Goal: Task Accomplishment & Management: Manage account settings

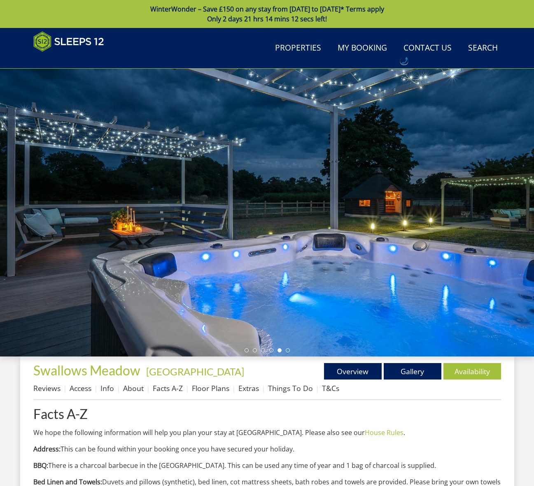
scroll to position [230, 0]
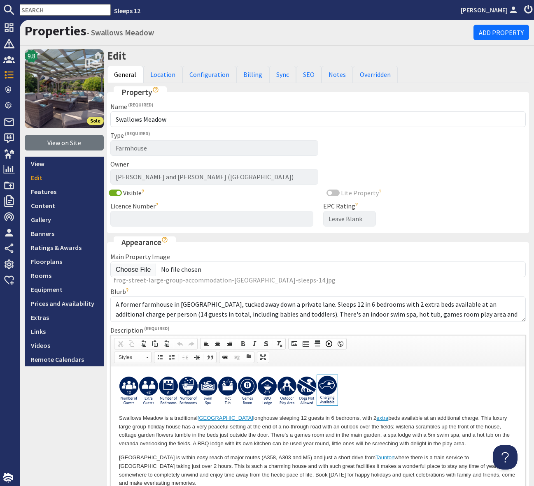
click at [29, 11] on input "text" at bounding box center [65, 10] width 91 height 12
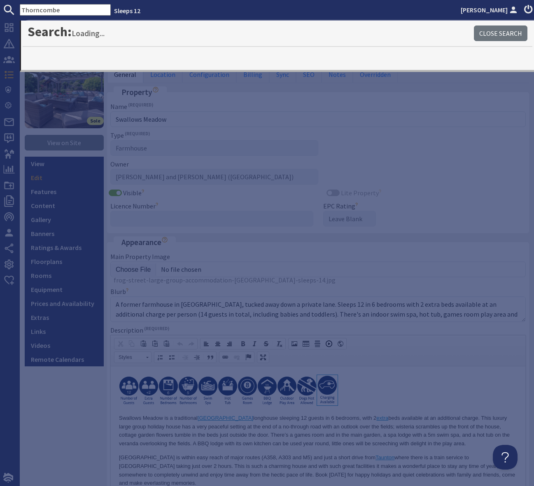
type input "Thorncombe"
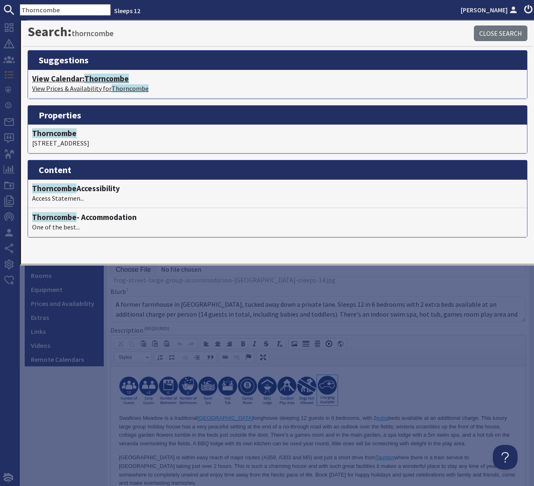
click at [104, 80] on span "Thorncombe" at bounding box center [106, 79] width 44 height 10
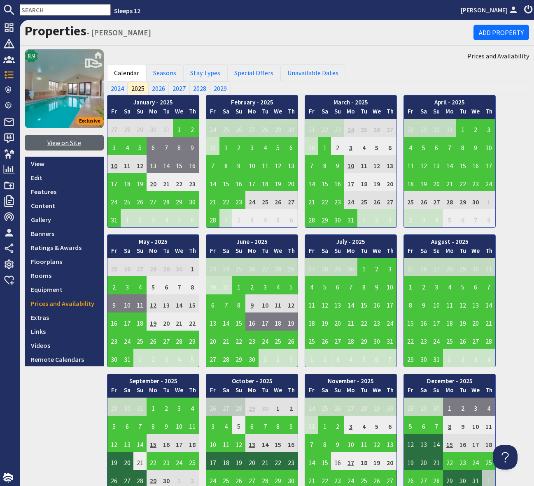
click at [63, 142] on link "View on Site" at bounding box center [64, 143] width 79 height 16
click at [43, 10] on input "text" at bounding box center [65, 10] width 91 height 12
click at [36, 10] on input "text" at bounding box center [65, 10] width 91 height 12
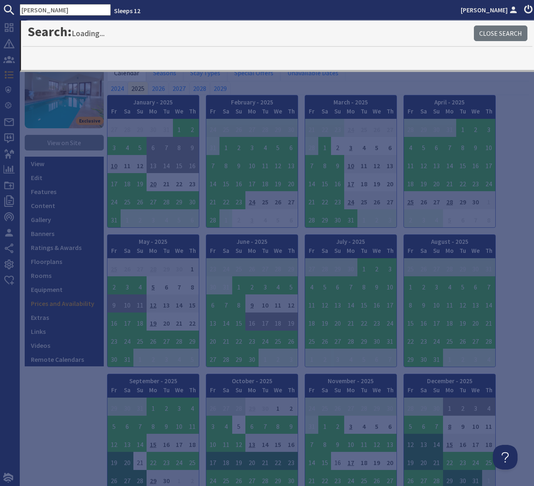
type input "Deborah"
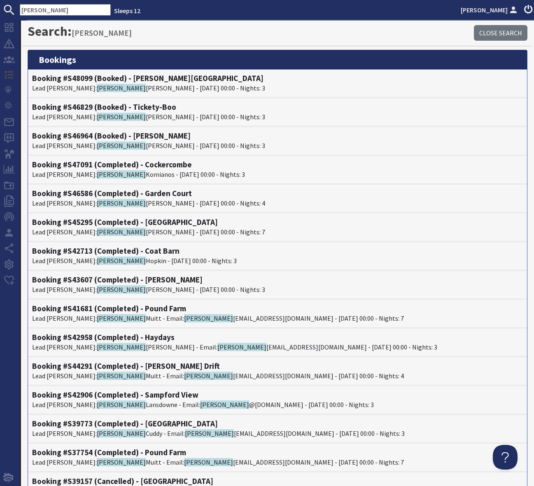
scroll to position [1, 0]
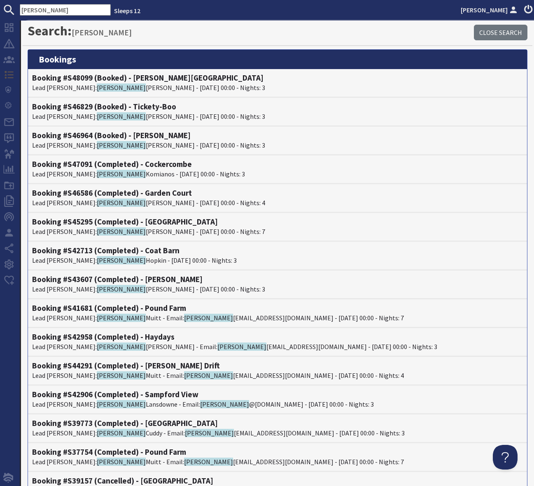
drag, startPoint x: 53, startPoint y: 12, endPoint x: 20, endPoint y: 9, distance: 33.4
click at [20, 9] on input "Deborah" at bounding box center [65, 10] width 91 height 12
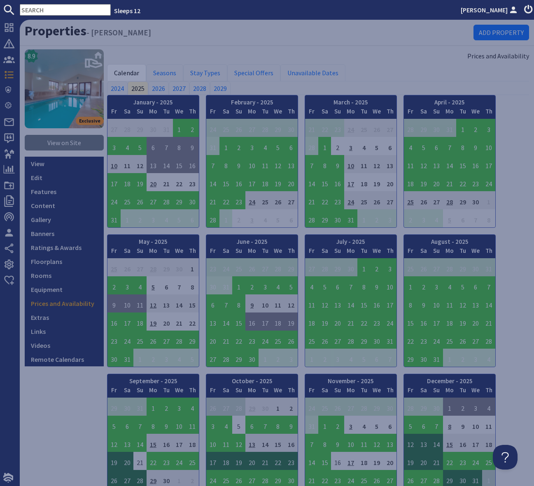
scroll to position [0, 0]
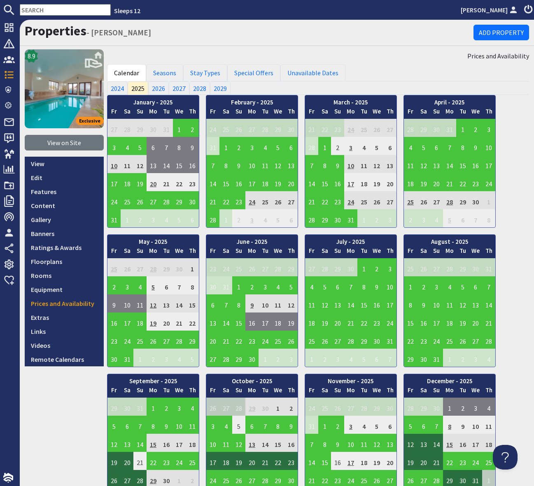
click at [30, 12] on input "text" at bounding box center [65, 10] width 91 height 12
click at [31, 8] on input "text" at bounding box center [65, 10] width 91 height 12
click at [51, 191] on link "Features" at bounding box center [64, 192] width 79 height 14
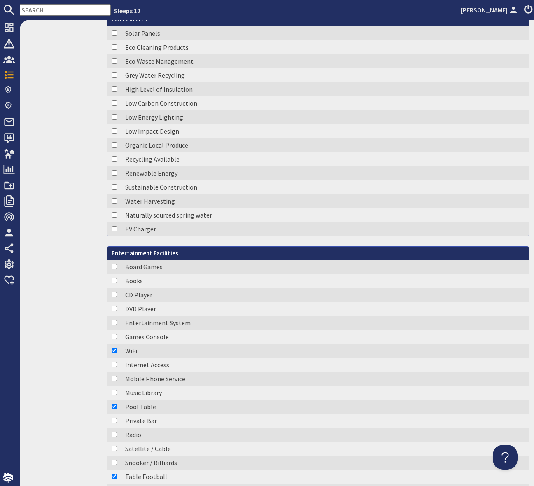
scroll to position [784, 0]
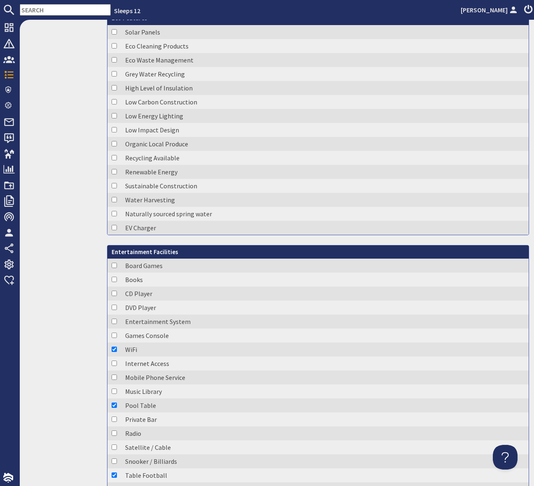
click at [40, 9] on input "text" at bounding box center [65, 10] width 91 height 12
drag, startPoint x: 23, startPoint y: 7, endPoint x: 36, endPoint y: 14, distance: 14.5
click at [22, 7] on input "text" at bounding box center [65, 10] width 91 height 12
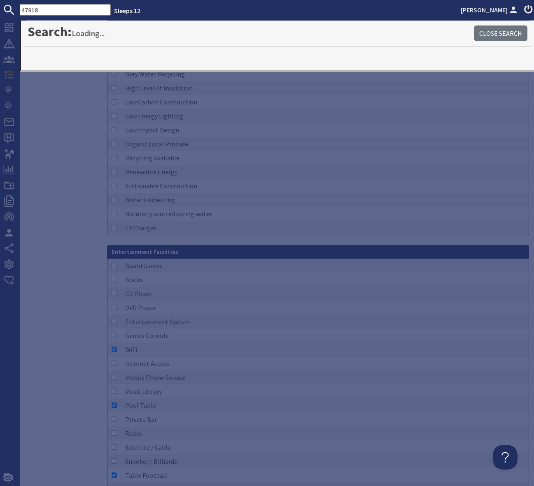
type input "47918"
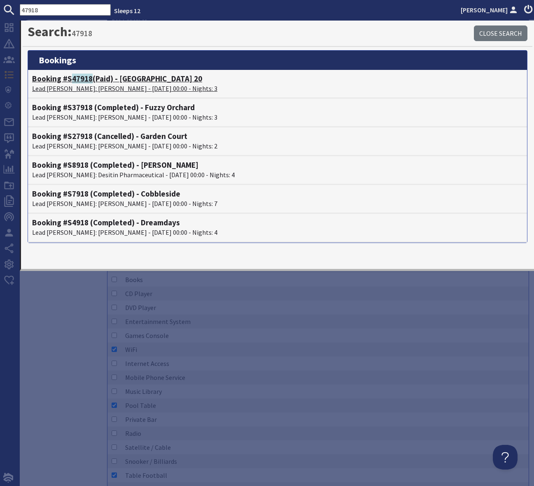
click at [130, 80] on h4 "Booking #S 47918 (Paid) - Beaverbrook 20" at bounding box center [277, 78] width 491 height 9
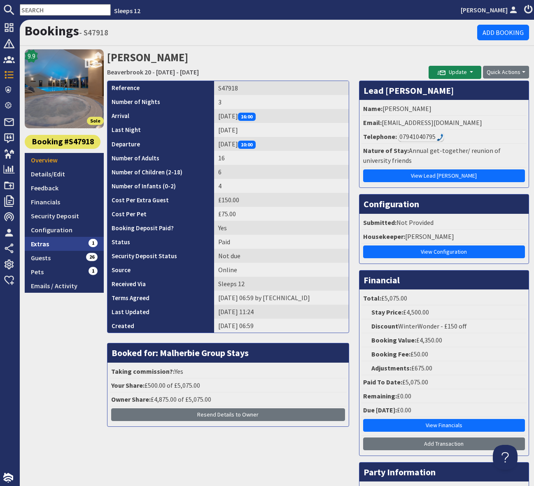
click at [49, 245] on link "Extras 1" at bounding box center [64, 244] width 79 height 14
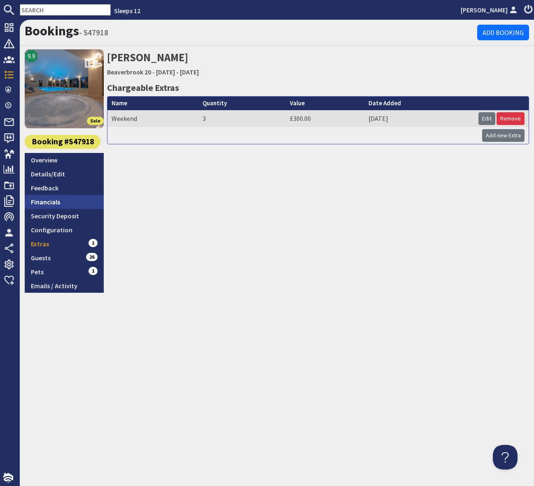
click at [60, 202] on link "Financials" at bounding box center [64, 202] width 79 height 14
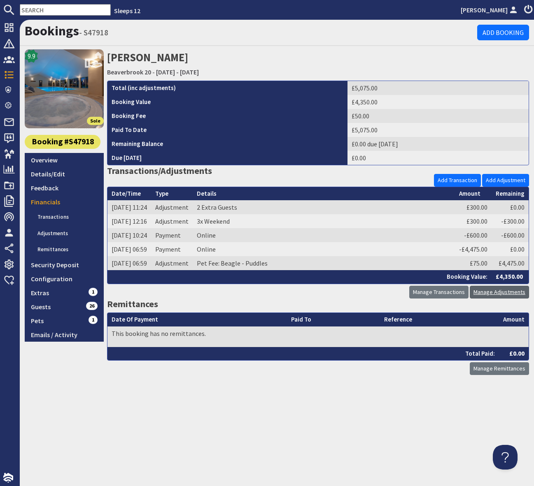
click at [501, 291] on link "Manage Adjustments" at bounding box center [499, 292] width 59 height 13
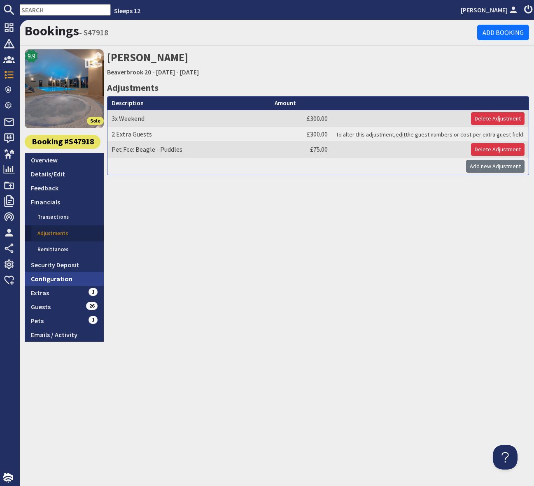
click at [60, 277] on link "Configuration" at bounding box center [64, 279] width 79 height 14
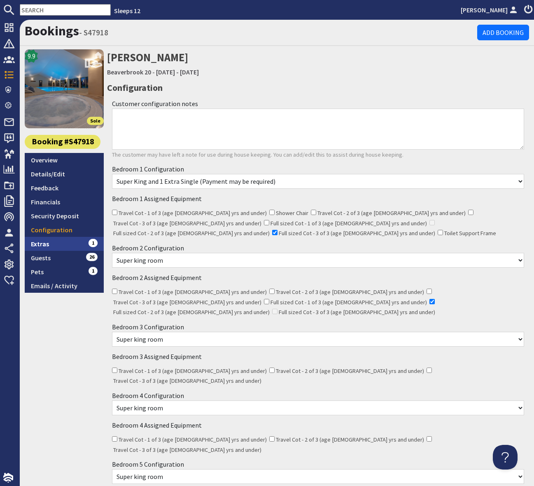
click at [67, 243] on link "Extras 1" at bounding box center [64, 244] width 79 height 14
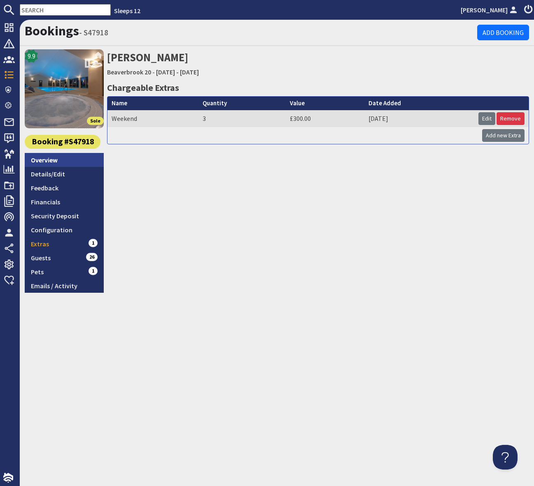
click at [56, 156] on link "Overview" at bounding box center [64, 160] width 79 height 14
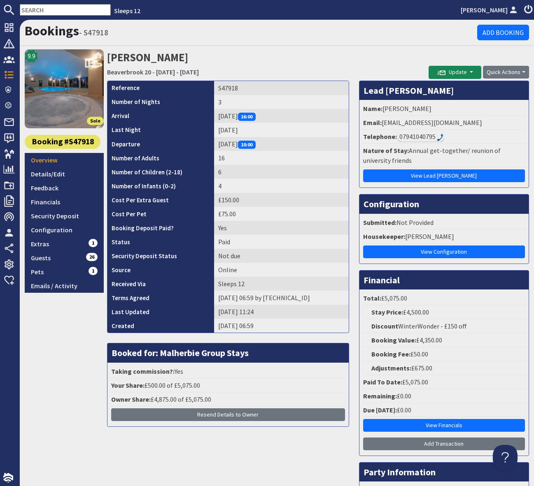
click at [40, 8] on input "text" at bounding box center [65, 10] width 91 height 12
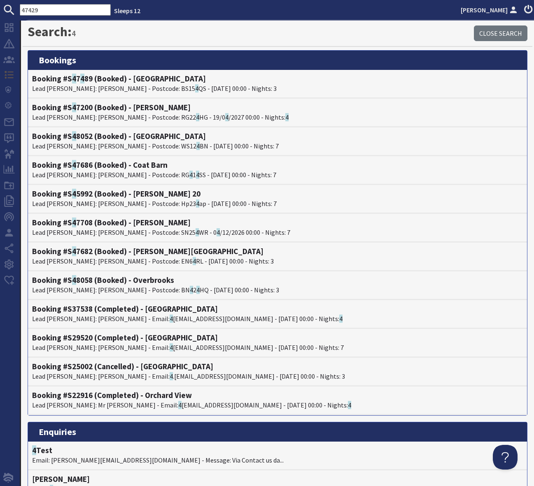
type input "47429"
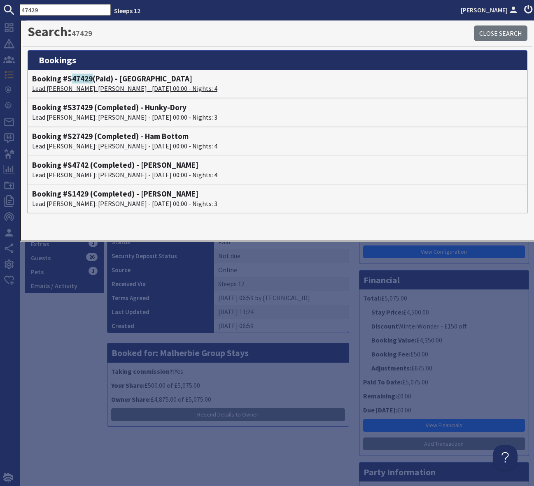
click at [142, 80] on h4 "Booking #S 47429 (Paid) - Croftview" at bounding box center [277, 78] width 491 height 9
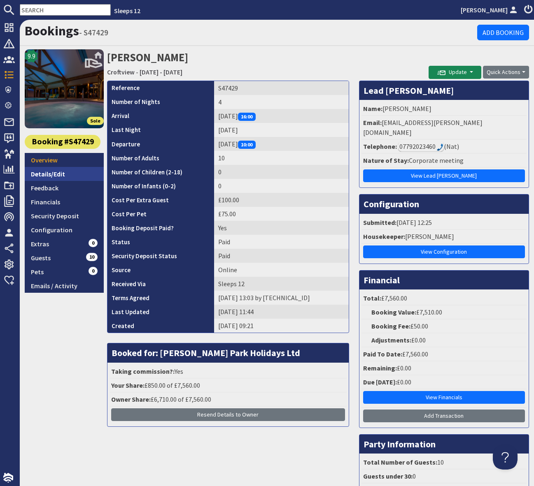
click at [68, 173] on link "Details/Edit" at bounding box center [64, 174] width 79 height 14
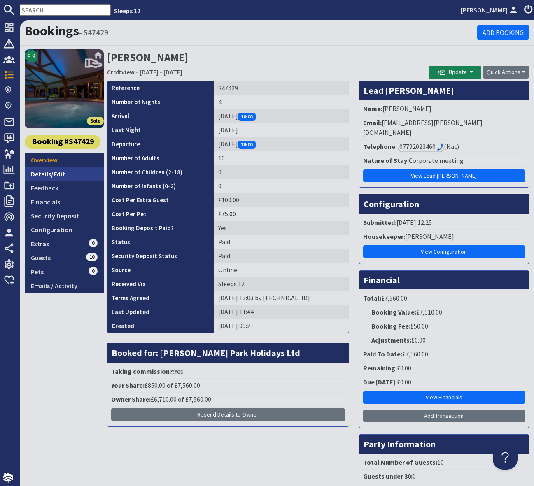
click at [68, 173] on link "Details/Edit" at bounding box center [64, 174] width 79 height 14
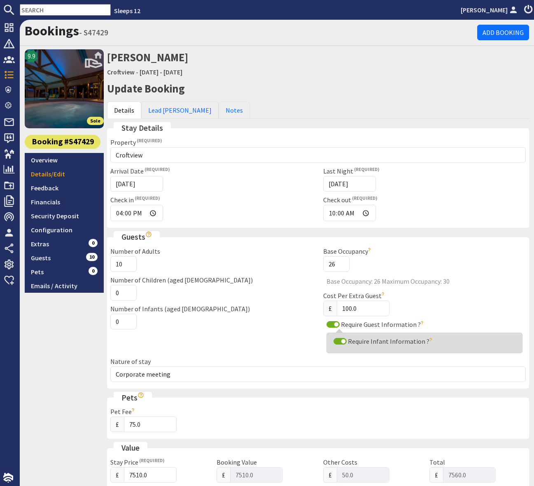
click at [171, 110] on link "Lead [PERSON_NAME]" at bounding box center [179, 110] width 77 height 17
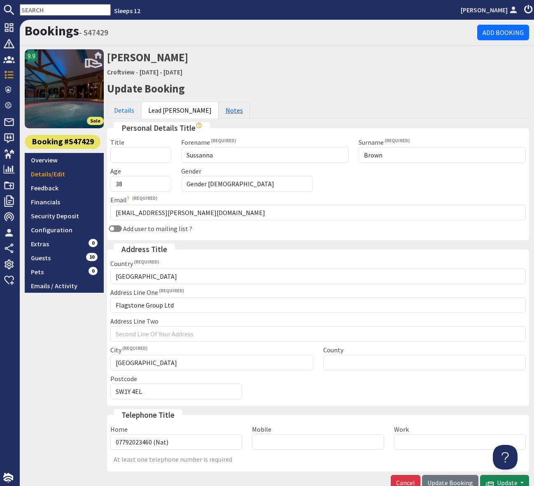
click at [219, 109] on link "Notes" at bounding box center [234, 110] width 31 height 17
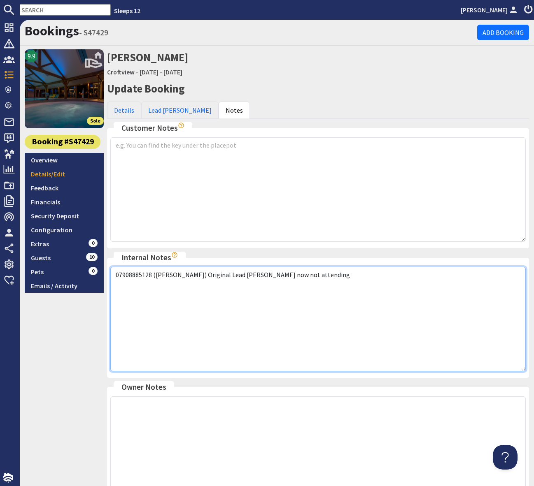
click at [306, 278] on textarea "07908885128 (Kelly) Original Lead booker now not attending" at bounding box center [317, 319] width 415 height 105
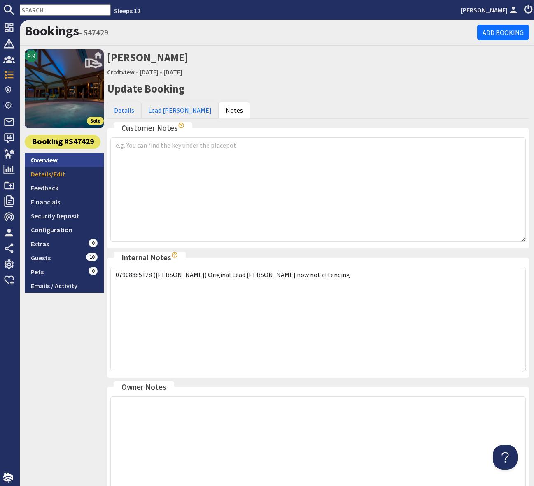
click at [54, 162] on link "Overview" at bounding box center [64, 160] width 79 height 14
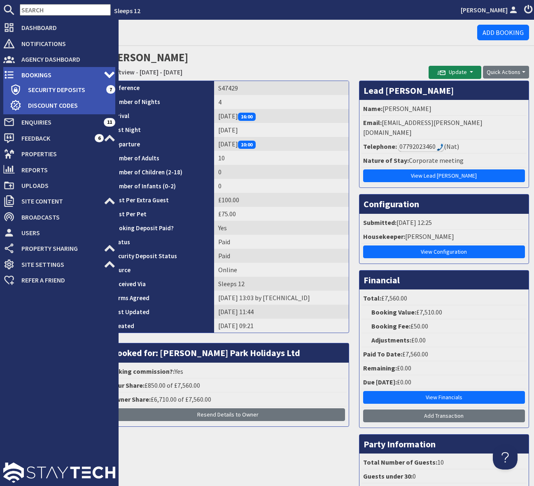
click at [51, 76] on span "Bookings" at bounding box center [59, 74] width 89 height 13
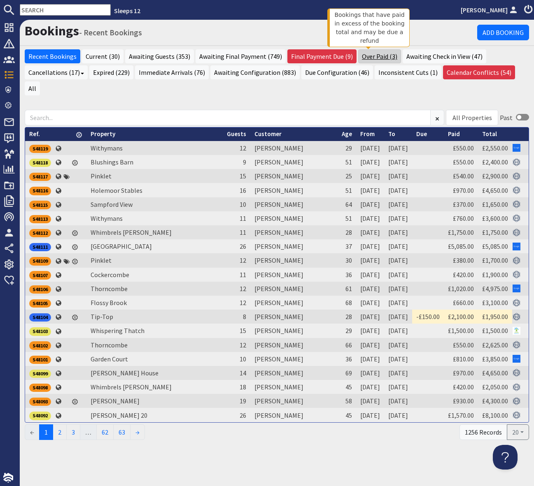
click at [364, 58] on link "Over Paid (3)" at bounding box center [379, 56] width 43 height 14
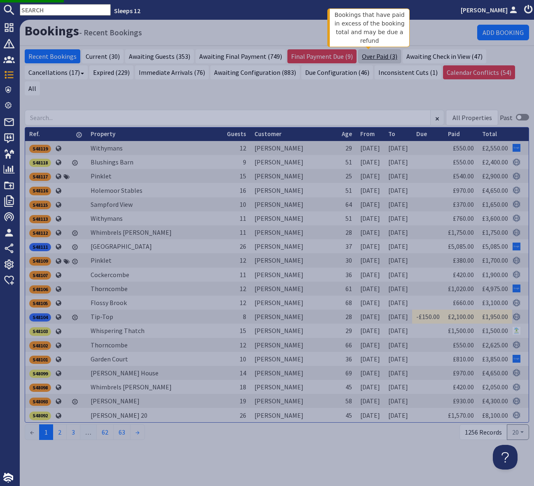
click at [377, 53] on link "Over Paid (3)" at bounding box center [379, 56] width 43 height 14
click at [375, 55] on link "Over Paid (3)" at bounding box center [379, 56] width 43 height 14
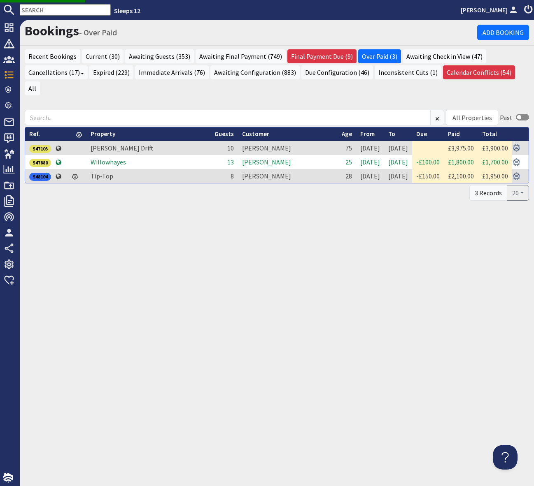
click at [173, 244] on div "Bookings - Over Paid Add Booking Recent Bookings Current (30) Awaiting Guests (…" at bounding box center [277, 253] width 514 height 467
click at [53, 9] on input "text" at bounding box center [65, 10] width 91 height 12
paste input "S45375"
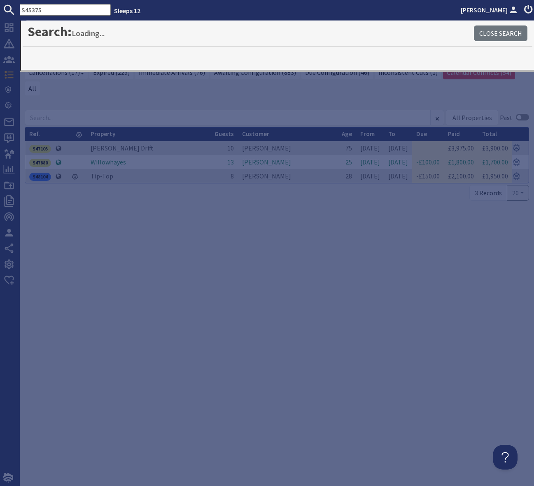
type input "S45375"
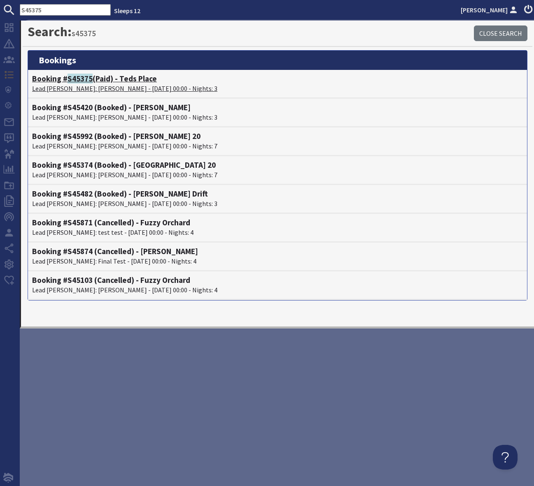
click at [81, 79] on span "S45375" at bounding box center [79, 79] width 25 height 10
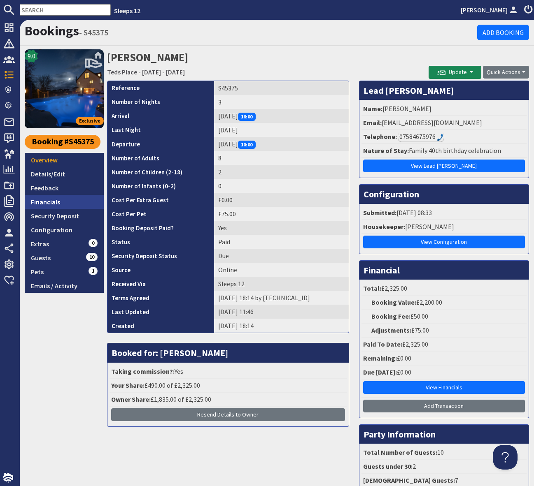
click at [61, 204] on link "Financials" at bounding box center [64, 202] width 79 height 14
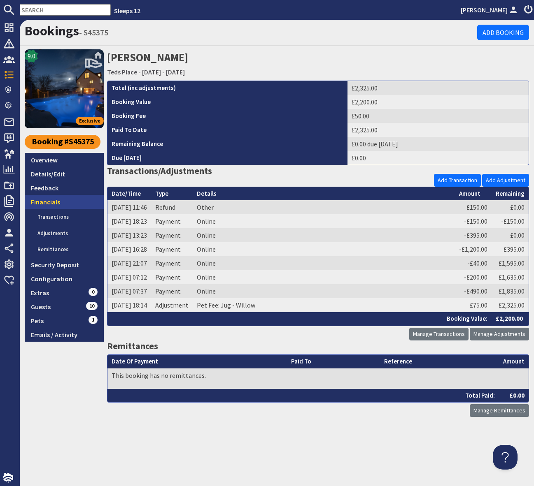
click at [60, 200] on link "Financials" at bounding box center [64, 202] width 79 height 14
click at [426, 333] on link "Manage Transactions" at bounding box center [438, 334] width 59 height 13
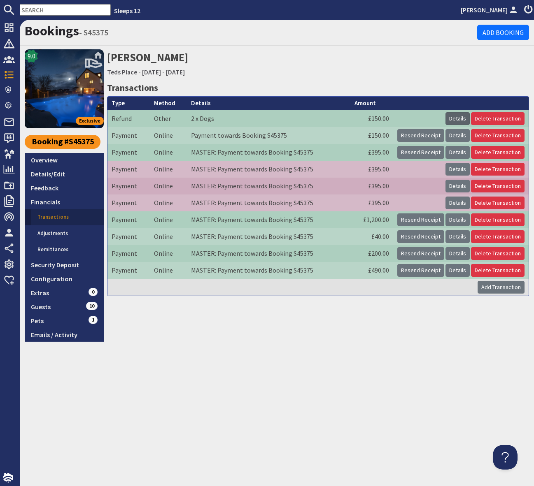
click at [458, 119] on link "Details" at bounding box center [457, 118] width 24 height 13
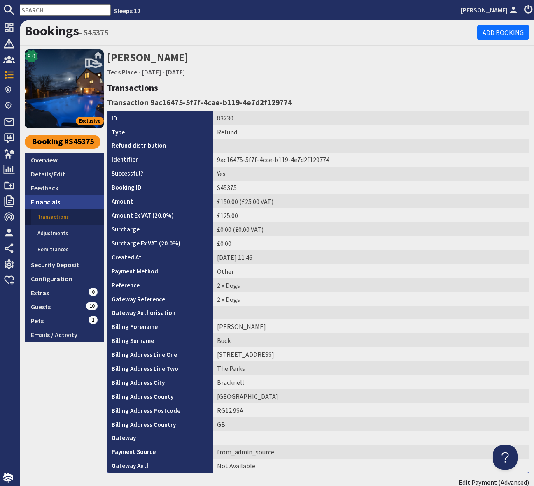
click at [56, 202] on link "Financials" at bounding box center [64, 202] width 79 height 14
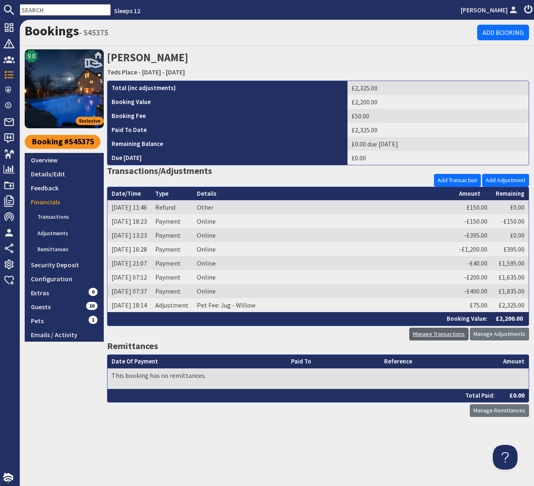
click at [438, 332] on link "Manage Transactions" at bounding box center [438, 334] width 59 height 13
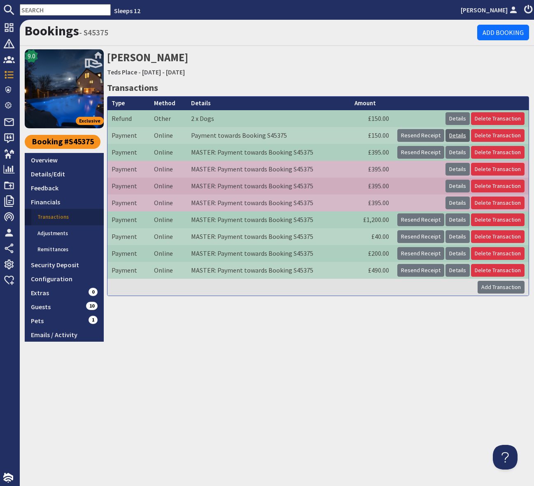
click at [458, 135] on link "Details" at bounding box center [457, 135] width 24 height 13
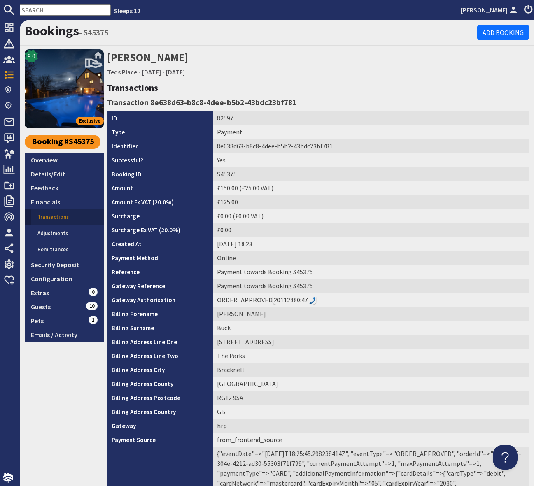
scroll to position [89, 0]
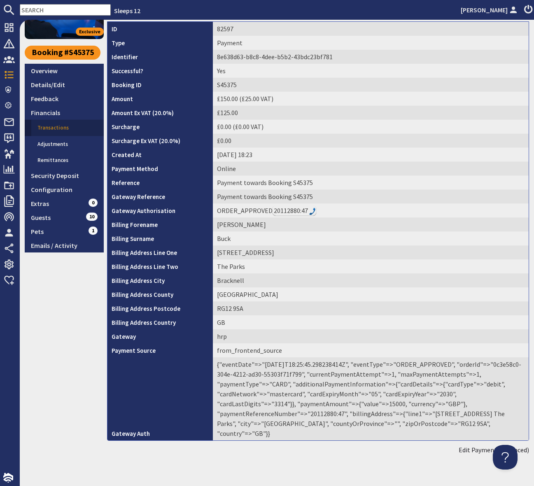
click at [317, 413] on td "{"eventDate"=>"2025-08-30T18:25:45.298238414Z", "eventType"=>"ORDER_APPROVED", …" at bounding box center [371, 399] width 316 height 83
copy td "20112880"
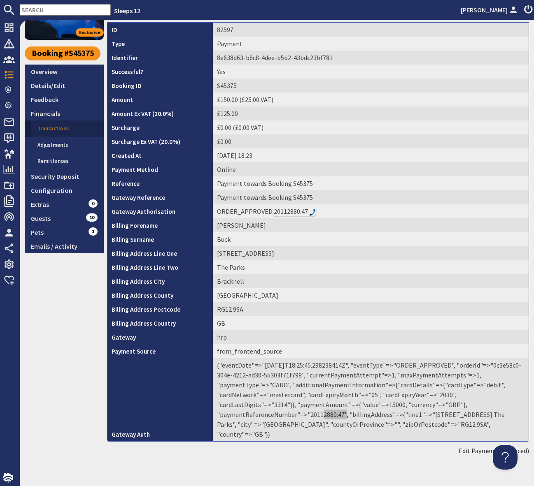
scroll to position [0, 0]
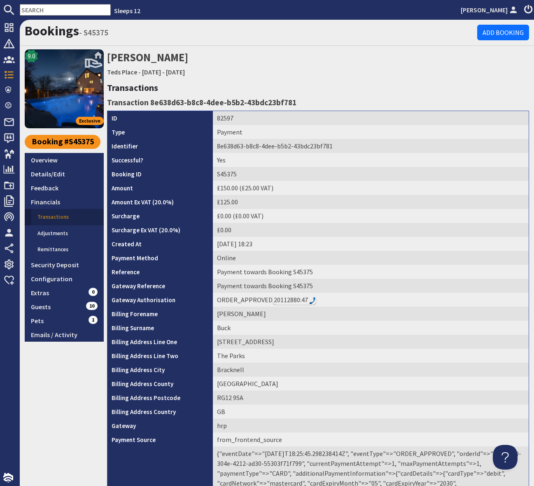
click at [42, 11] on input "text" at bounding box center [65, 10] width 91 height 12
click at [42, 9] on input "text" at bounding box center [65, 10] width 91 height 12
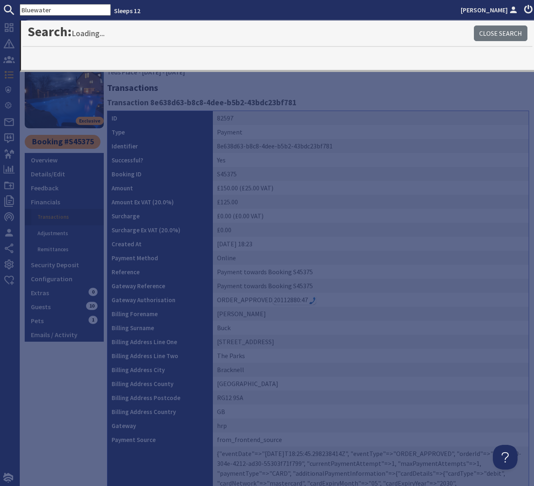
type input "Bluewater"
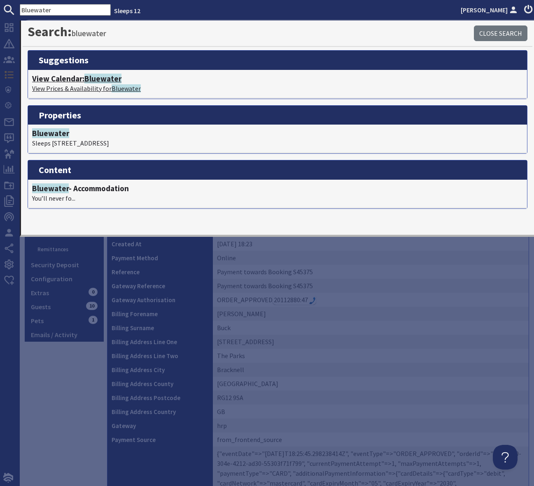
click at [102, 80] on span "Bluewater" at bounding box center [102, 79] width 37 height 10
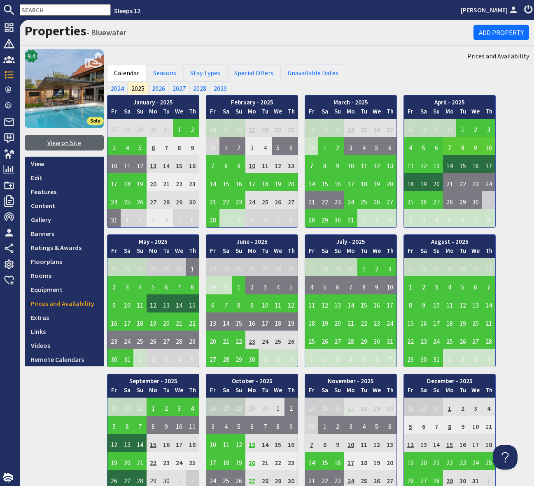
click at [65, 143] on link "View on Site" at bounding box center [64, 143] width 79 height 16
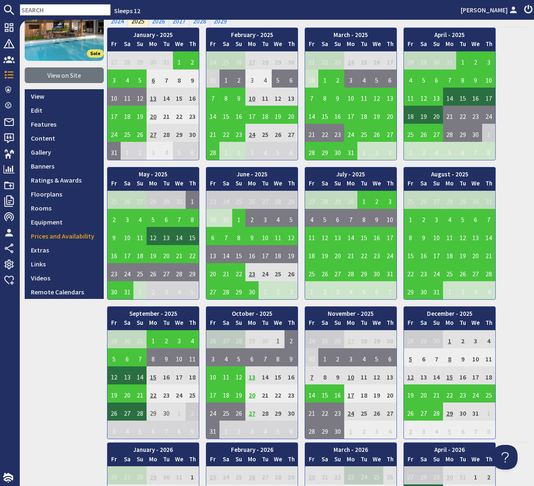
scroll to position [69, 0]
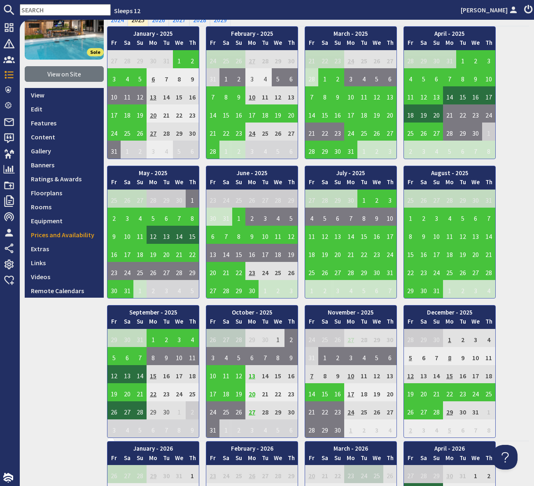
click at [309, 378] on td "7" at bounding box center [311, 374] width 13 height 18
click at [75, 235] on link "Prices and Availability" at bounding box center [64, 235] width 79 height 14
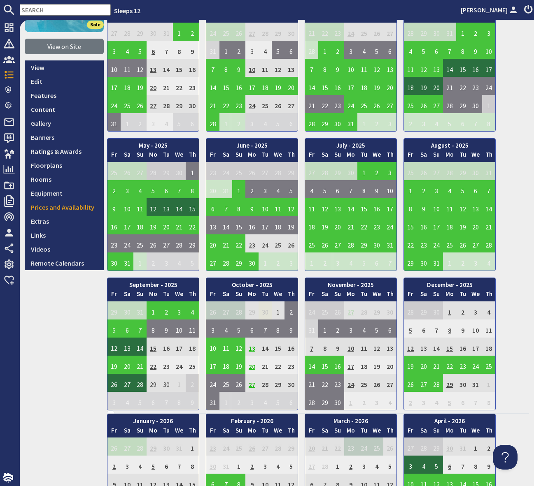
scroll to position [97, 0]
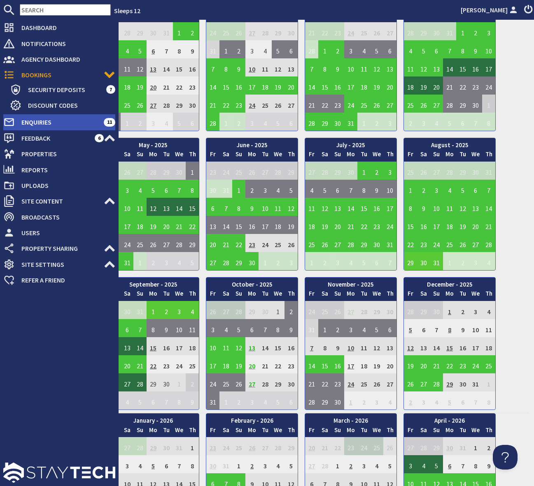
click at [65, 123] on span "Enquiries" at bounding box center [59, 122] width 89 height 13
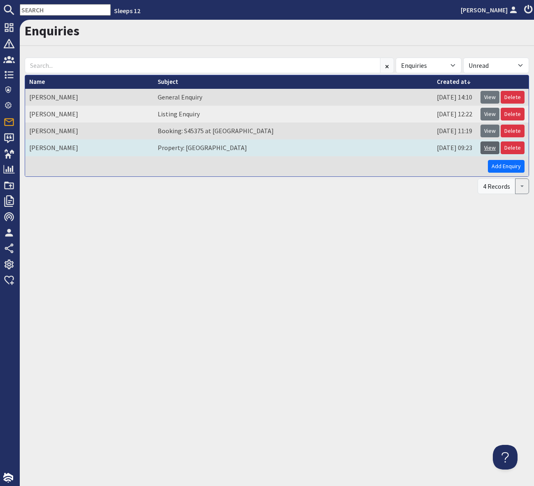
click at [490, 149] on link "View" at bounding box center [489, 148] width 19 height 13
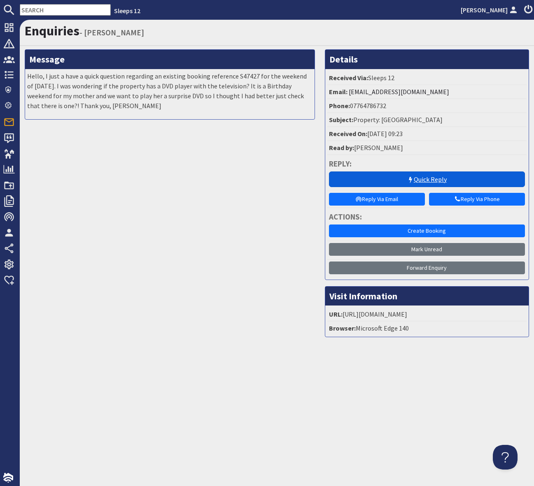
click at [434, 181] on link "Quick Reply" at bounding box center [427, 180] width 196 height 16
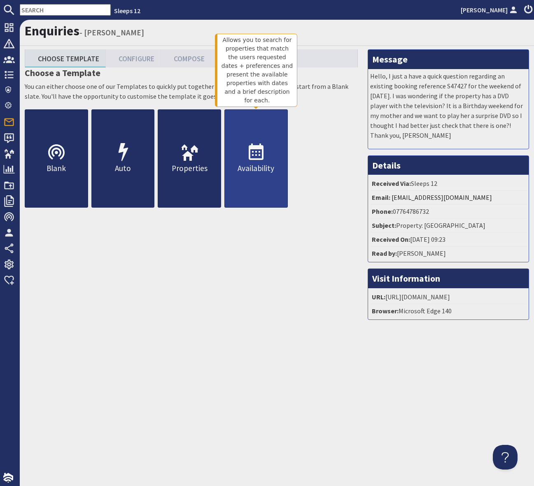
click at [258, 151] on icon at bounding box center [256, 153] width 20 height 20
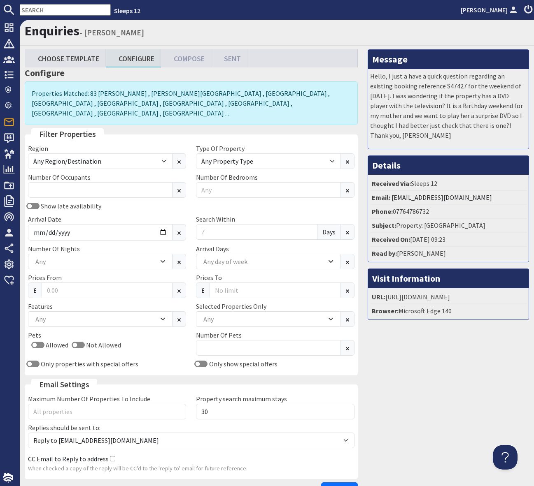
click at [164, 188] on div "Region Any Region/Destination UK UK / England UK / England / Bristol UK / Engla…" at bounding box center [191, 258] width 336 height 229
click at [162, 224] on input "Arrival Date" at bounding box center [100, 232] width 144 height 16
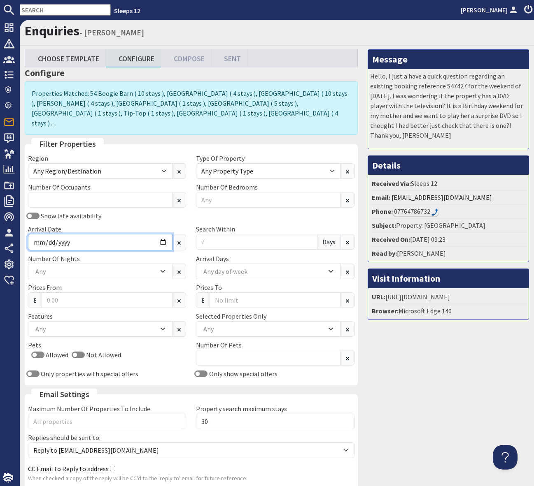
click at [161, 234] on input "2025-12-03" at bounding box center [100, 242] width 144 height 16
type input "2025-12-08"
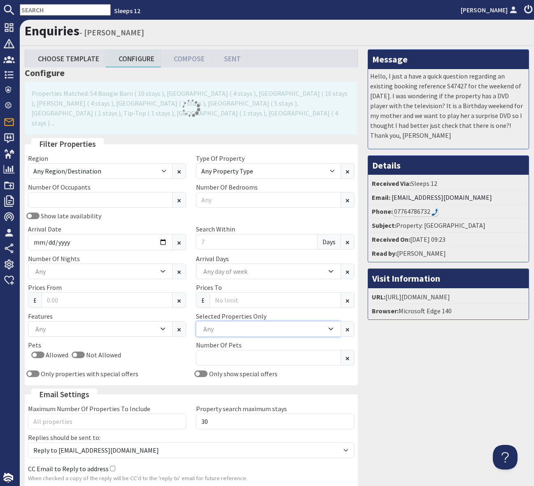
click at [219, 325] on div "Any" at bounding box center [263, 329] width 125 height 9
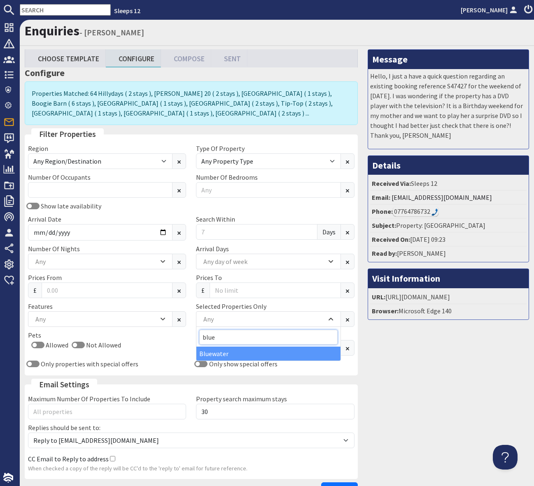
type input "blue"
click at [220, 353] on div "Bluewater" at bounding box center [268, 354] width 144 height 14
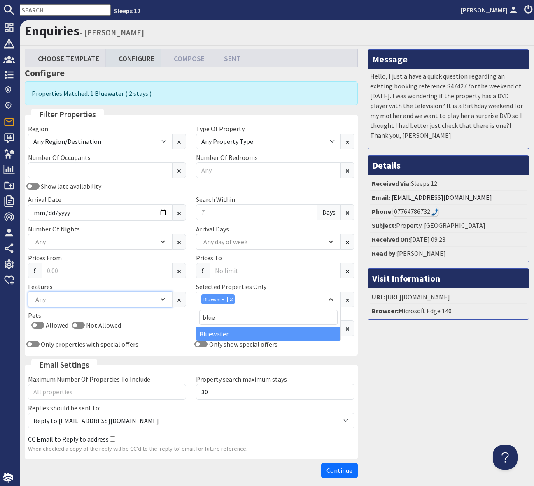
click at [92, 303] on div "Any" at bounding box center [95, 299] width 125 height 9
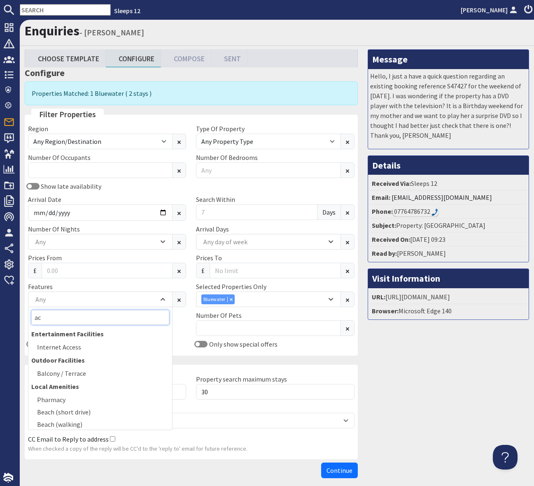
type input "a"
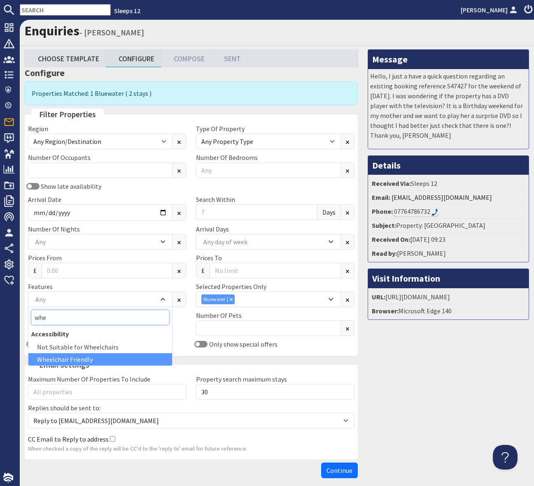
type input "whe"
click at [71, 360] on div "Wheelchair Friendly" at bounding box center [100, 359] width 144 height 12
click at [57, 14] on input "text" at bounding box center [65, 10] width 91 height 12
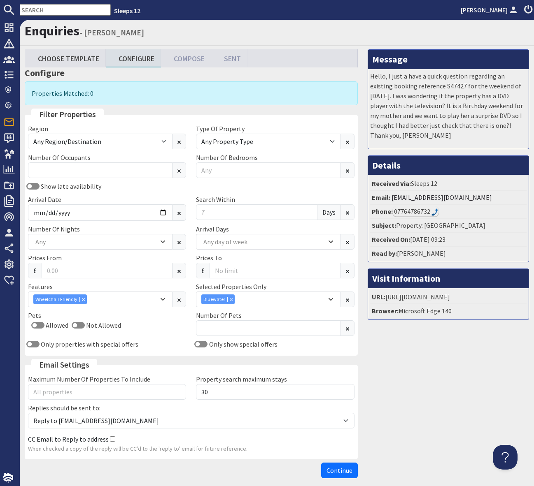
click at [52, 9] on input "text" at bounding box center [65, 10] width 91 height 12
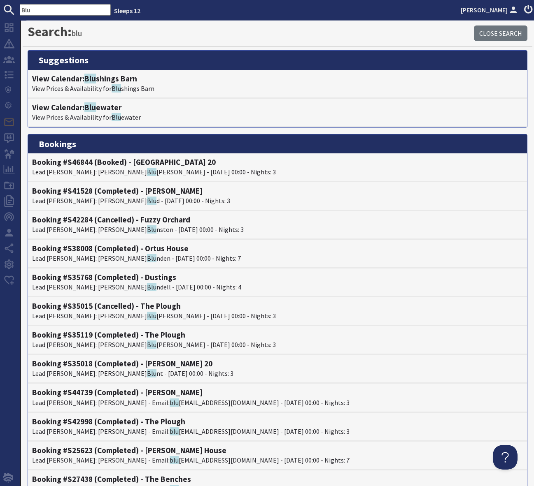
type input "Blu"
click at [98, 105] on h4 "View Calendar: Blu ewater" at bounding box center [277, 107] width 491 height 9
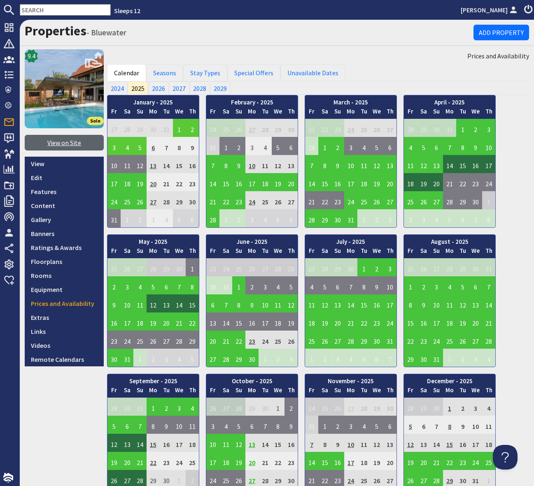
click at [61, 141] on link "View on Site" at bounding box center [64, 143] width 79 height 16
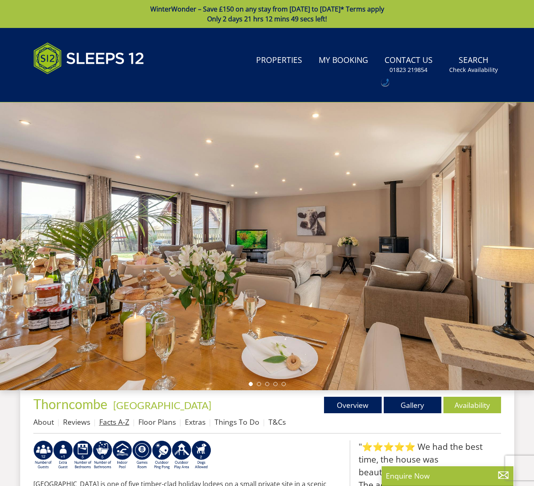
click at [117, 423] on link "Facts A-Z" at bounding box center [114, 422] width 30 height 10
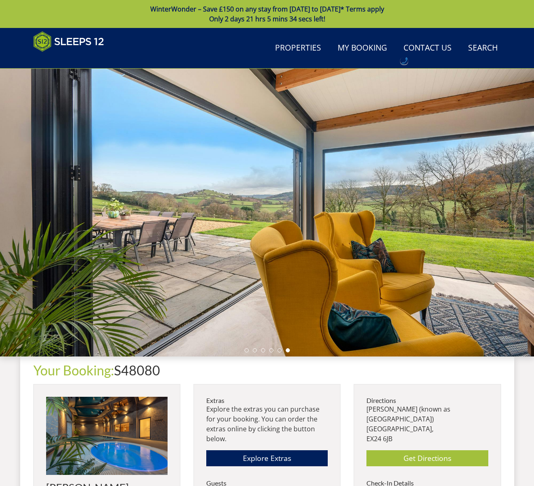
scroll to position [314, 0]
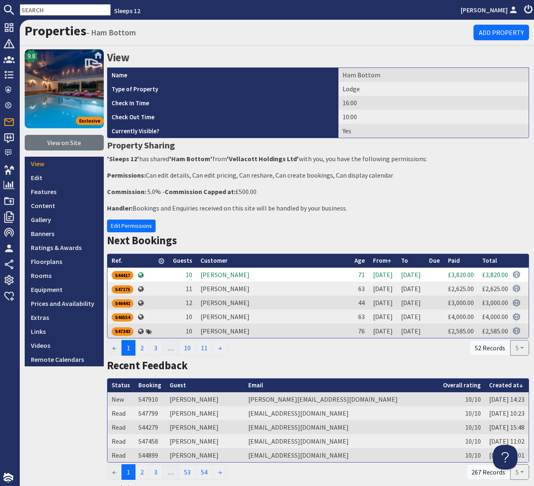
click at [44, 8] on input "text" at bounding box center [65, 10] width 91 height 12
click at [28, 4] on input "text" at bounding box center [65, 10] width 91 height 12
click at [29, 10] on input "text" at bounding box center [65, 10] width 91 height 12
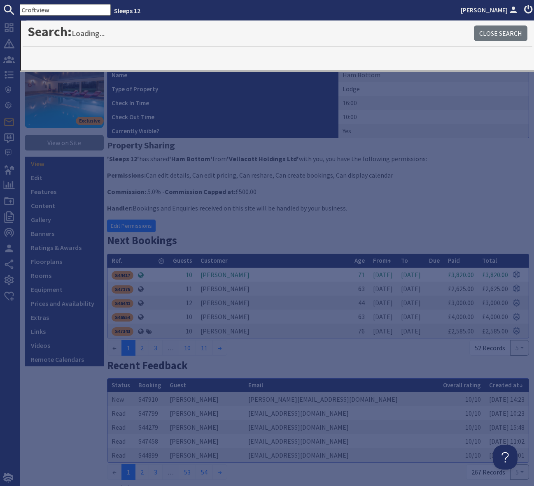
type input "Croftview"
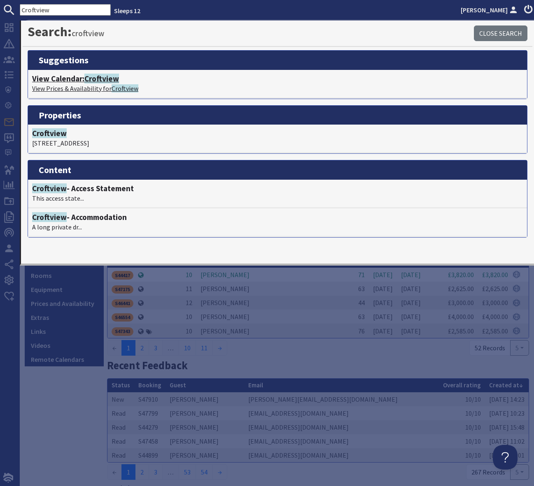
click at [110, 80] on span "Croftview" at bounding box center [101, 79] width 35 height 10
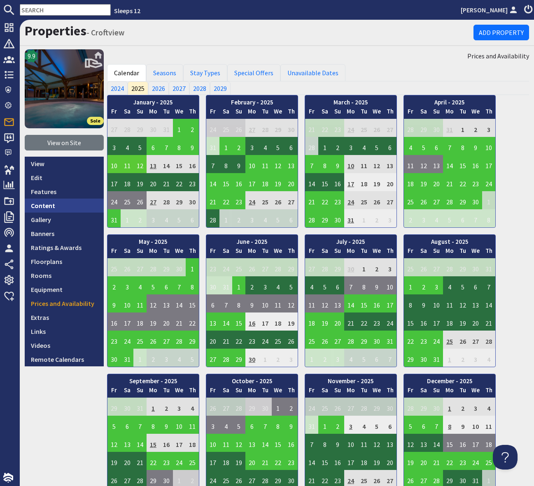
scroll to position [1, 0]
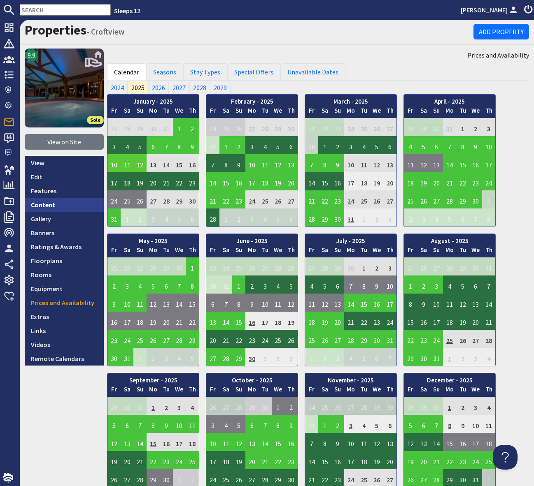
click at [53, 203] on link "Content" at bounding box center [64, 205] width 79 height 14
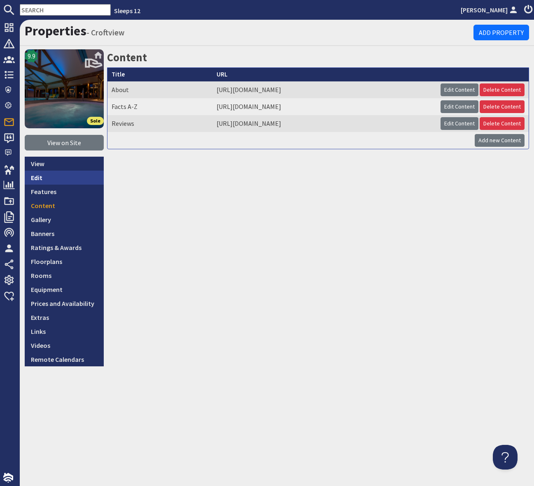
click at [50, 179] on link "Edit" at bounding box center [64, 178] width 79 height 14
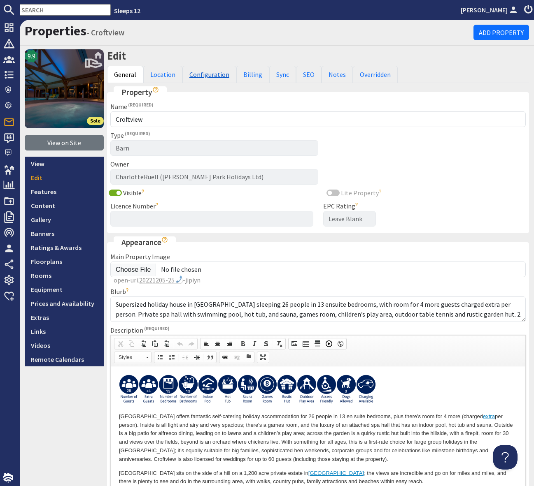
click at [199, 73] on link "Configuration" at bounding box center [209, 74] width 54 height 17
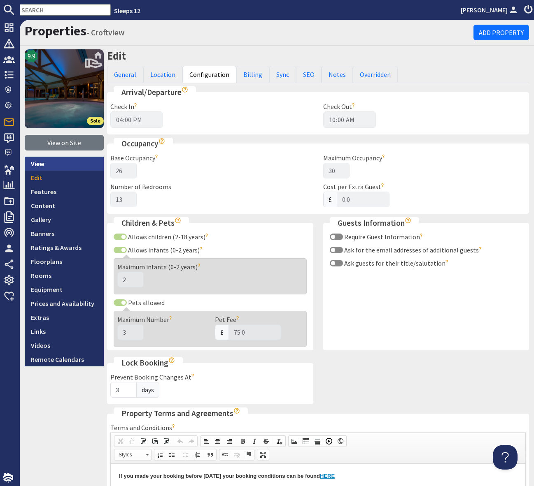
click at [42, 160] on link "View" at bounding box center [64, 164] width 79 height 14
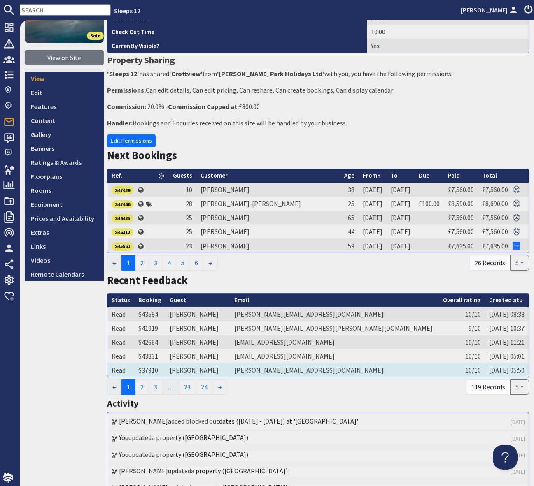
scroll to position [43, 0]
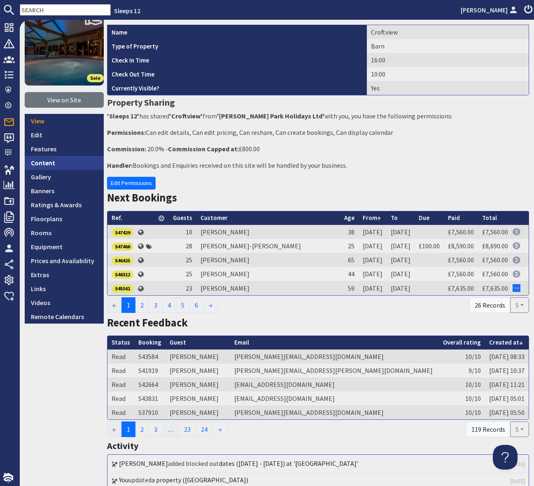
click at [46, 162] on link "Content" at bounding box center [64, 163] width 79 height 14
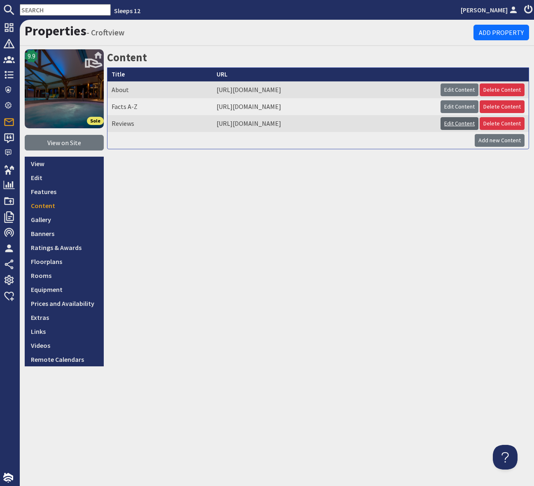
click at [453, 119] on link "Edit Content" at bounding box center [459, 123] width 38 height 13
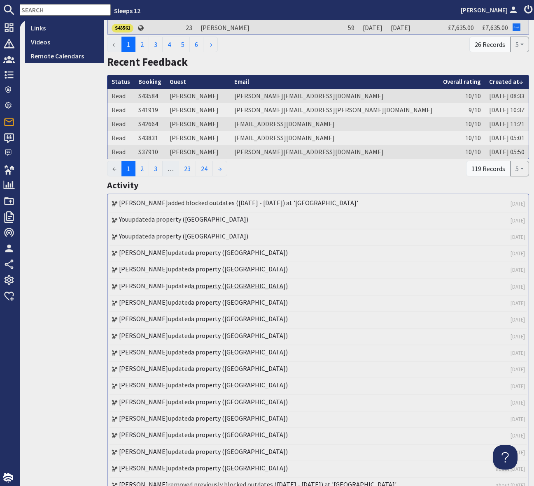
scroll to position [377, 0]
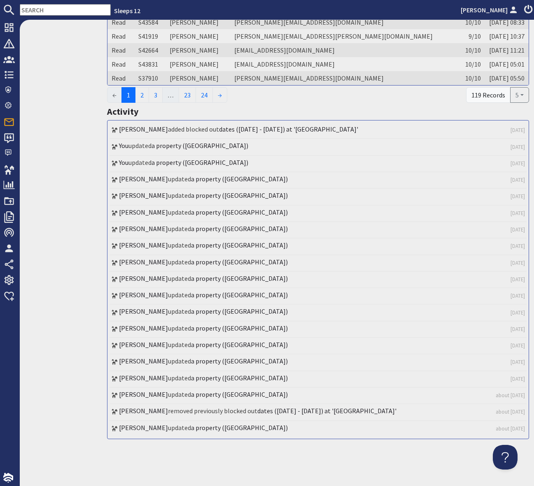
drag, startPoint x: 337, startPoint y: 229, endPoint x: 352, endPoint y: 282, distance: 55.0
click at [338, 240] on ul "Charlotte Ruell added blocked out dates (15-12-2025 - 18-12-2025) at 'Croftview…" at bounding box center [317, 280] width 417 height 314
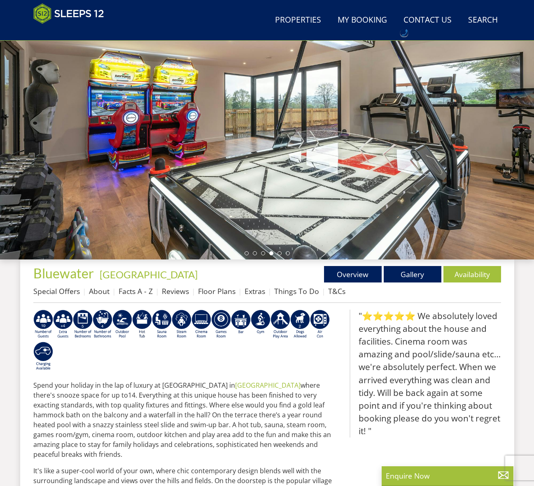
scroll to position [75, 0]
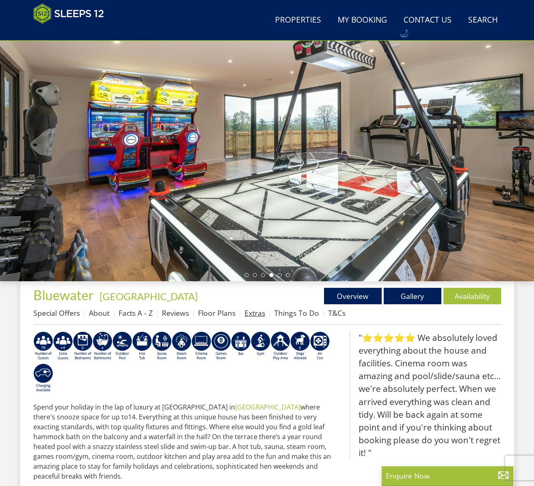
click at [251, 313] on link "Extras" at bounding box center [254, 313] width 21 height 10
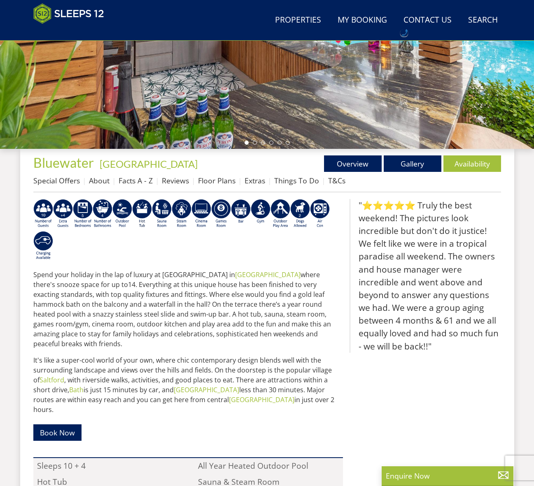
scroll to position [206, 0]
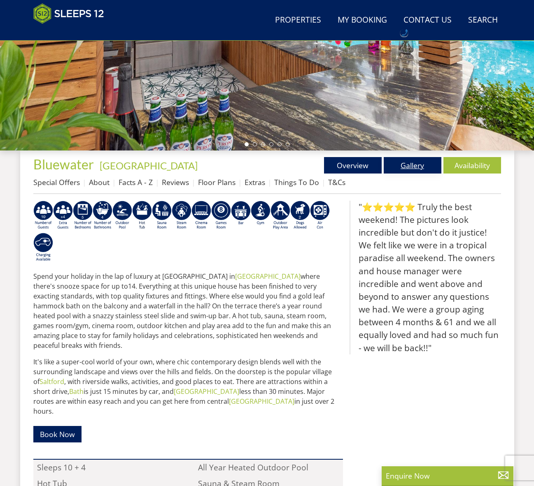
click at [412, 163] on link "Gallery" at bounding box center [413, 165] width 58 height 16
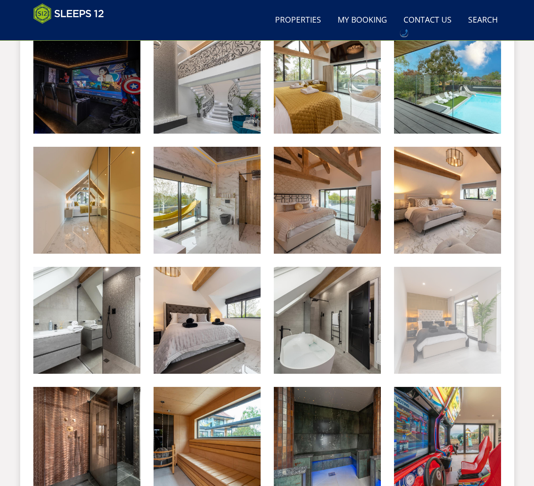
scroll to position [849, 0]
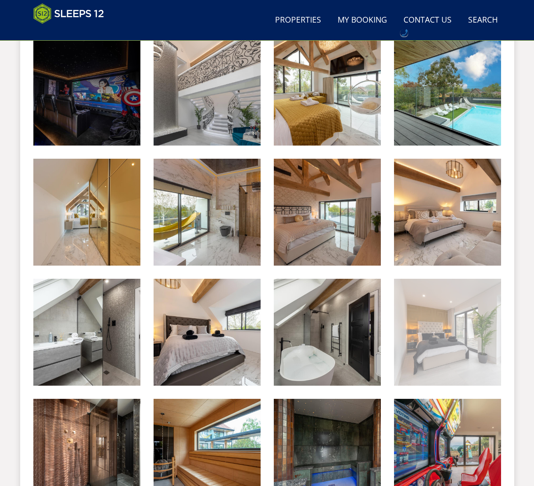
click at [442, 351] on img at bounding box center [447, 332] width 107 height 107
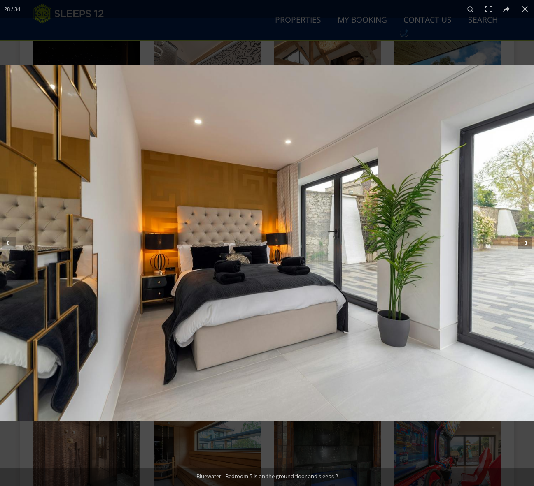
click at [522, 241] on button at bounding box center [519, 243] width 29 height 41
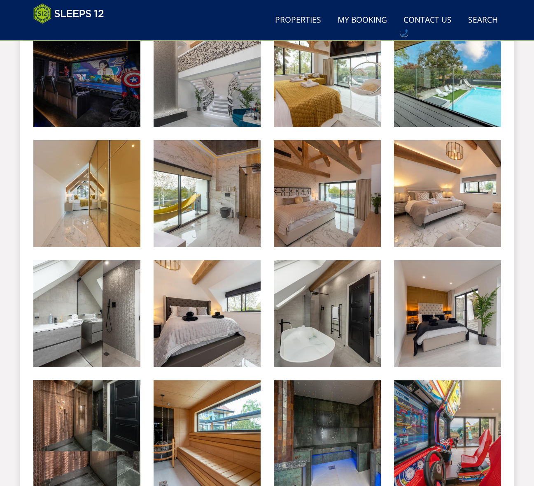
scroll to position [868, 0]
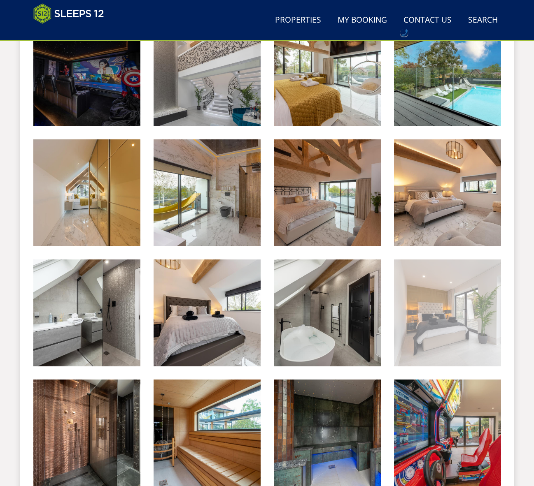
click at [468, 313] on img at bounding box center [447, 313] width 107 height 107
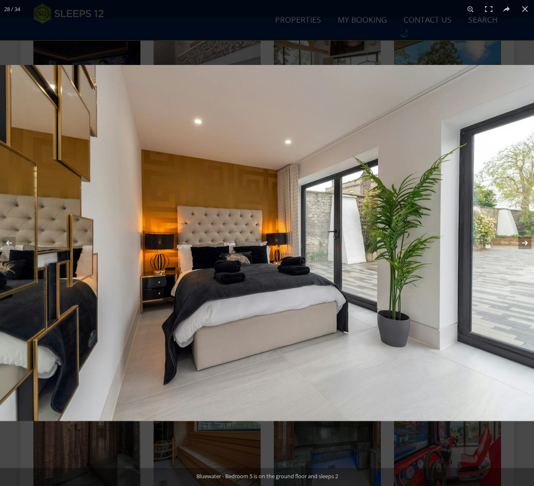
click at [527, 244] on button at bounding box center [519, 243] width 29 height 41
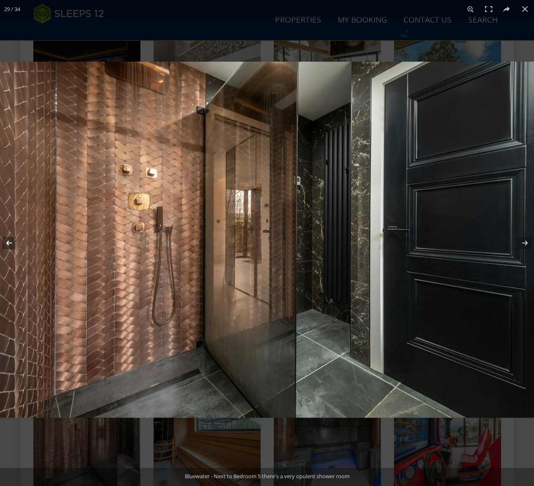
click at [11, 246] on button at bounding box center [14, 243] width 29 height 41
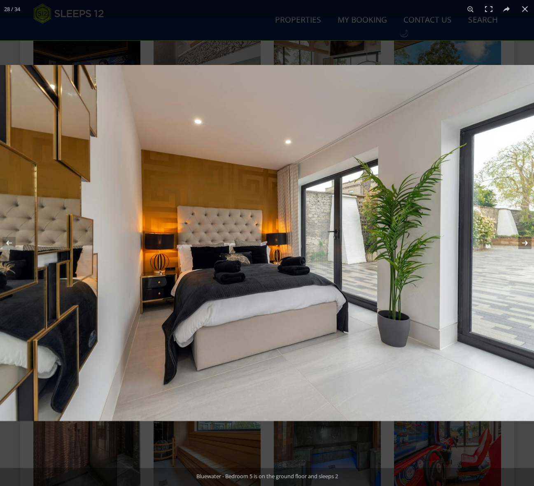
click at [525, 241] on button at bounding box center [519, 243] width 29 height 41
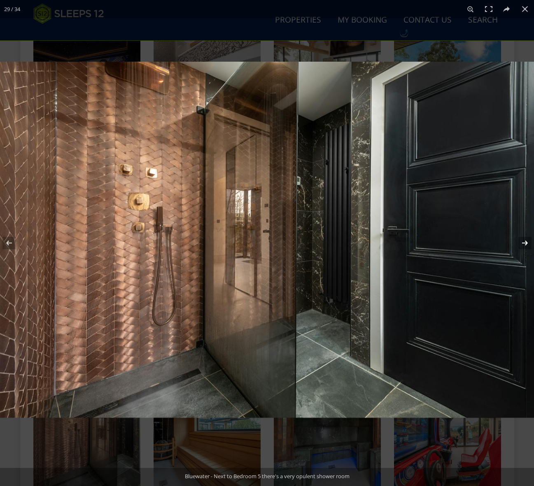
click at [525, 242] on button at bounding box center [519, 243] width 29 height 41
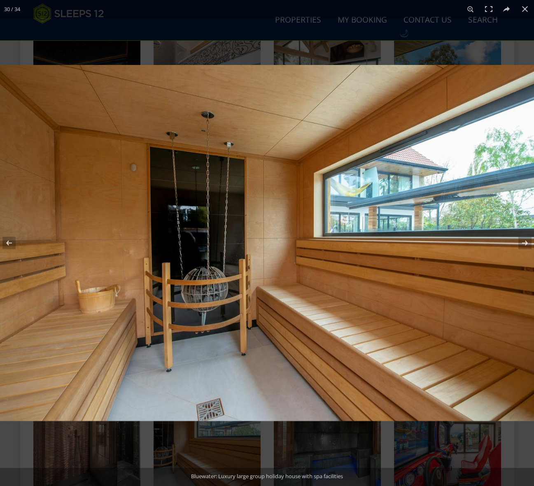
scroll to position [861, 0]
click at [9, 243] on button at bounding box center [14, 243] width 29 height 41
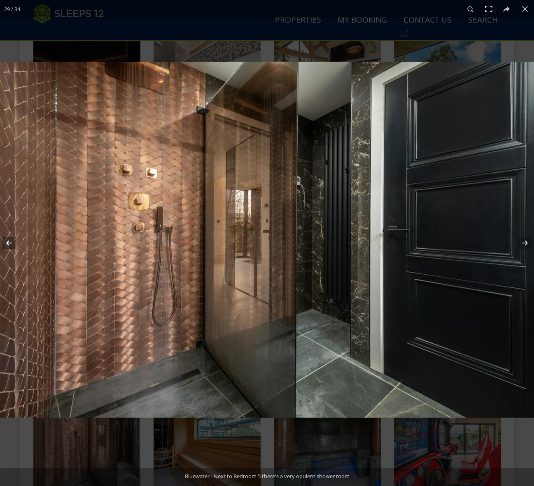
click at [9, 243] on button at bounding box center [14, 243] width 29 height 41
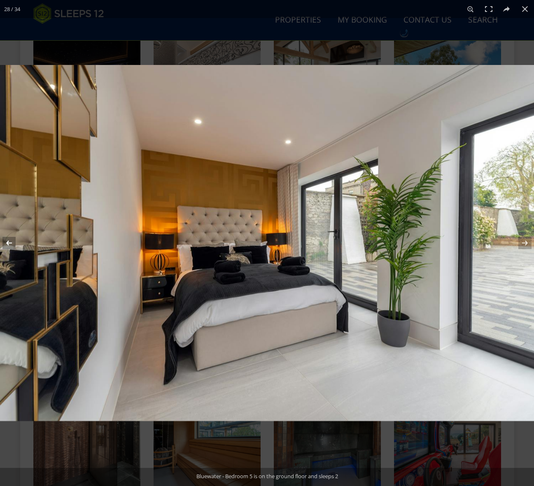
click at [9, 243] on button at bounding box center [14, 243] width 29 height 41
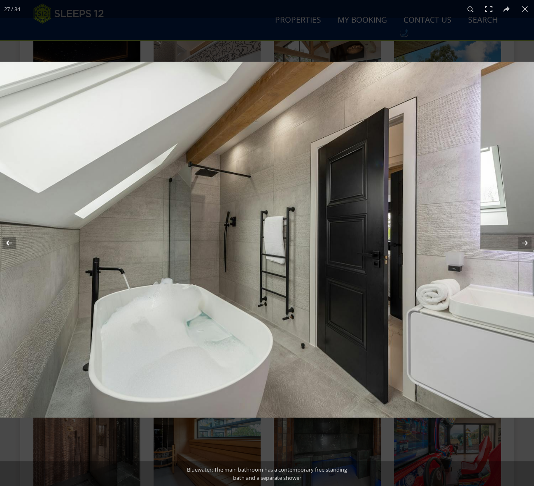
click at [9, 243] on button at bounding box center [14, 243] width 29 height 41
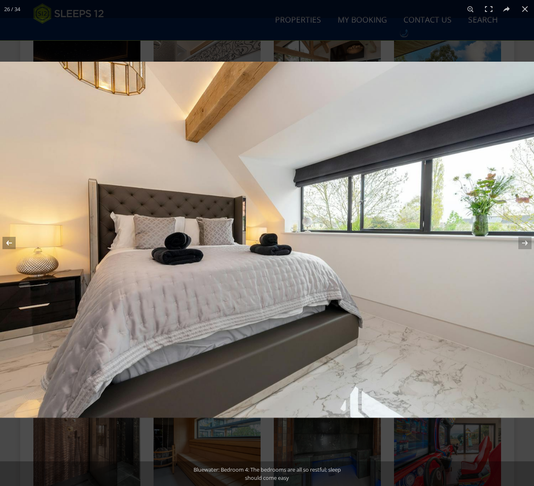
click at [9, 243] on button at bounding box center [14, 243] width 29 height 41
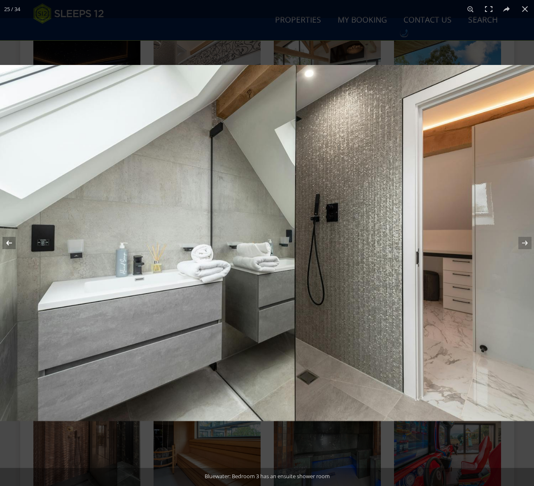
click at [9, 243] on button at bounding box center [14, 243] width 29 height 41
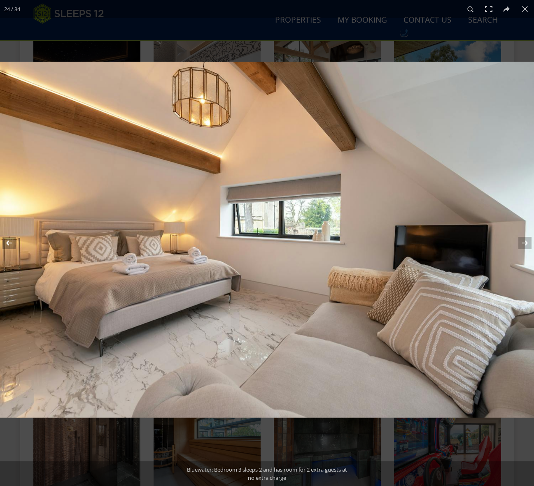
click at [9, 243] on button at bounding box center [14, 243] width 29 height 41
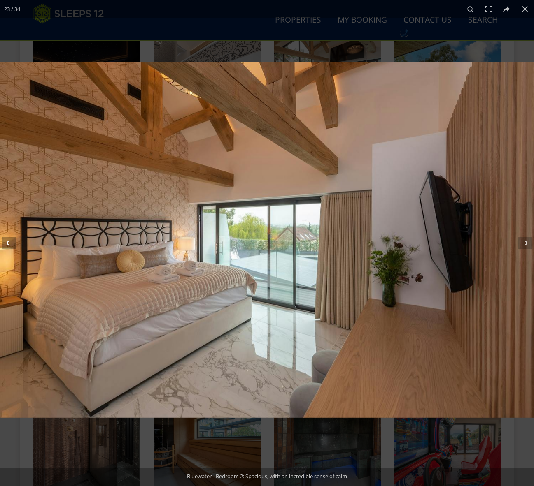
click at [9, 243] on button at bounding box center [14, 243] width 29 height 41
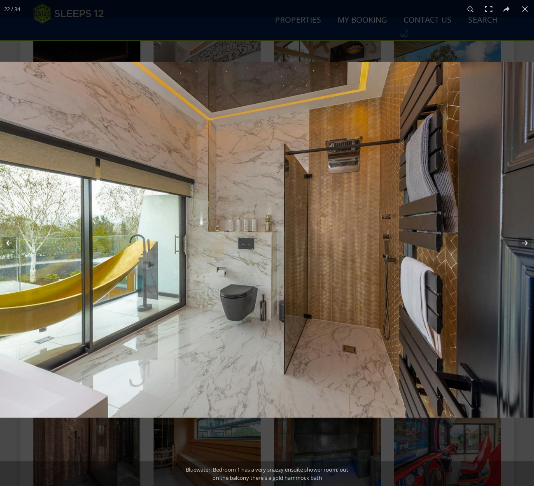
click at [9, 243] on button at bounding box center [14, 243] width 29 height 41
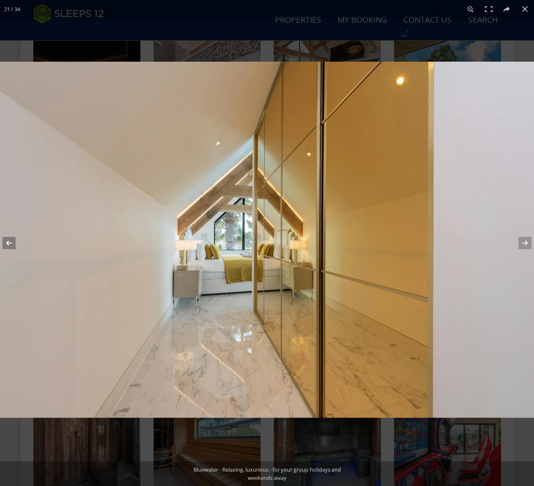
click at [9, 243] on button at bounding box center [14, 243] width 29 height 41
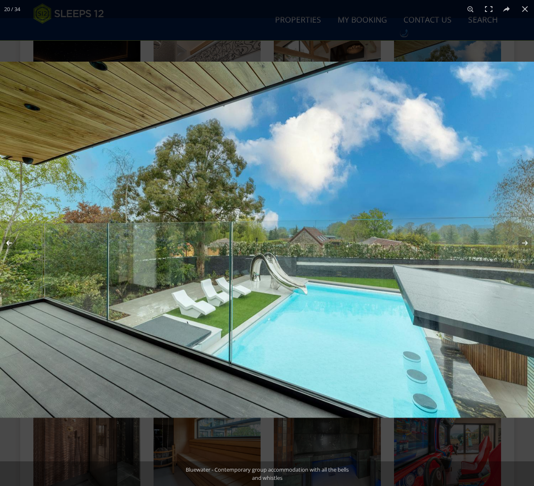
click at [9, 243] on button at bounding box center [14, 243] width 29 height 41
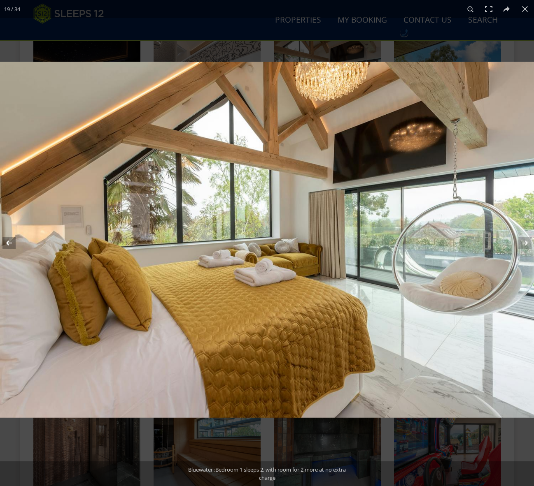
click at [9, 243] on button at bounding box center [14, 243] width 29 height 41
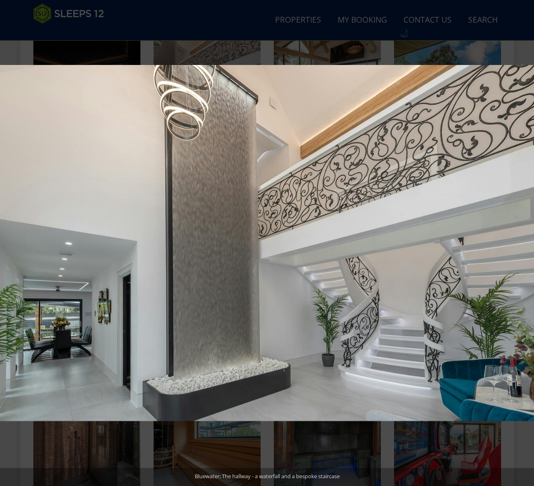
click at [12, 241] on button at bounding box center [14, 243] width 29 height 41
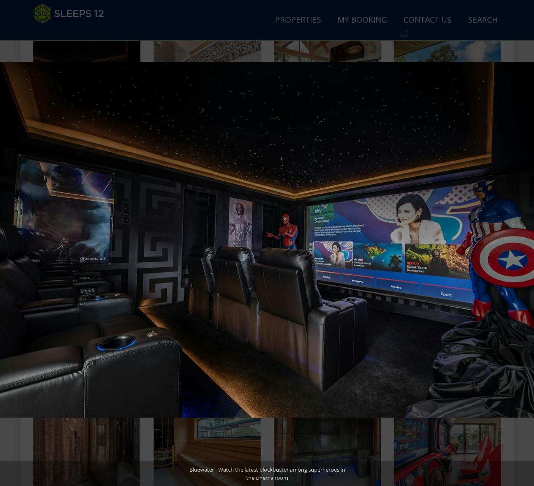
click at [12, 241] on button at bounding box center [14, 243] width 29 height 41
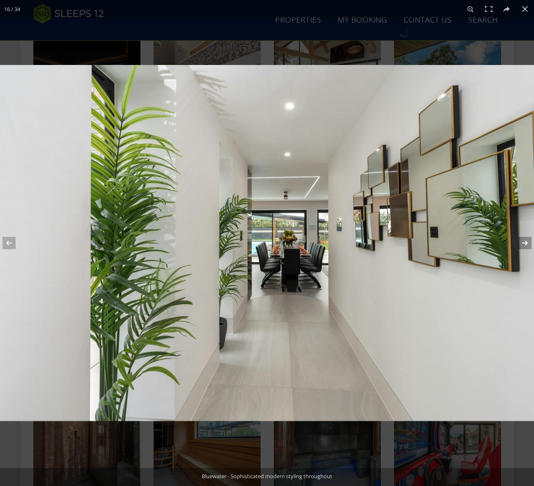
click at [525, 243] on button at bounding box center [519, 243] width 29 height 41
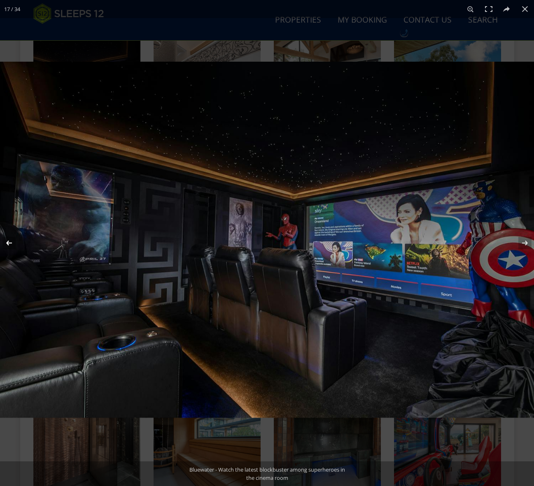
click at [9, 242] on button at bounding box center [14, 243] width 29 height 41
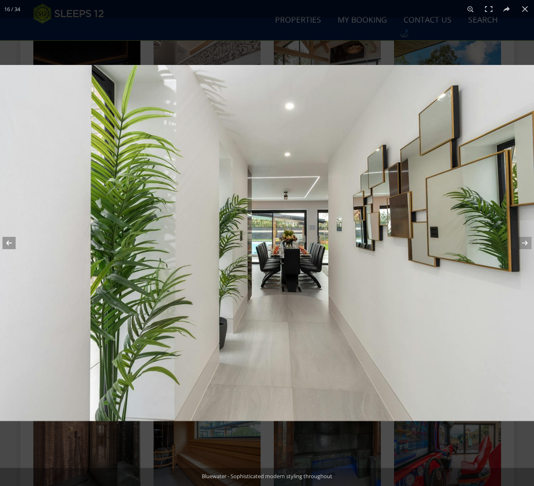
click at [13, 240] on button at bounding box center [14, 243] width 29 height 41
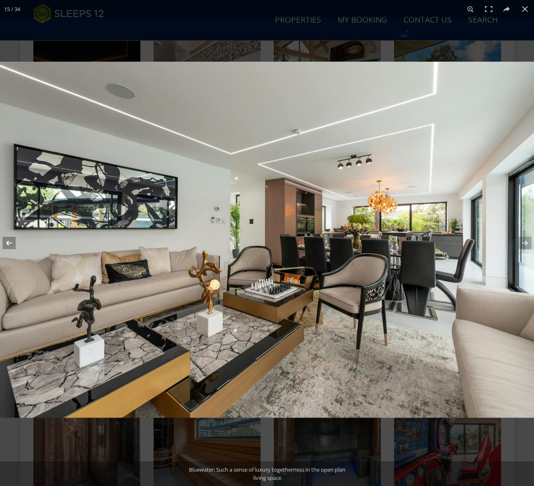
click at [7, 241] on button at bounding box center [14, 243] width 29 height 41
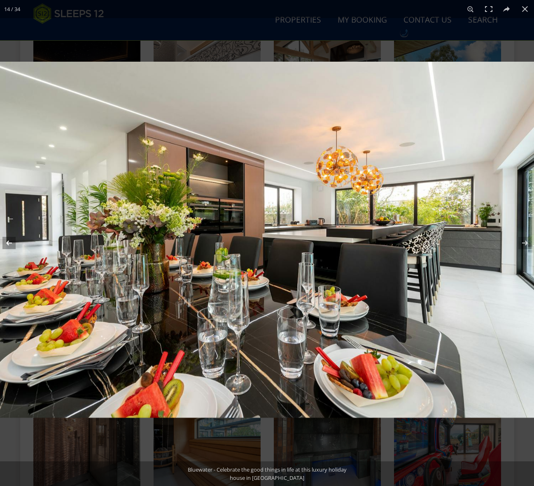
click at [7, 241] on button at bounding box center [14, 243] width 29 height 41
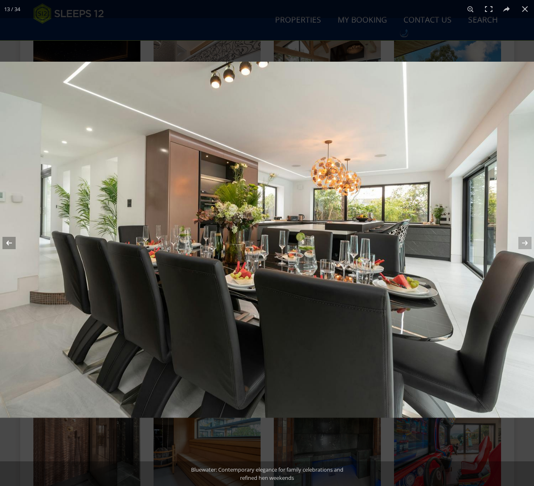
click at [7, 241] on button at bounding box center [14, 243] width 29 height 41
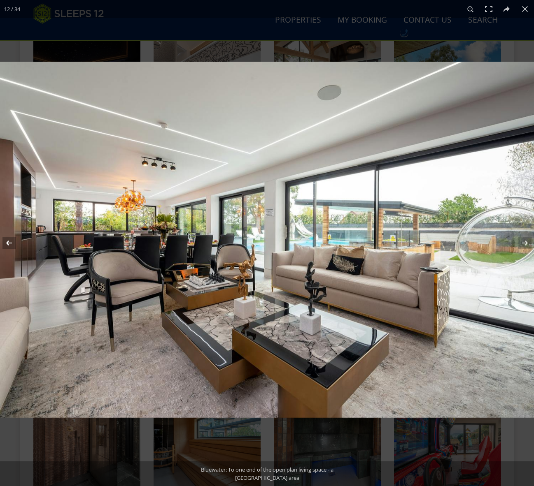
click at [7, 241] on button at bounding box center [14, 243] width 29 height 41
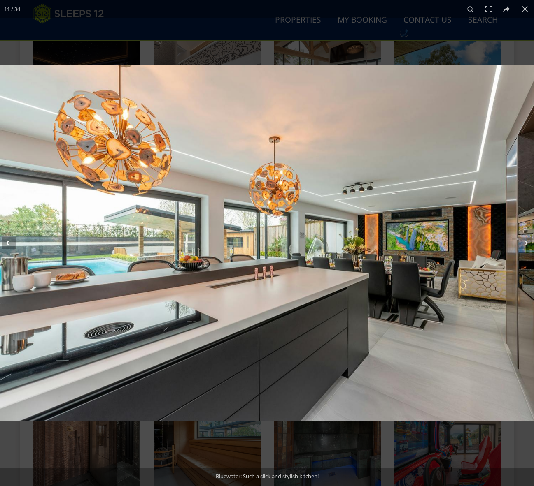
click at [7, 241] on button at bounding box center [14, 243] width 29 height 41
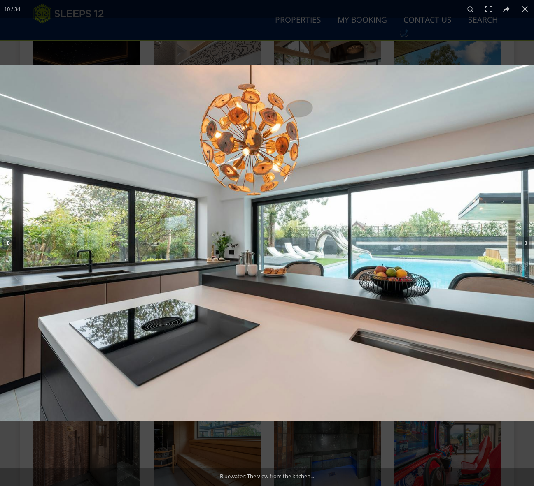
click at [7, 241] on button at bounding box center [14, 243] width 29 height 41
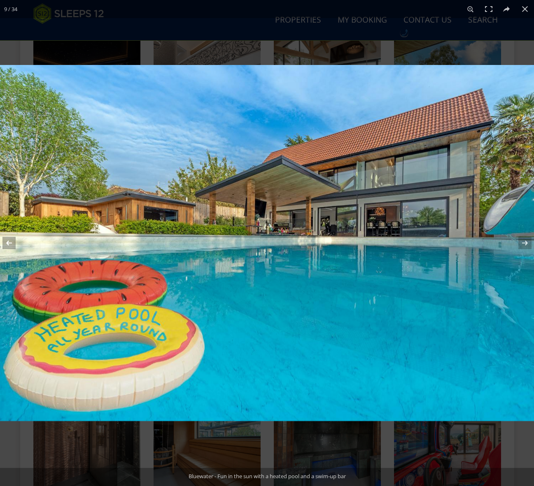
click at [7, 241] on button at bounding box center [14, 243] width 29 height 41
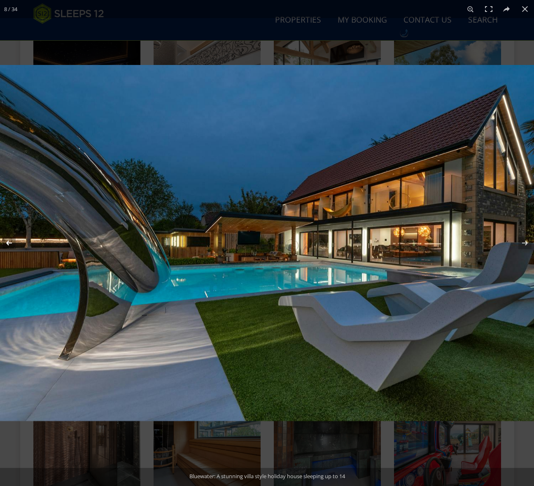
click at [7, 241] on button at bounding box center [14, 243] width 29 height 41
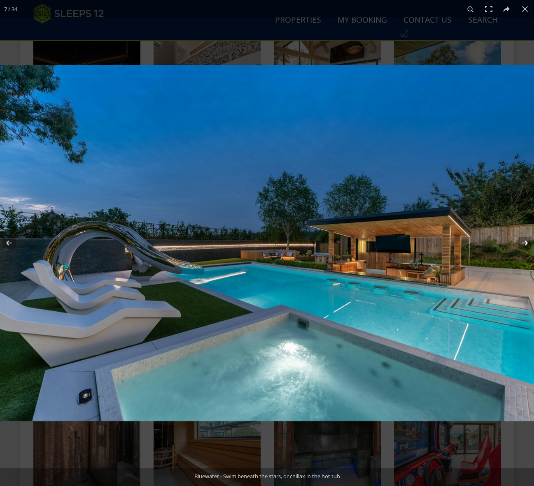
click at [526, 243] on button at bounding box center [519, 243] width 29 height 41
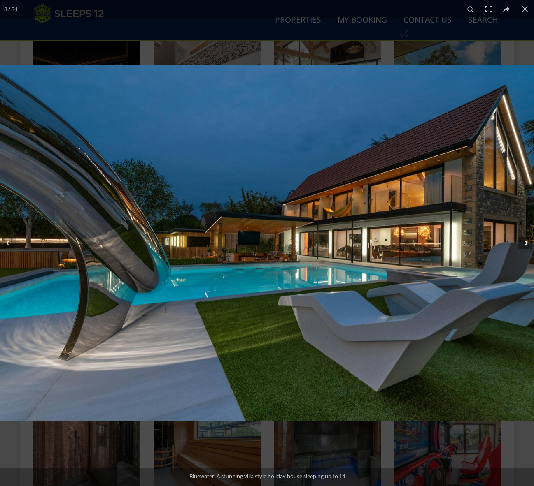
click at [526, 243] on button at bounding box center [519, 243] width 29 height 41
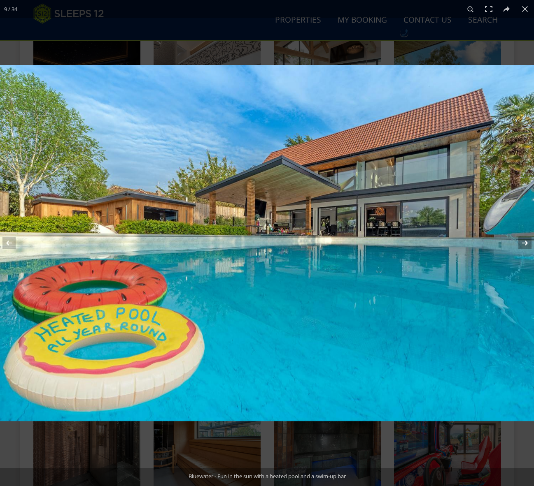
click at [526, 243] on button at bounding box center [519, 243] width 29 height 41
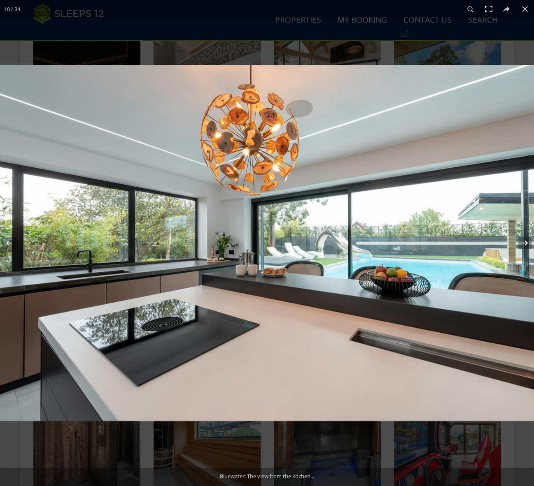
click at [526, 243] on button at bounding box center [519, 243] width 29 height 41
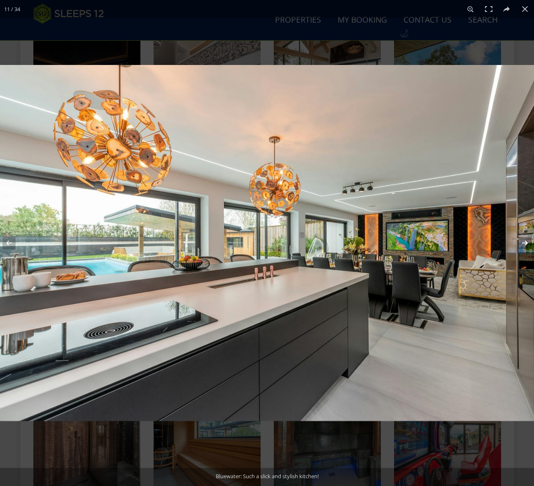
click at [526, 243] on button at bounding box center [519, 243] width 29 height 41
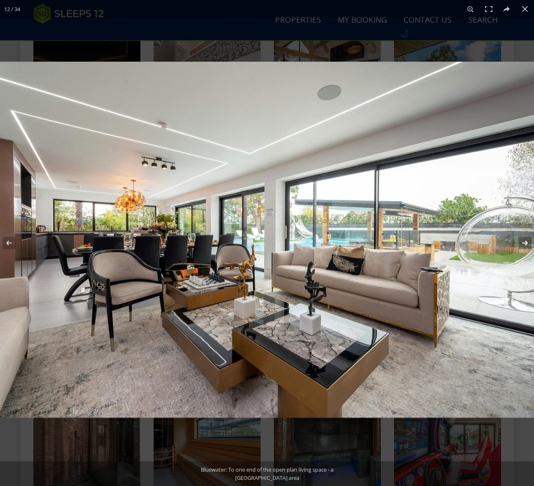
click at [526, 243] on button at bounding box center [519, 243] width 29 height 41
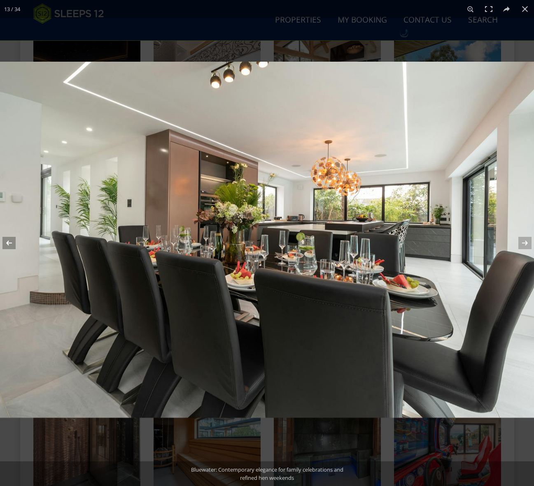
click at [4, 246] on button at bounding box center [14, 243] width 29 height 41
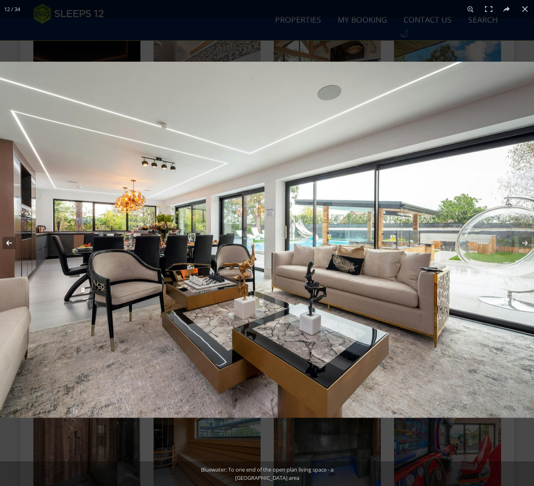
click at [9, 244] on button at bounding box center [14, 243] width 29 height 41
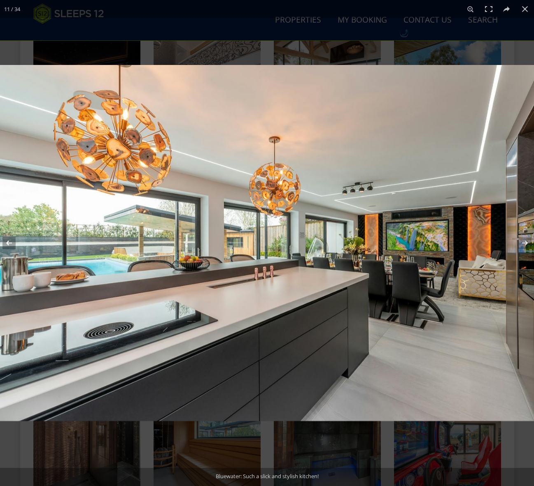
click at [9, 244] on button at bounding box center [14, 243] width 29 height 41
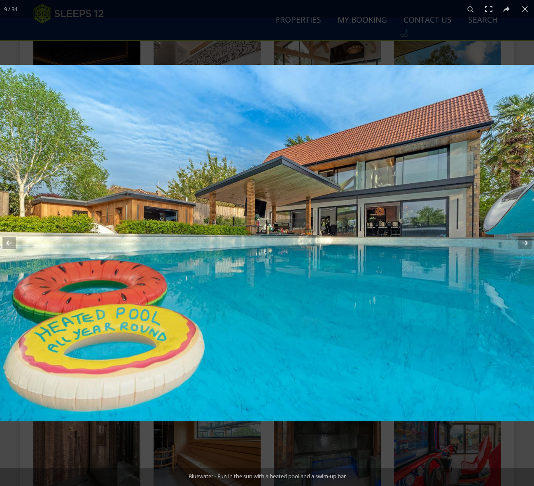
click at [9, 244] on button at bounding box center [14, 243] width 29 height 41
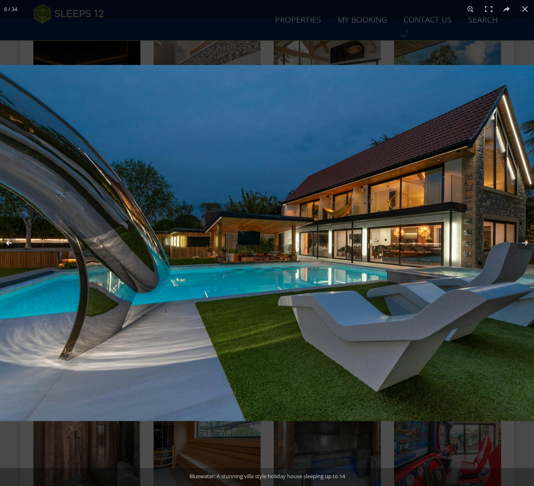
click at [9, 244] on button at bounding box center [14, 243] width 29 height 41
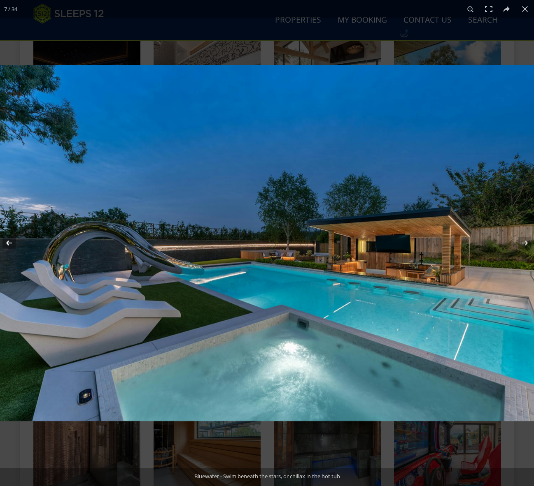
click at [9, 244] on button at bounding box center [14, 243] width 29 height 41
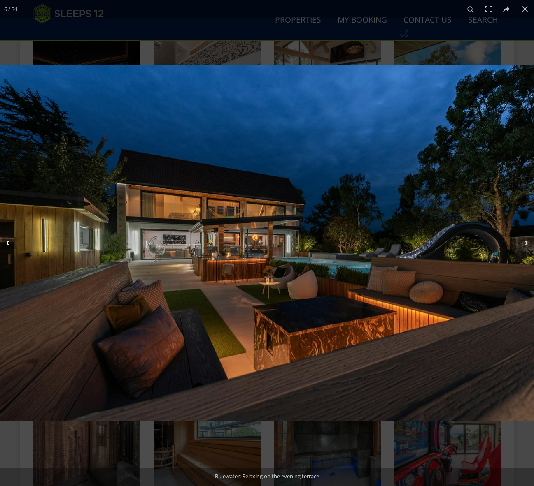
click at [9, 244] on button at bounding box center [14, 243] width 29 height 41
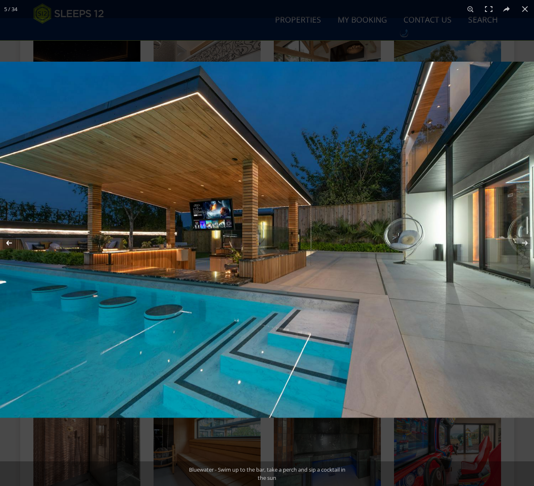
click at [9, 244] on button at bounding box center [14, 243] width 29 height 41
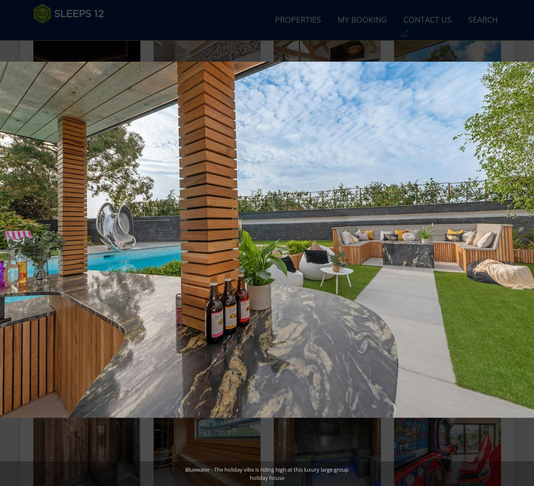
click at [9, 244] on button at bounding box center [14, 243] width 29 height 41
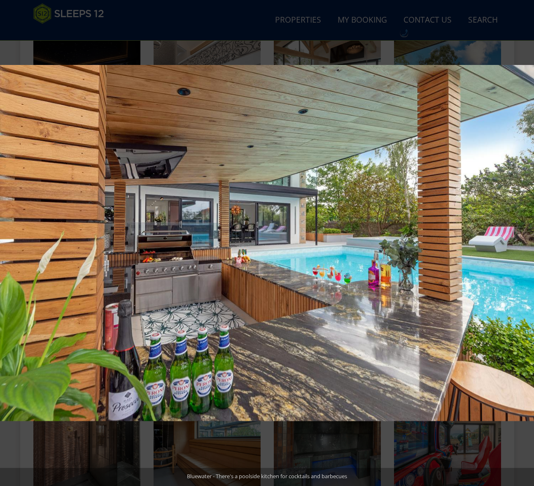
click at [9, 244] on button at bounding box center [14, 243] width 29 height 41
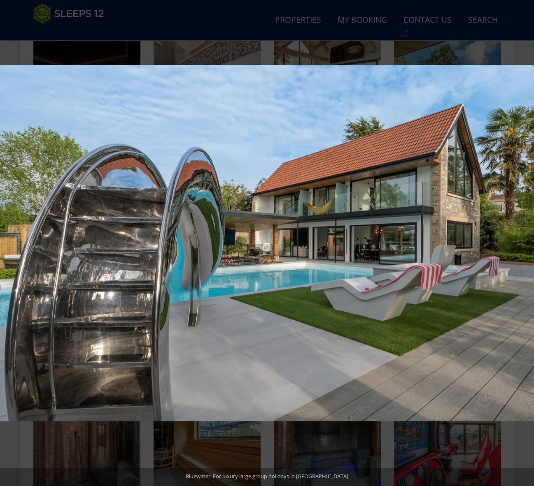
click at [9, 244] on button at bounding box center [14, 243] width 29 height 41
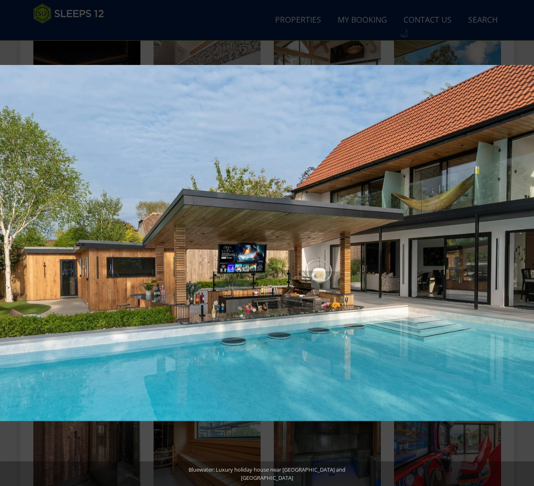
click at [9, 244] on button at bounding box center [14, 243] width 29 height 41
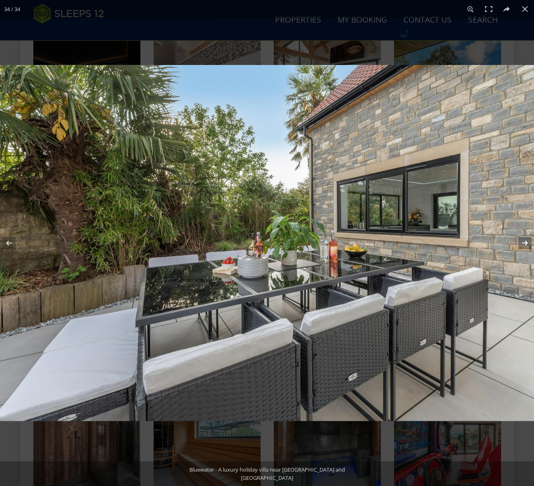
click at [527, 244] on button at bounding box center [519, 243] width 29 height 41
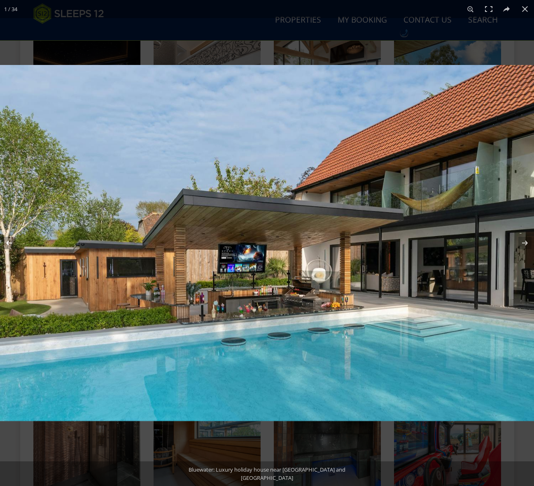
click at [4, 248] on button at bounding box center [14, 243] width 29 height 41
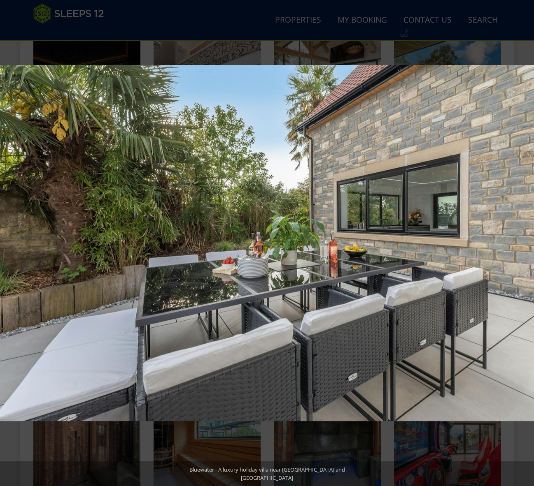
click at [4, 248] on button at bounding box center [14, 243] width 29 height 41
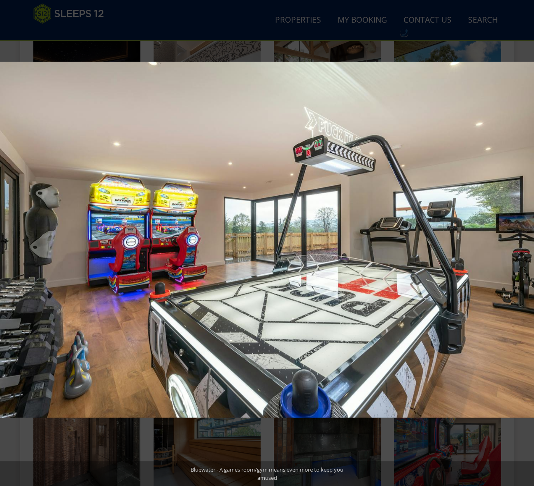
click at [4, 248] on button at bounding box center [14, 243] width 29 height 41
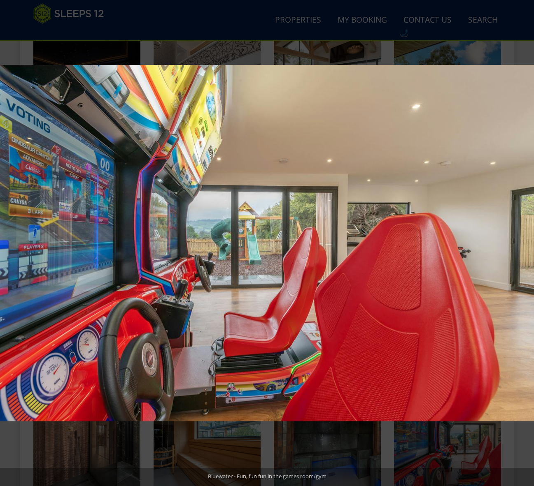
click at [4, 248] on button at bounding box center [14, 243] width 29 height 41
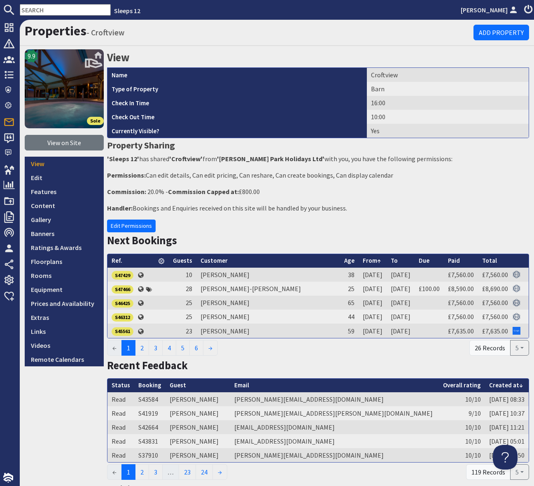
scroll to position [377, 0]
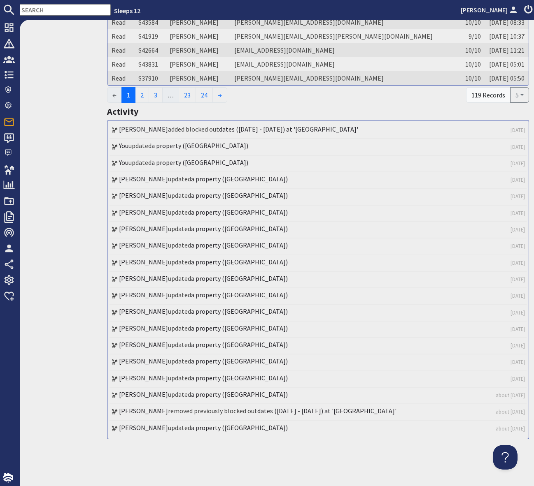
click at [44, 12] on input "text" at bounding box center [65, 10] width 91 height 12
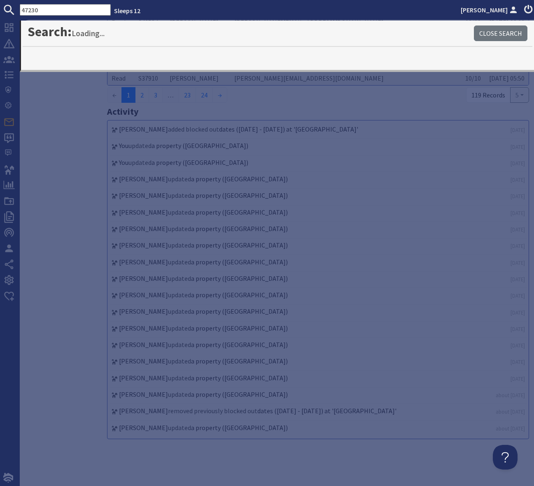
type input "47230"
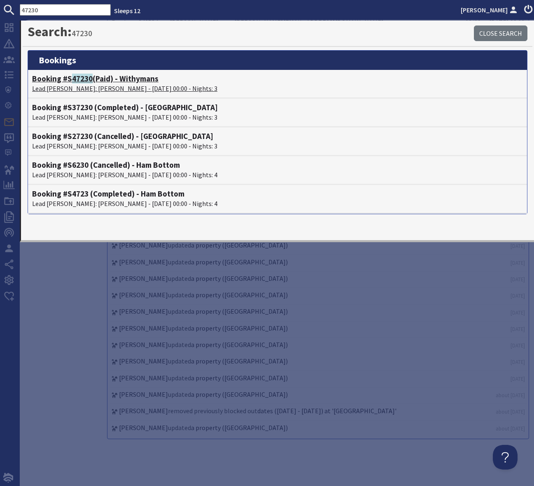
click at [136, 77] on h4 "Booking #S 47230 (Paid) - Withymans" at bounding box center [277, 78] width 491 height 9
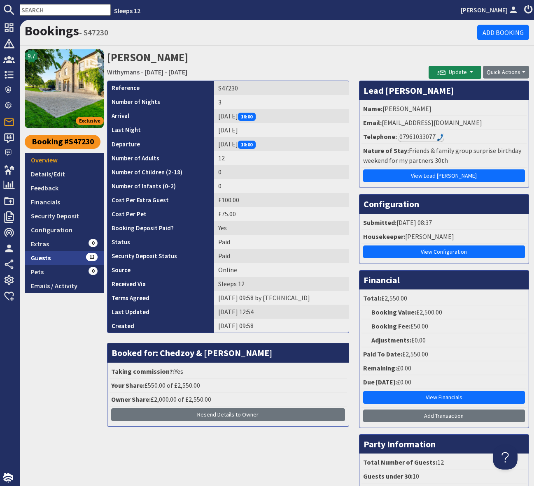
click at [76, 257] on link "Guests 12" at bounding box center [64, 258] width 79 height 14
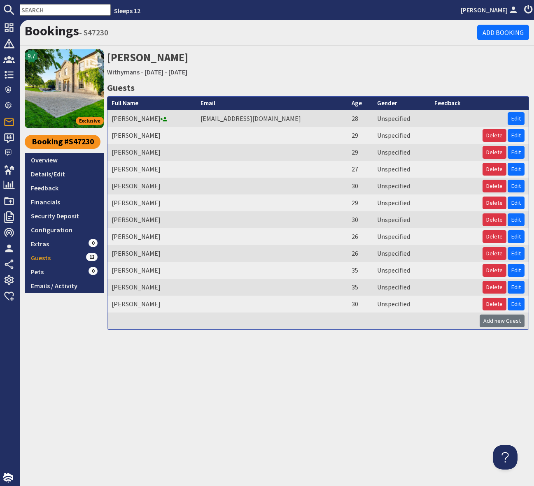
click at [150, 359] on div "Bookings - S47230 Add Booking 9.7 Exclusive Booking #S47230 Overview Details/Ed…" at bounding box center [277, 253] width 514 height 467
click at [494, 288] on button "Delete" at bounding box center [494, 287] width 24 height 13
click at [494, 288] on body "Sleeps 12 [PERSON_NAME] Dashboard Notifications 0 Agency Dashboard Bookings 0 S…" at bounding box center [267, 243] width 534 height 486
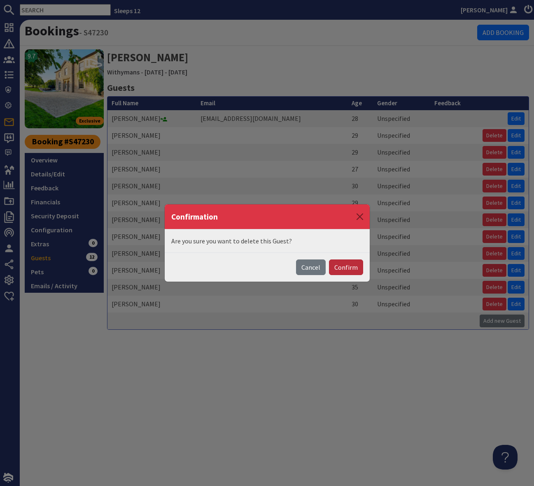
click at [349, 267] on button "Confirm" at bounding box center [346, 268] width 34 height 16
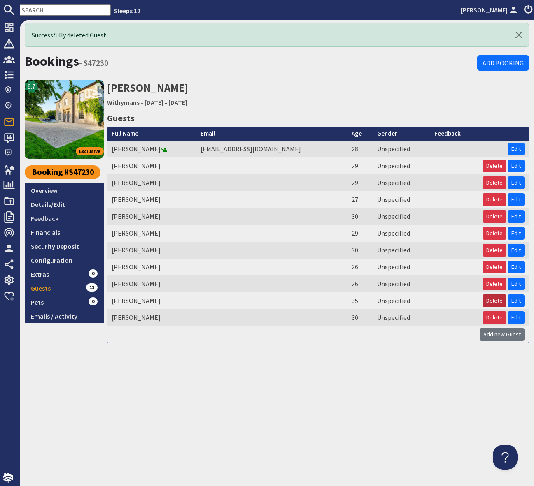
click at [495, 300] on button "Delete" at bounding box center [494, 301] width 24 height 13
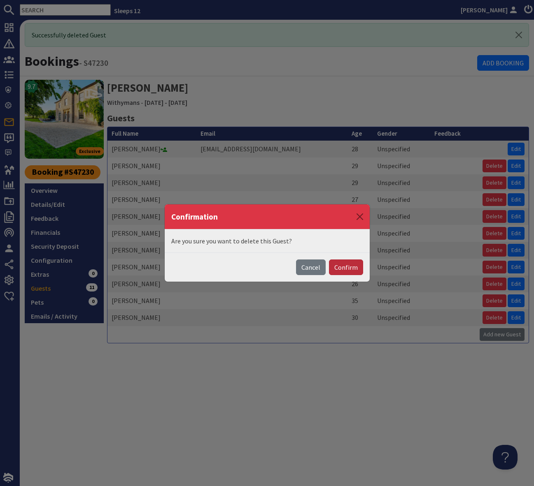
click at [346, 268] on button "Confirm" at bounding box center [346, 268] width 34 height 16
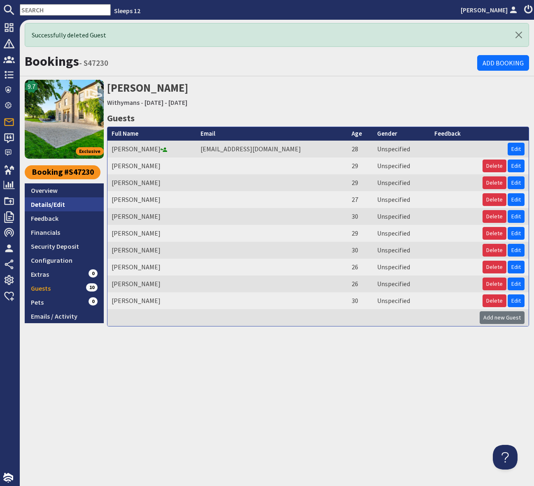
click at [58, 202] on link "Details/Edit" at bounding box center [64, 205] width 79 height 14
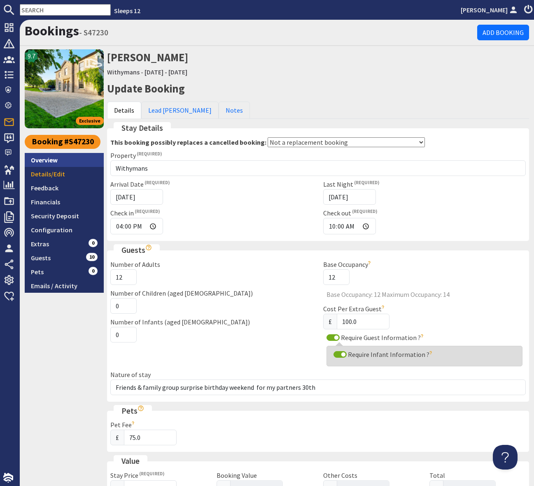
click at [58, 160] on link "Overview" at bounding box center [64, 160] width 79 height 14
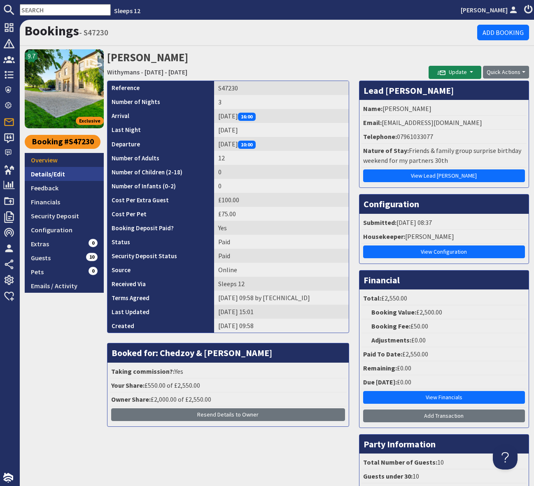
click at [73, 173] on link "Details/Edit" at bounding box center [64, 174] width 79 height 14
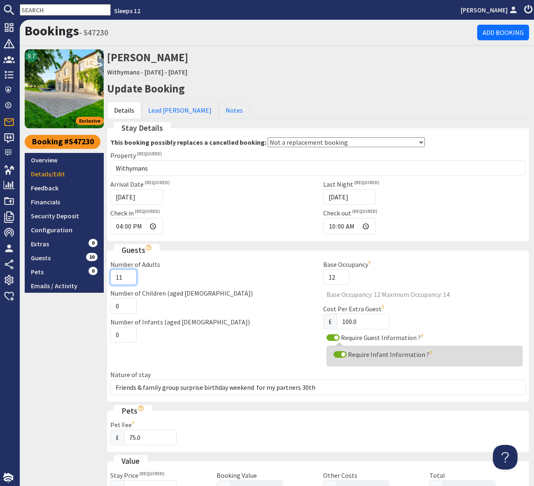
click at [128, 281] on input "11" at bounding box center [123, 278] width 26 height 16
type input "10"
click at [128, 281] on input "10" at bounding box center [123, 278] width 26 height 16
click at [210, 293] on div "Number of Children (aged 2-18) 0" at bounding box center [211, 301] width 213 height 26
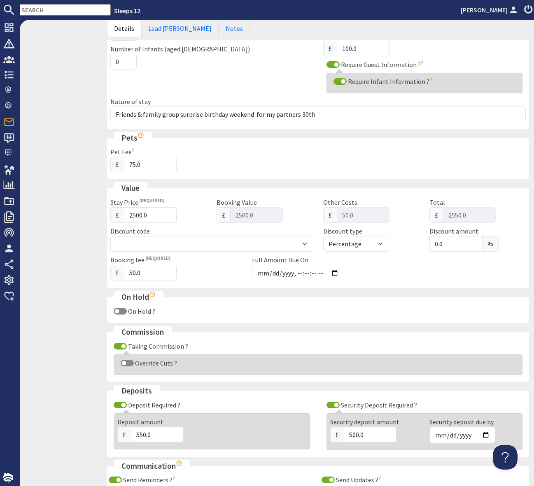
scroll to position [385, 0]
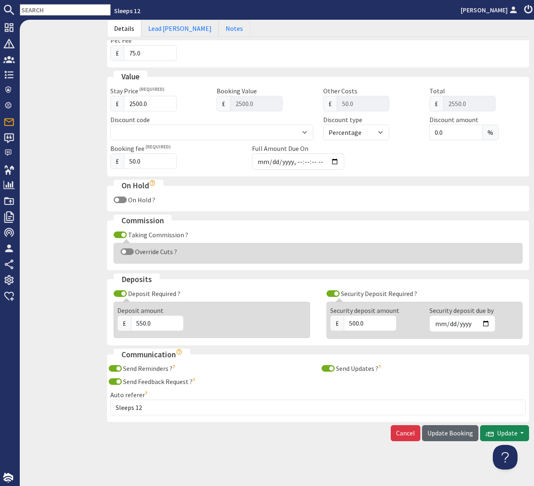
click at [449, 432] on span "Update Booking" at bounding box center [450, 433] width 46 height 8
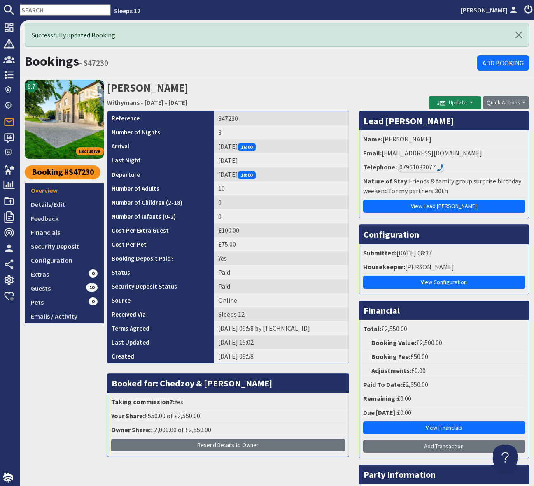
click at [30, 10] on input "text" at bounding box center [65, 10] width 91 height 12
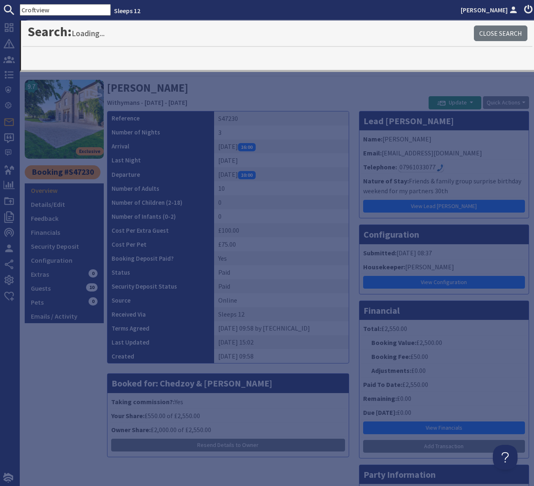
type input "Croftview"
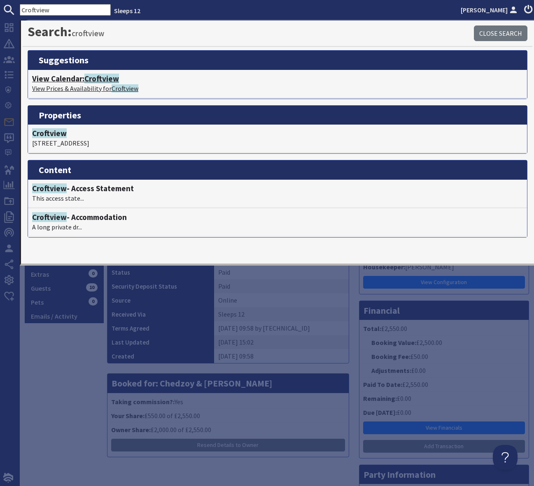
click at [104, 78] on span "Croftview" at bounding box center [101, 79] width 35 height 10
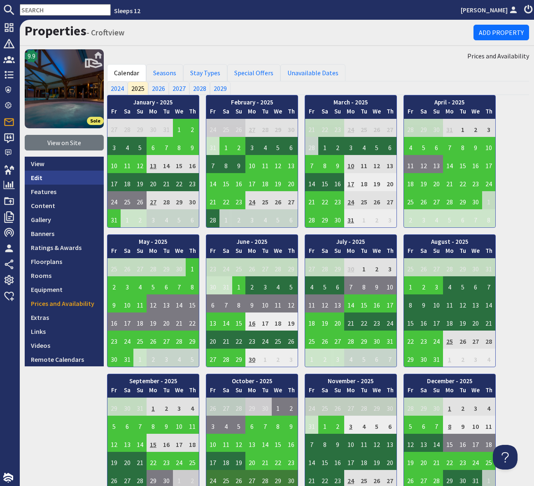
click at [49, 179] on link "Edit" at bounding box center [64, 178] width 79 height 14
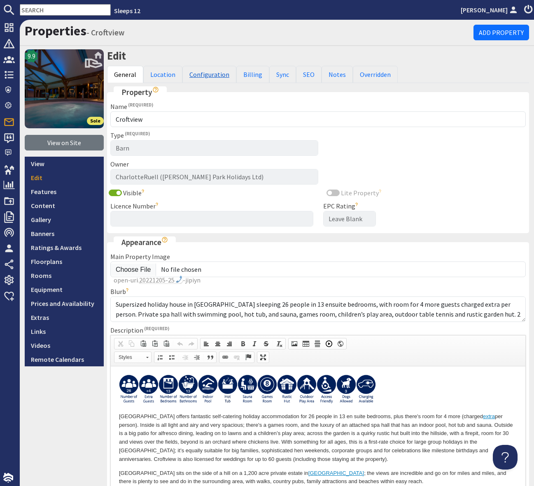
click at [208, 76] on link "Configuration" at bounding box center [209, 74] width 54 height 17
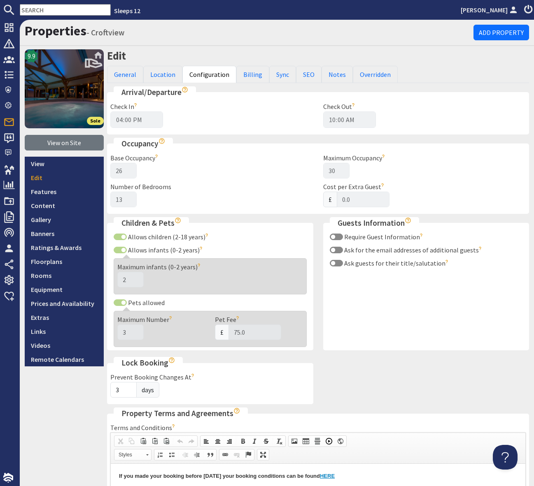
scroll to position [443, 0]
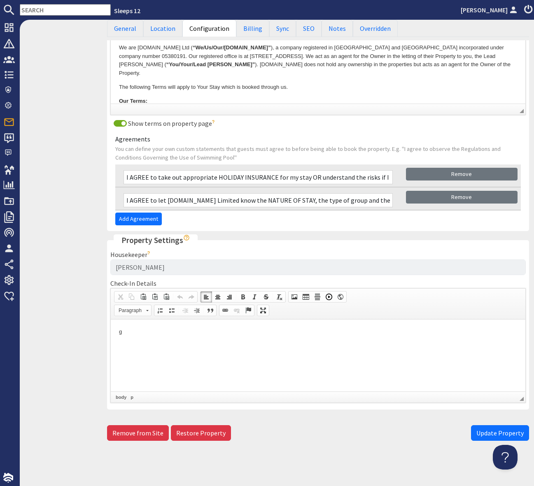
click at [129, 330] on p "g" at bounding box center [318, 332] width 398 height 9
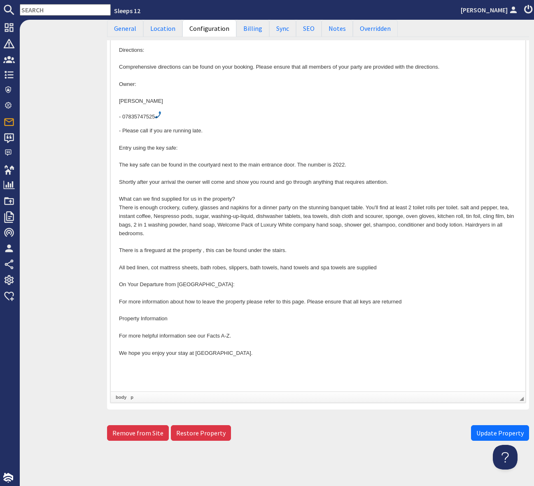
scroll to position [827, 0]
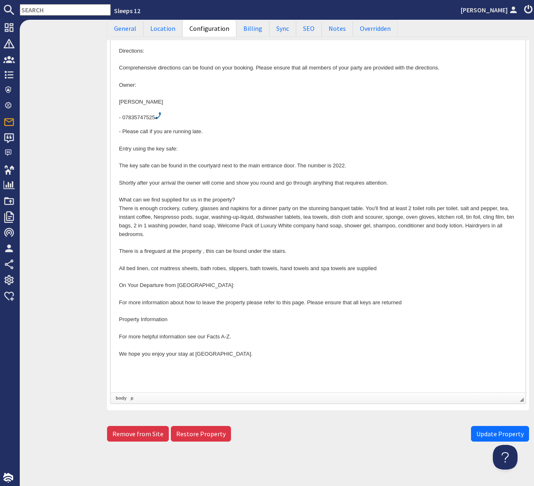
click at [247, 352] on p "- Please call if you are running late. Entry using the key safe: The key safe c…" at bounding box center [318, 256] width 398 height 257
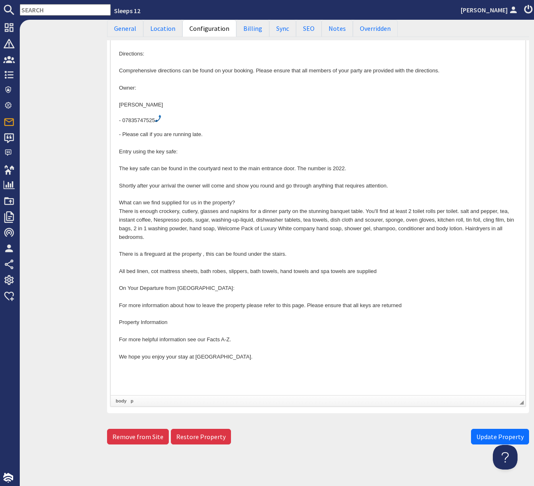
click at [256, 340] on p "- Please call if you are running late. Entry using the key safe: The key safe c…" at bounding box center [318, 258] width 398 height 257
click at [487, 438] on span "Update Property" at bounding box center [499, 437] width 47 height 8
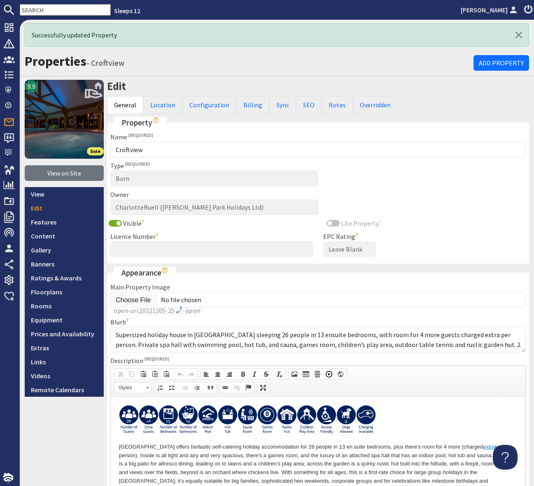
scroll to position [0, 0]
click at [208, 107] on link "Configuration" at bounding box center [209, 104] width 54 height 17
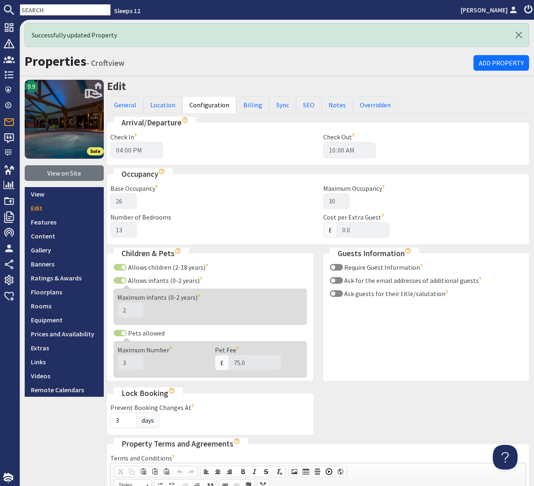
scroll to position [2, 0]
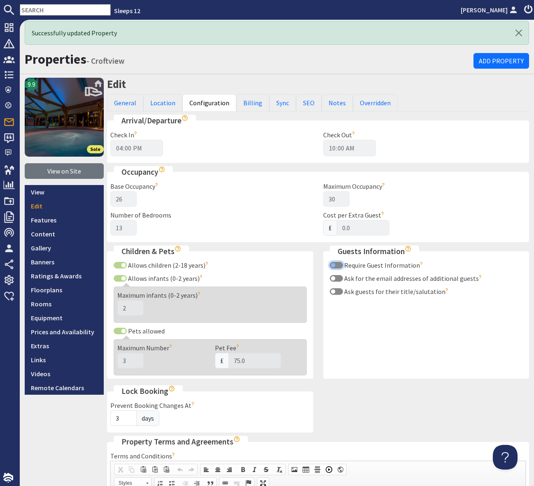
drag, startPoint x: 333, startPoint y: 266, endPoint x: 335, endPoint y: 279, distance: 13.8
click at [333, 266] on input "Require Guest Information" at bounding box center [336, 265] width 13 height 7
checkbox input "true"
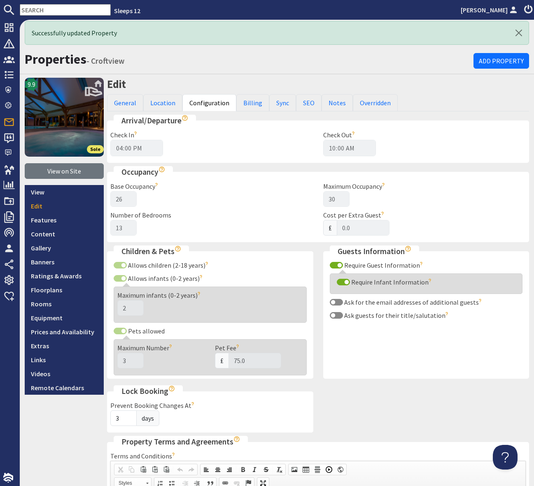
click at [42, 12] on input "text" at bounding box center [65, 10] width 91 height 12
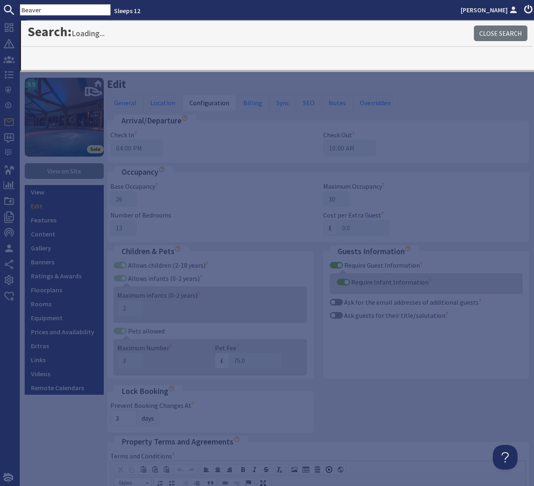
type input "Beaver"
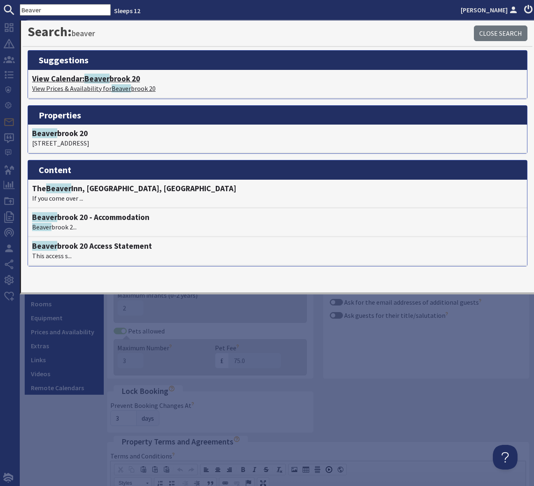
click at [118, 79] on h4 "View Calendar: Beaver brook 20" at bounding box center [277, 78] width 491 height 9
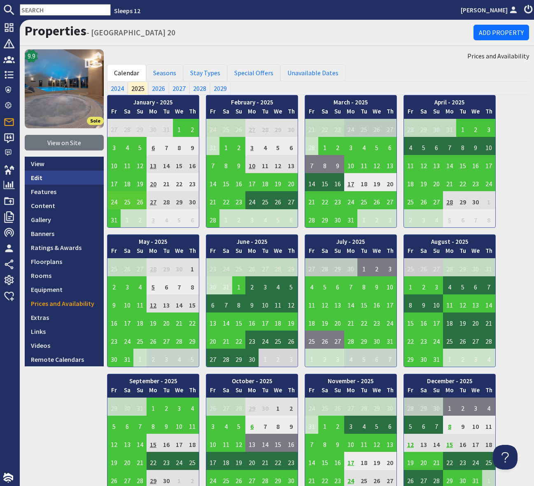
click at [53, 177] on link "Edit" at bounding box center [64, 178] width 79 height 14
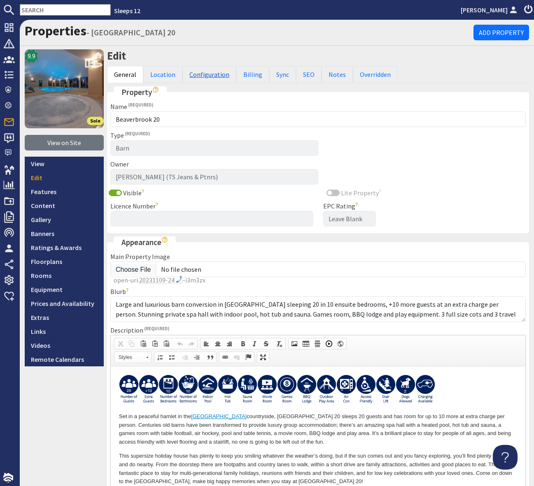
click at [199, 74] on link "Configuration" at bounding box center [209, 74] width 54 height 17
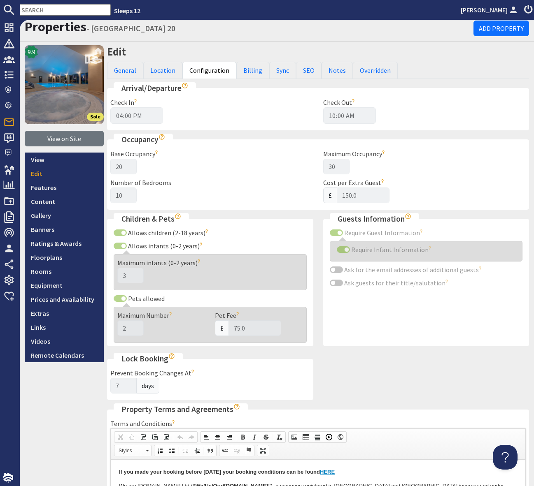
scroll to position [5, 0]
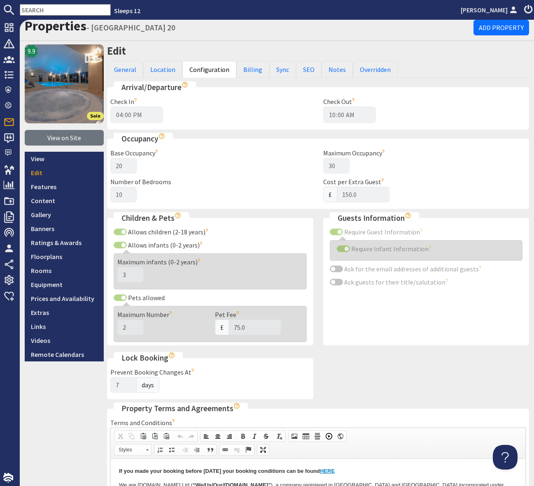
click at [34, 9] on input "text" at bounding box center [65, 10] width 91 height 12
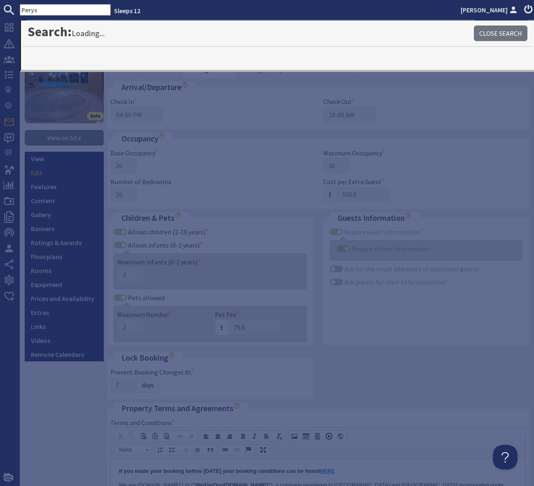
type input "Perys"
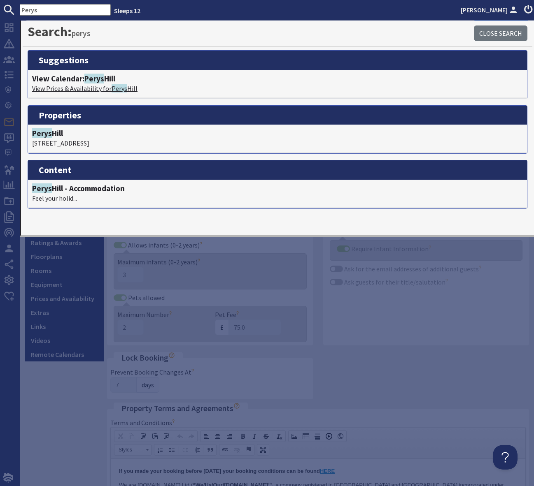
click at [104, 79] on span "Perys" at bounding box center [94, 79] width 20 height 10
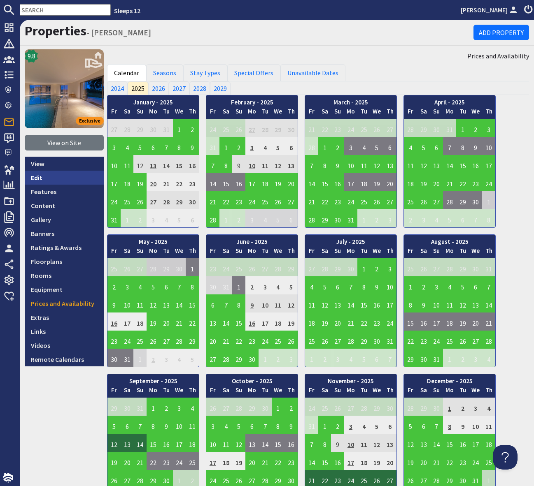
click at [59, 177] on link "Edit" at bounding box center [64, 178] width 79 height 14
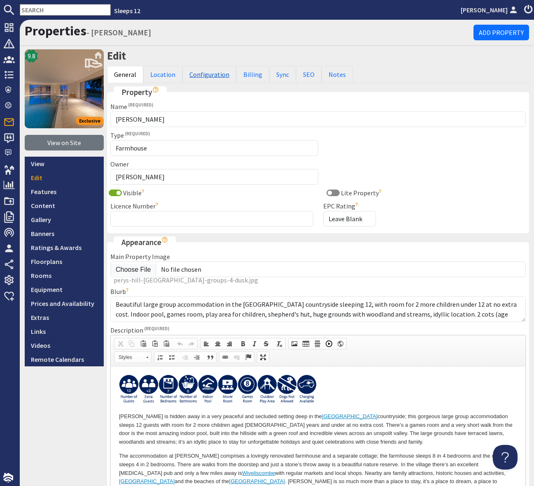
click at [192, 79] on link "Configuration" at bounding box center [209, 74] width 54 height 17
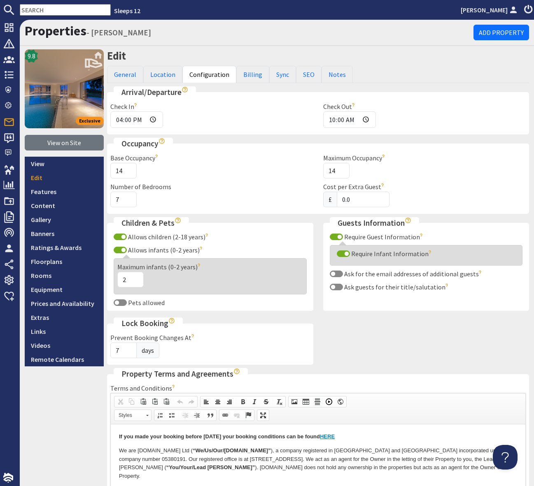
click at [46, 9] on input "text" at bounding box center [65, 10] width 91 height 12
click at [45, 9] on input "text" at bounding box center [65, 10] width 91 height 12
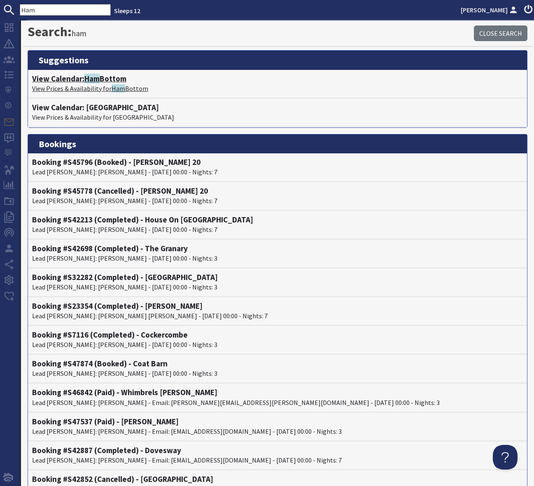
type input "Ham"
click at [113, 79] on h4 "View Calendar: Ham Bottom" at bounding box center [277, 78] width 491 height 9
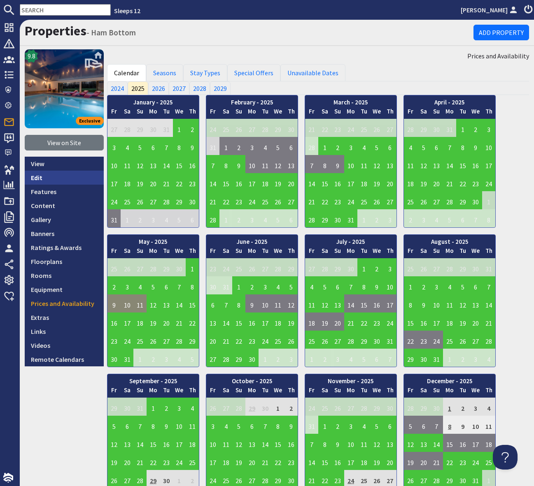
click at [47, 177] on link "Edit" at bounding box center [64, 178] width 79 height 14
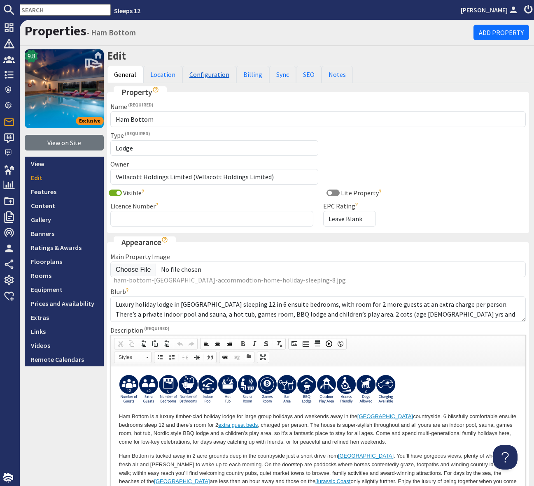
drag, startPoint x: 198, startPoint y: 74, endPoint x: 201, endPoint y: 79, distance: 6.8
click at [198, 74] on link "Configuration" at bounding box center [209, 74] width 54 height 17
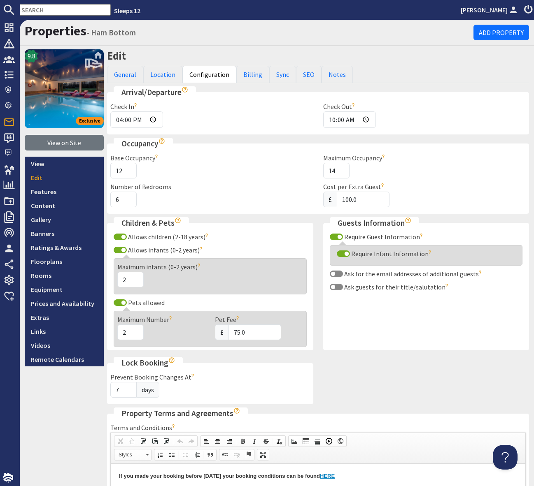
click at [367, 381] on div "Arrival/Departure Check In 16:00 24 hour format - HH:MM. Check Out 10:00 24 hou…" at bounding box center [318, 470] width 432 height 769
click at [33, 9] on input "text" at bounding box center [65, 10] width 91 height 12
click at [33, 8] on input "text" at bounding box center [65, 10] width 91 height 12
click at [35, 6] on input "text" at bounding box center [65, 10] width 91 height 12
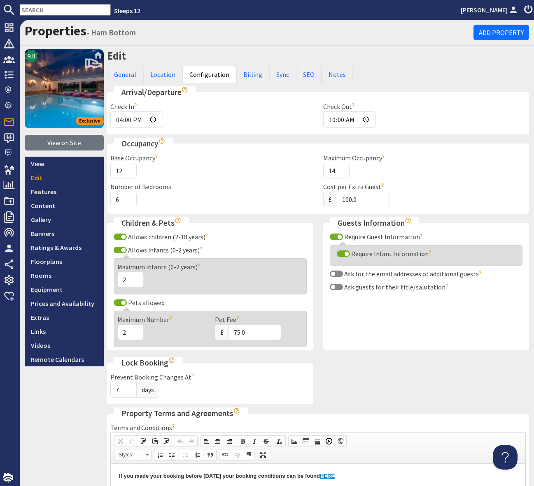
click at [35, 6] on input "text" at bounding box center [65, 10] width 91 height 12
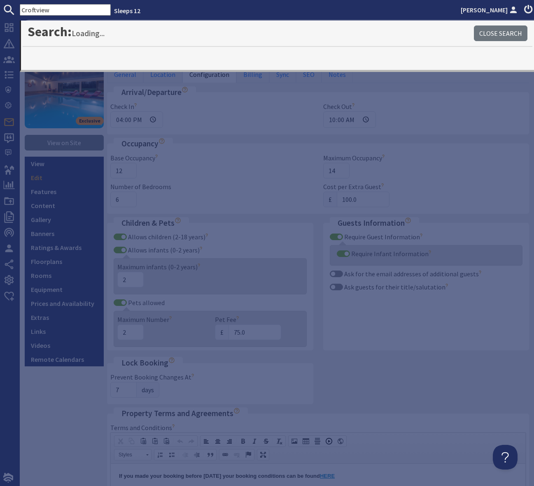
type input "Croftview"
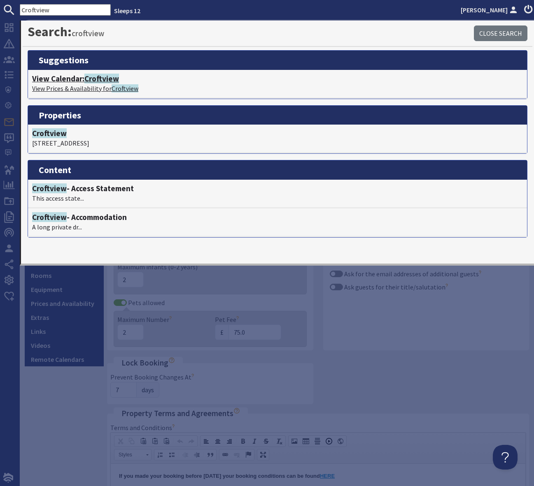
click at [96, 77] on span "Croftview" at bounding box center [101, 79] width 35 height 10
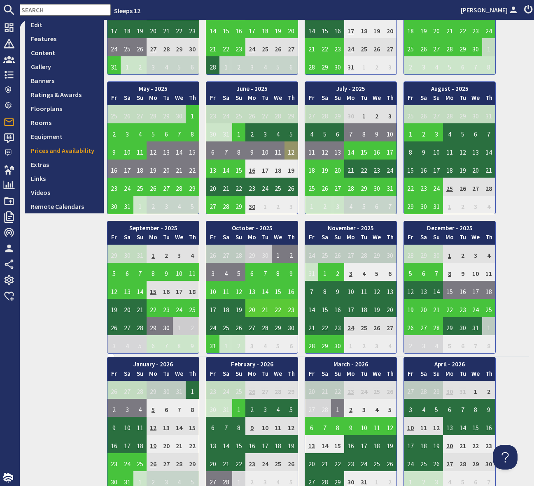
scroll to position [167, 0]
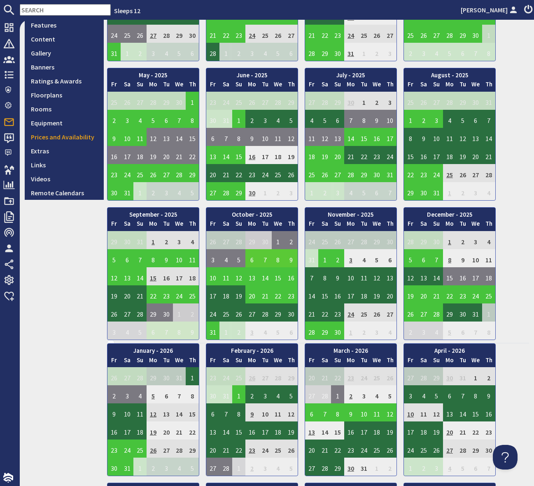
click at [251, 259] on td "6" at bounding box center [251, 258] width 13 height 18
click at [251, 293] on link "View booking" at bounding box center [253, 296] width 43 height 9
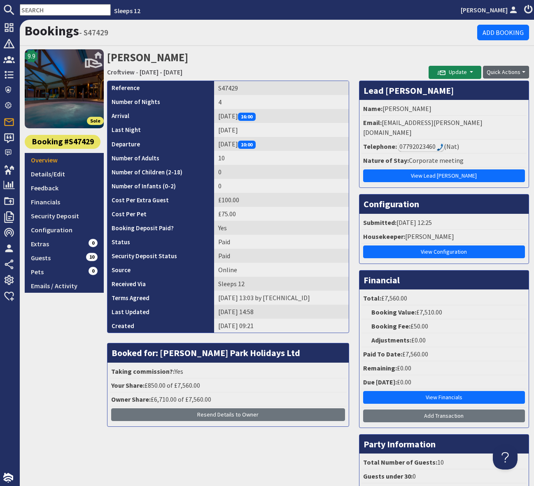
click at [524, 72] on button "Quick Actions" at bounding box center [506, 72] width 46 height 13
drag, startPoint x: 42, startPoint y: 353, endPoint x: 60, endPoint y: 316, distance: 41.2
click at [44, 348] on div "9.9 Sole Booking #S47429 Overview Details/Edit Feedback Financials Security Dep…" at bounding box center [64, 284] width 79 height 470
click at [68, 284] on link "Emails / Activity" at bounding box center [64, 286] width 79 height 14
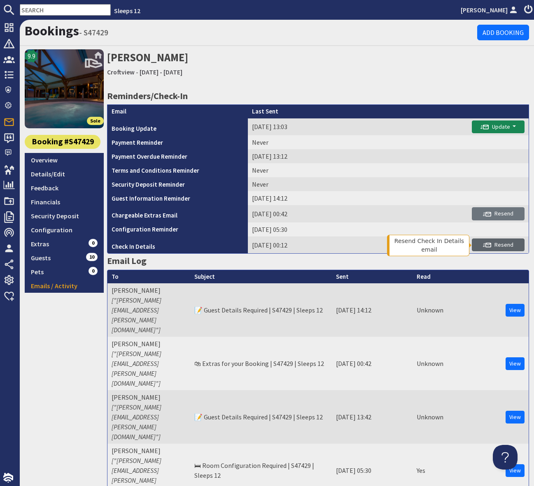
click at [499, 245] on span "Resend" at bounding box center [498, 244] width 30 height 7
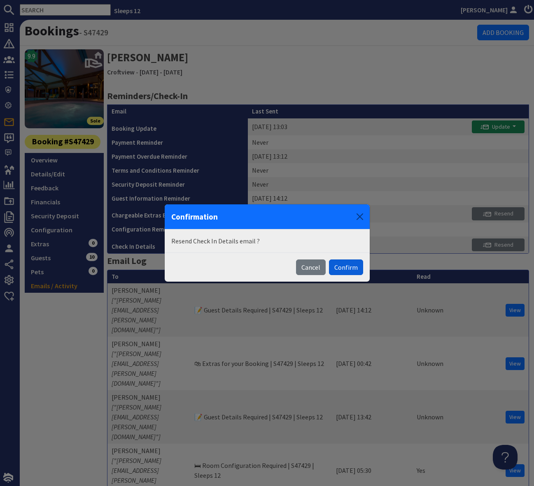
click at [351, 268] on button "Confirm" at bounding box center [346, 268] width 34 height 16
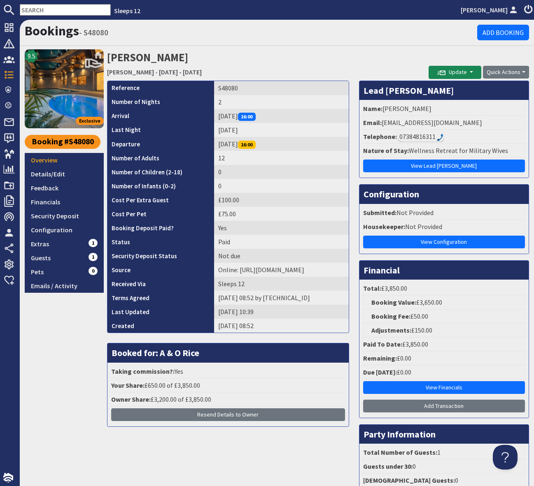
click at [39, 8] on input "text" at bounding box center [65, 10] width 91 height 12
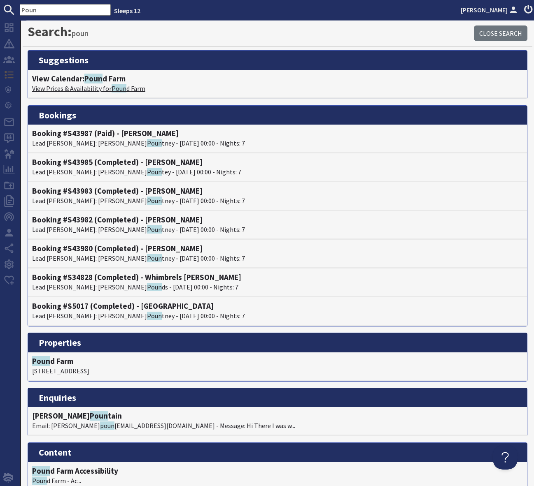
type input "Poun"
click at [101, 79] on span "Poun" at bounding box center [93, 79] width 18 height 10
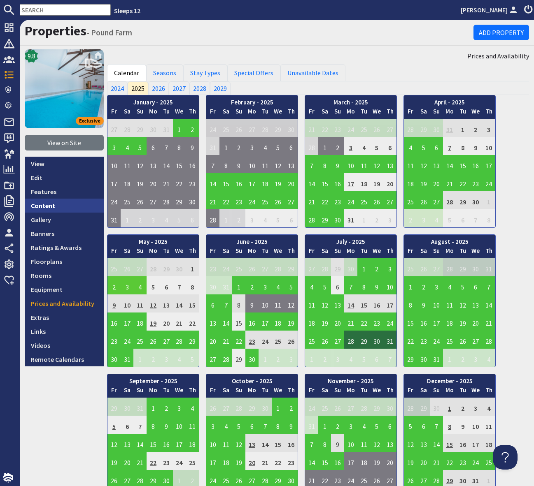
click at [50, 204] on link "Content" at bounding box center [64, 206] width 79 height 14
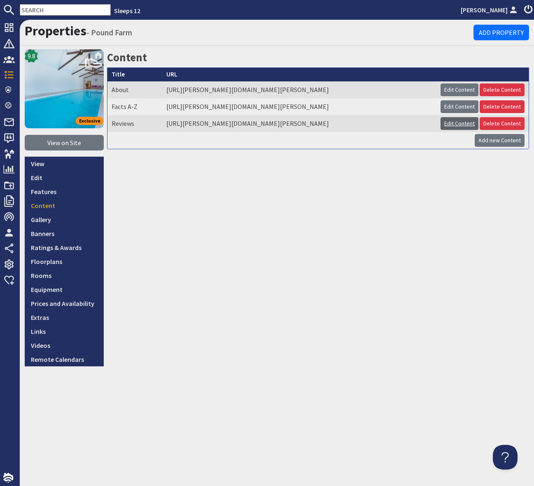
click at [463, 130] on link "Edit Content" at bounding box center [459, 123] width 38 height 13
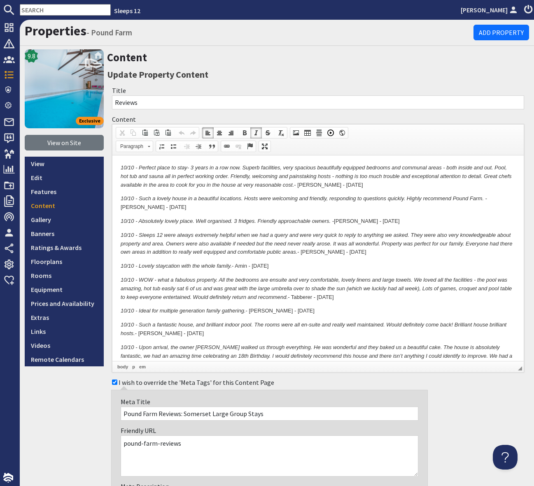
click at [380, 220] on p "10/10 - Absolutely lovely place. Well organised. 3 fridges. Friendly approachab…" at bounding box center [318, 221] width 395 height 9
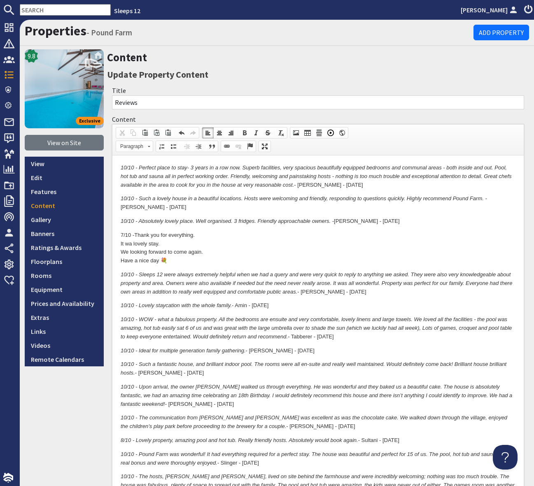
drag, startPoint x: 119, startPoint y: 243, endPoint x: 132, endPoint y: 242, distance: 12.8
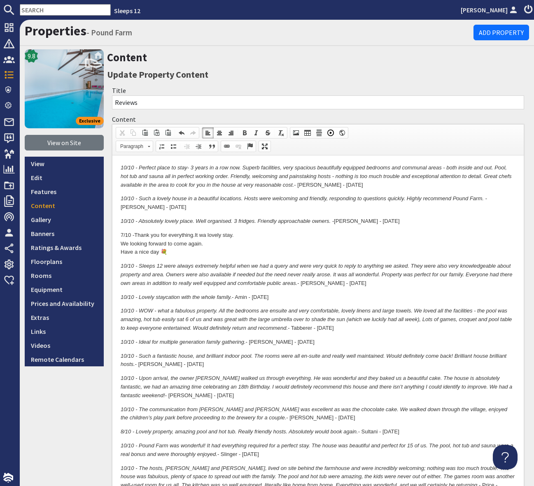
click at [206, 237] on p "7/10 - Thank you for everything. It wa lovely stay. We looking forward to come …" at bounding box center [318, 244] width 395 height 26
click at [122, 242] on p "7/10 - Thank you for everything. It was a lovely stay. We looking forward to co…" at bounding box center [318, 244] width 395 height 26
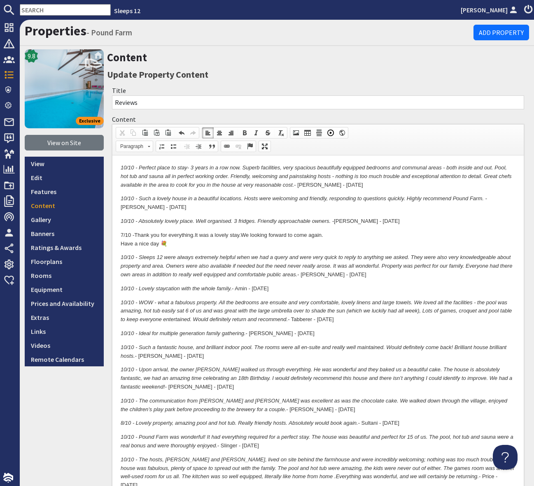
click at [253, 235] on p "7/10 - Thank you for everything. It was a lovely stay. We looking forward to co…" at bounding box center [318, 239] width 395 height 17
click at [252, 235] on p "7/10 - Thank you for everything. It was a lovely stay. We looking forward to co…" at bounding box center [318, 239] width 395 height 17
drag, startPoint x: 158, startPoint y: 244, endPoint x: 118, endPoint y: 243, distance: 39.9
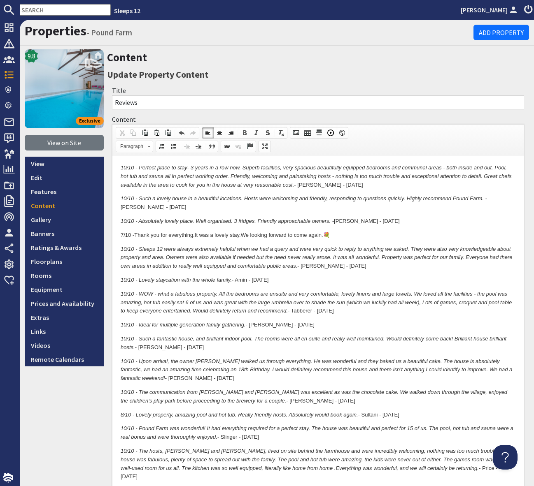
click at [196, 235] on p "7/10 - Thank you for everything. It was a lovely stay. We looking forward to co…" at bounding box center [318, 235] width 395 height 9
click at [343, 234] on p "7/10 - Thank you for everything. It was a lovely stay. We looking forward to co…" at bounding box center [318, 235] width 395 height 9
drag, startPoint x: 376, startPoint y: 235, endPoint x: 366, endPoint y: 235, distance: 9.5
click at [366, 235] on p "7/10 - Thank you for everything. It was a lovely stay. We looking forward to co…" at bounding box center [318, 235] width 395 height 9
click at [374, 234] on p "7/10 - Thank you for everything. It was a lovely stay. We looking forward to co…" at bounding box center [318, 235] width 395 height 9
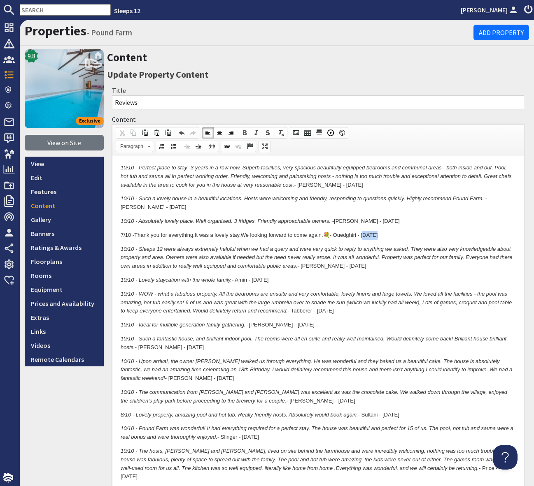
drag, startPoint x: 377, startPoint y: 235, endPoint x: 366, endPoint y: 235, distance: 11.1
click at [366, 235] on p "7/10 - Thank you for everything. It was a lovely stay. We looking forward to co…" at bounding box center [318, 235] width 395 height 9
click at [408, 235] on p "7/10 - Thank you for everything. It was a lovely stay. We looking forward to co…" at bounding box center [318, 235] width 395 height 9
drag, startPoint x: 327, startPoint y: 235, endPoint x: 212, endPoint y: 391, distance: 193.5
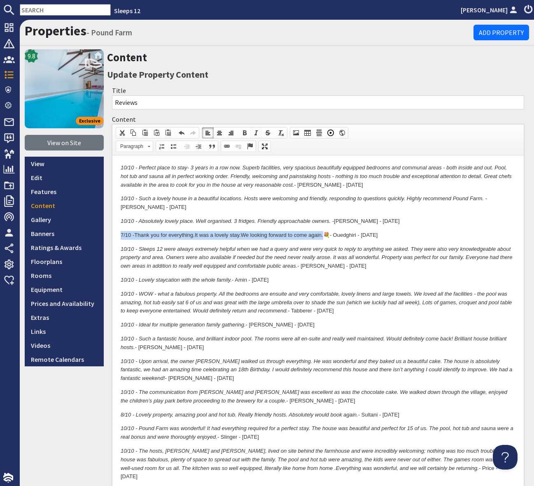
click at [253, 133] on span at bounding box center [256, 133] width 7 height 7
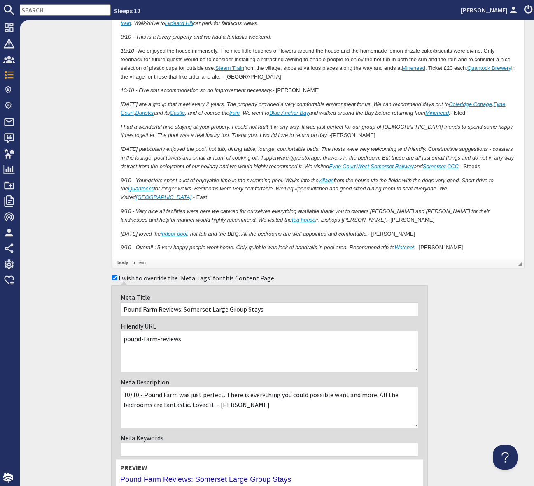
scroll to position [3345, 0]
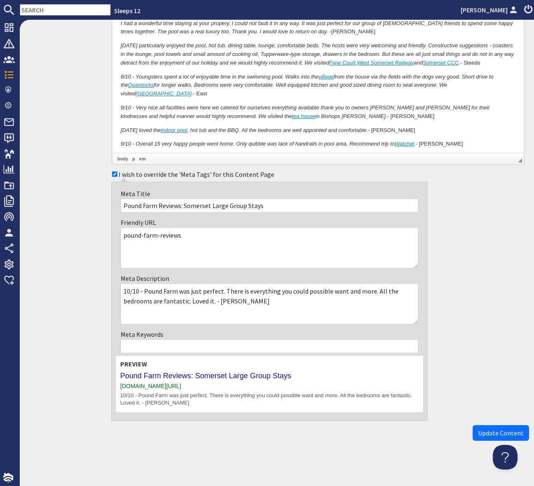
click at [497, 432] on span "Update Content" at bounding box center [501, 433] width 46 height 8
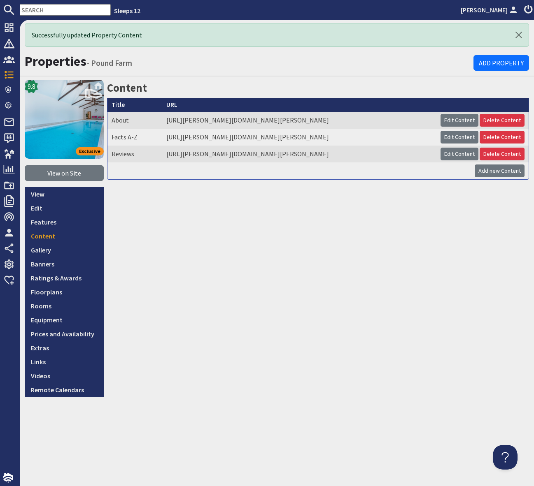
click at [47, 9] on input "text" at bounding box center [65, 10] width 91 height 12
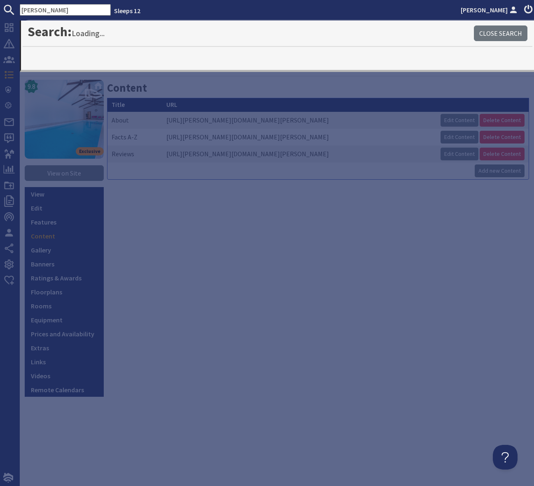
type input "Kennard"
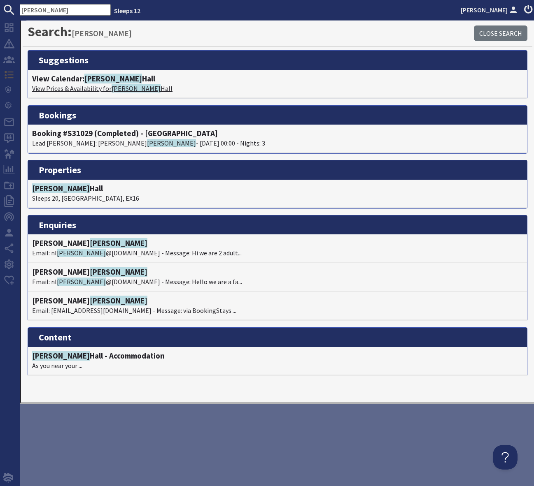
click at [98, 81] on span "Kennard" at bounding box center [113, 79] width 58 height 10
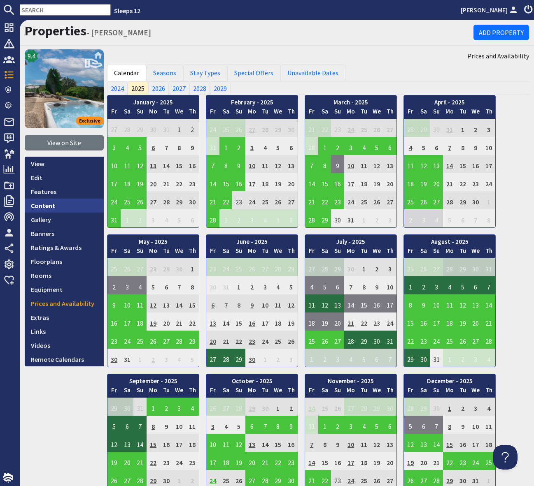
click at [53, 205] on link "Content" at bounding box center [64, 206] width 79 height 14
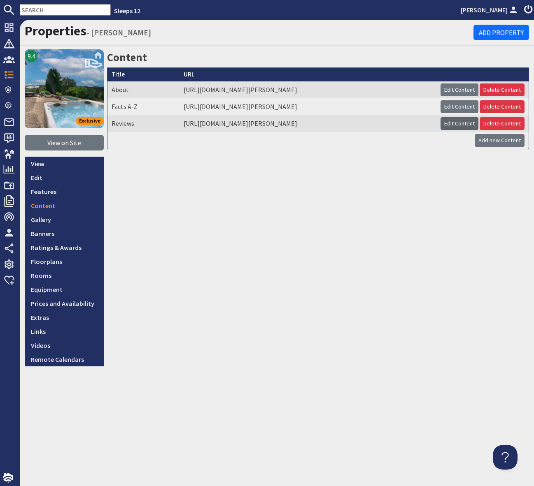
click at [459, 121] on link "Edit Content" at bounding box center [459, 123] width 38 height 13
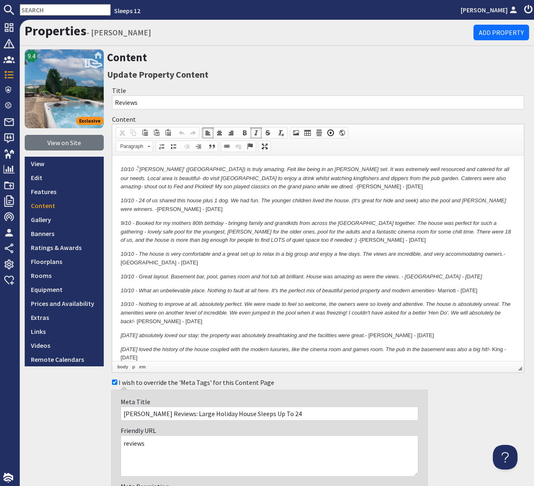
drag, startPoint x: 121, startPoint y: 166, endPoint x: 136, endPoint y: 161, distance: 15.8
click at [121, 166] on p "10/10 - ' 'Kennard Hall' (Wonham House) is truly amazing. Felt like being in an…" at bounding box center [318, 178] width 395 height 28
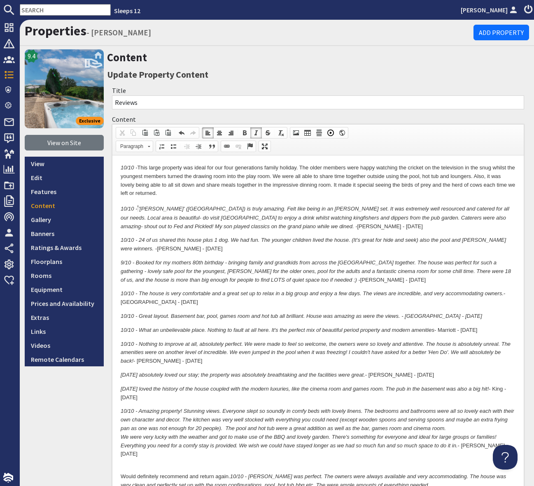
click at [174, 195] on p "10/10 - This large property was ideal for our four generations family holiday. …" at bounding box center [318, 181] width 395 height 34
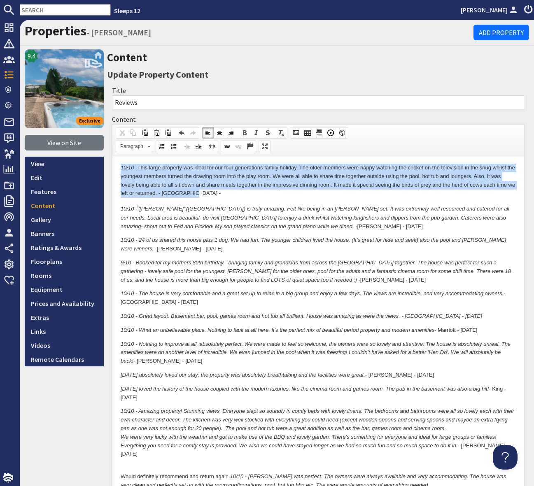
drag, startPoint x: 167, startPoint y: 194, endPoint x: 214, endPoint y: 323, distance: 136.7
click at [112, 167] on html "10/10 - This large property was ideal for our four generations family holiday. …" at bounding box center [317, 436] width 411 height 560
copy p "10/10 - This large property was ideal for our four generations family holiday. …"
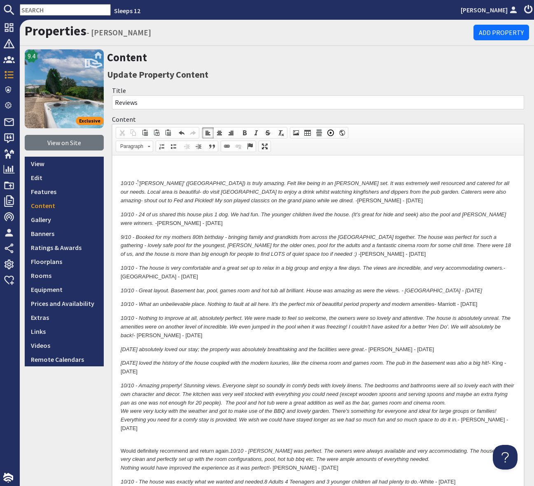
click at [121, 182] on em "10/10 -" at bounding box center [129, 183] width 16 height 6
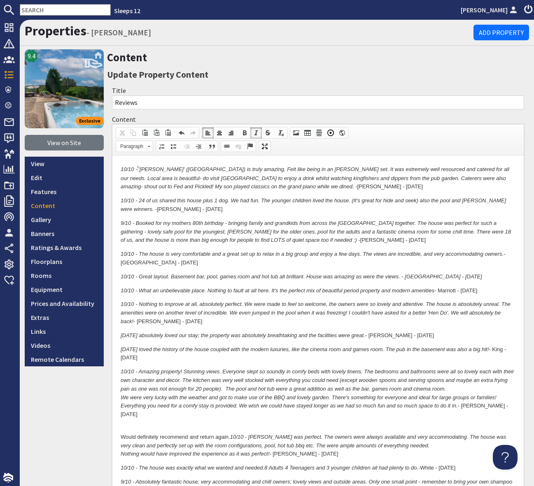
click at [328, 188] on p "10/10 - ' 'Kennard Hall' (Wonham House) is truly amazing. Felt like being in an…" at bounding box center [318, 178] width 395 height 28
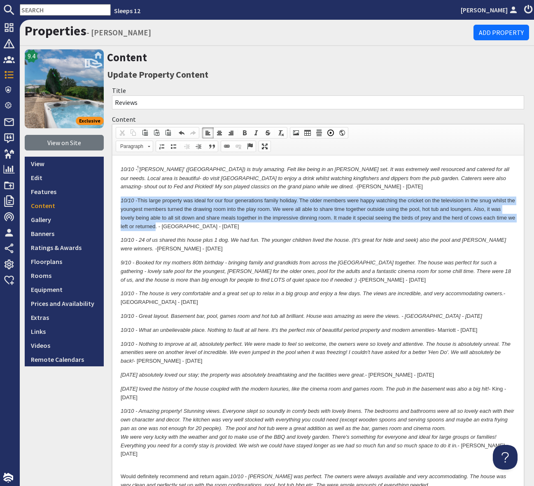
drag, startPoint x: 156, startPoint y: 227, endPoint x: 105, endPoint y: 201, distance: 57.4
click at [112, 201] on html "10/10 - ' 'Kennard Hall' (Wonham House) is truly amazing. Felt like being in an…" at bounding box center [317, 436] width 411 height 560
click at [259, 131] on link "Italic" at bounding box center [256, 133] width 12 height 11
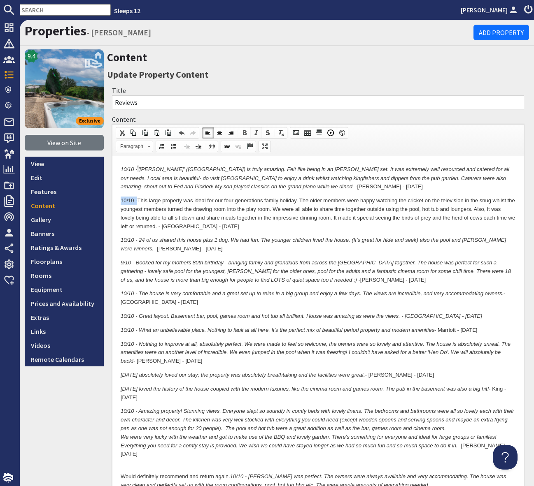
click at [257, 132] on span at bounding box center [256, 133] width 7 height 7
click at [259, 221] on em "10/10 - This large property was ideal for our four generations family holiday. …" at bounding box center [318, 214] width 394 height 32
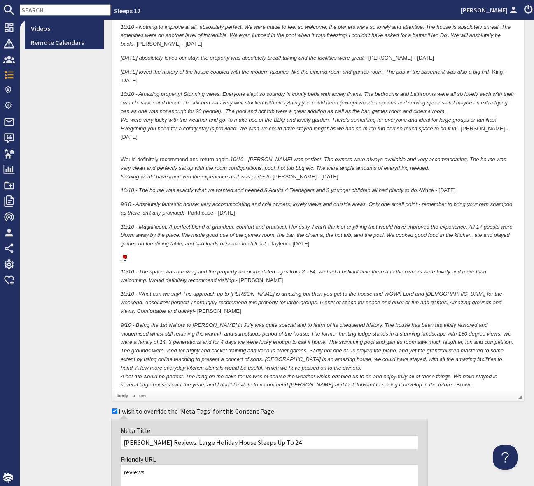
scroll to position [547, 0]
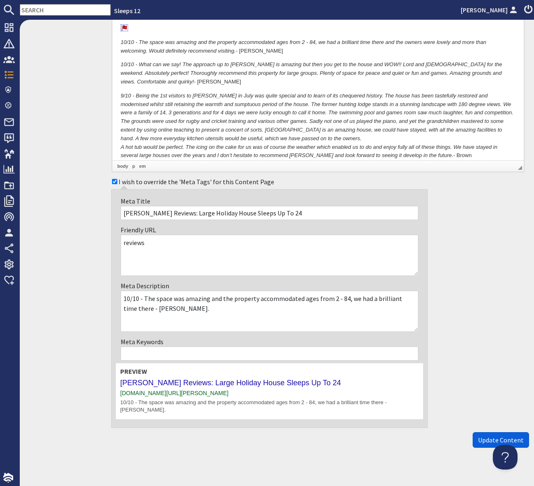
click at [504, 436] on span "Update Content" at bounding box center [501, 440] width 46 height 8
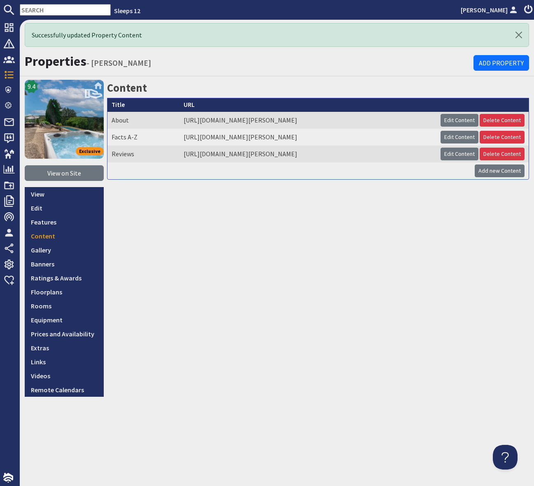
click at [35, 9] on input "text" at bounding box center [65, 10] width 91 height 12
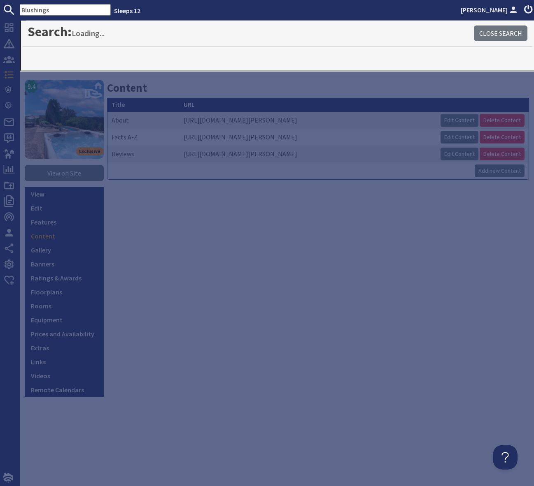
type input "Blushings"
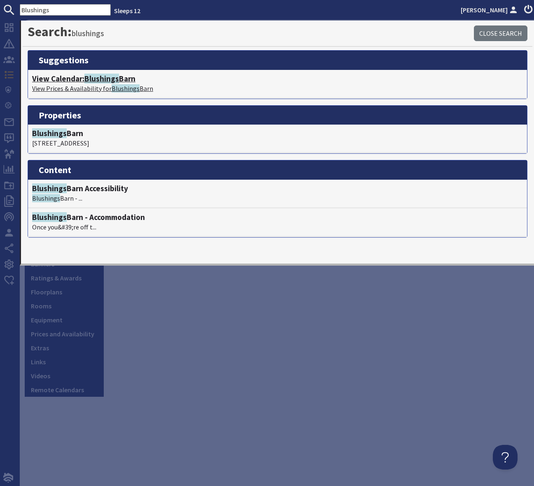
click at [104, 78] on span "Blushings" at bounding box center [101, 79] width 35 height 10
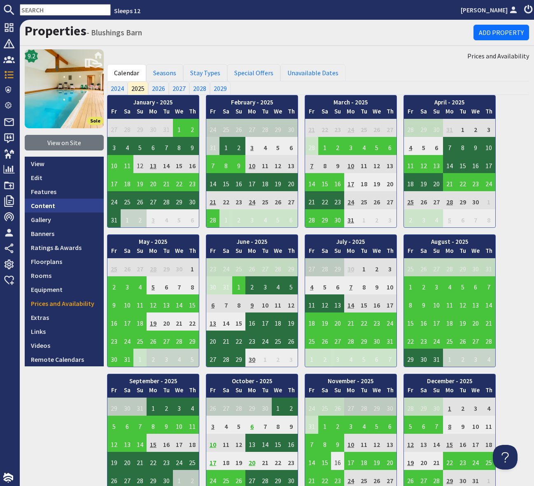
click at [56, 204] on link "Content" at bounding box center [64, 206] width 79 height 14
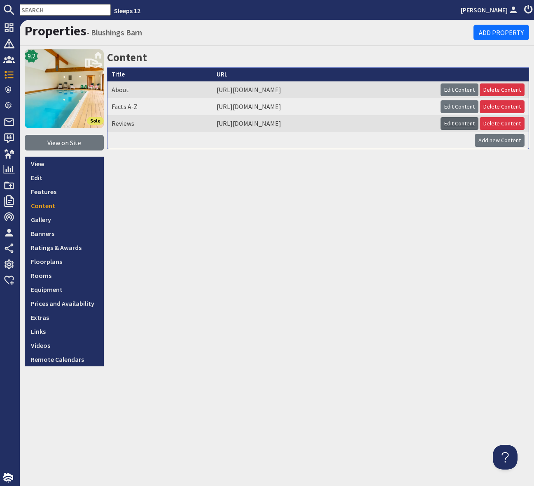
click at [456, 122] on link "Edit Content" at bounding box center [459, 123] width 38 height 13
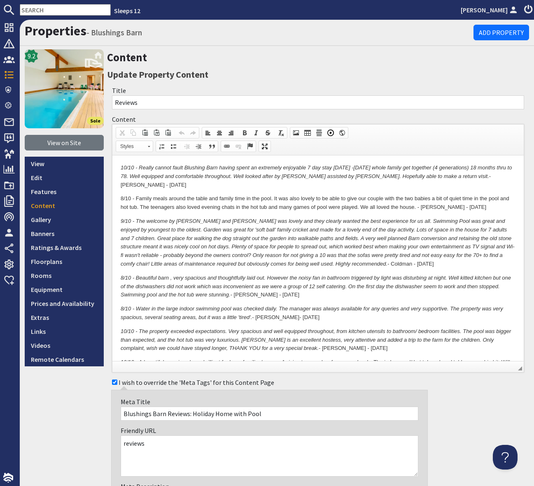
click at [121, 167] on em "10/10 - Really cannot fault Blushing Barn having spent an extremely enjoyable 7…" at bounding box center [316, 172] width 391 height 15
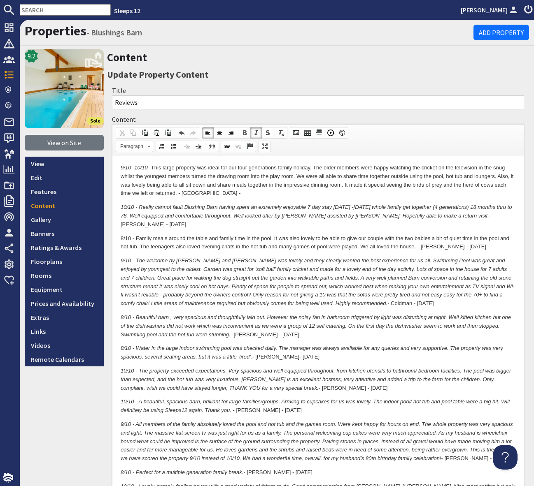
drag, startPoint x: 137, startPoint y: 167, endPoint x: 154, endPoint y: 166, distance: 17.7
click at [154, 166] on p "9/10 - 10/10 - This large property was ideal for our four generations family ho…" at bounding box center [318, 181] width 395 height 34
click at [204, 194] on p "9/10 - This large property was ideal for our four generations family holiday. T…" at bounding box center [318, 181] width 395 height 34
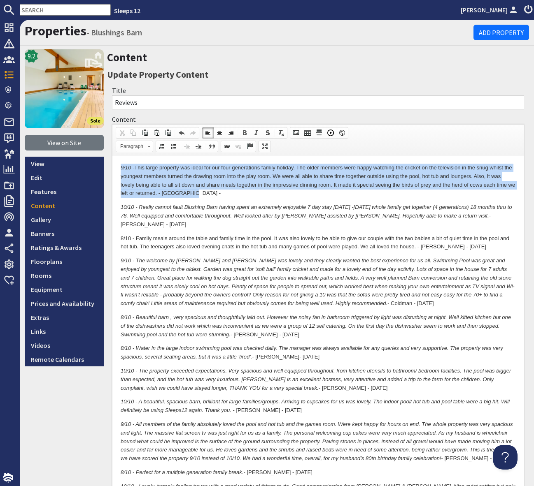
drag, startPoint x: 219, startPoint y: 193, endPoint x: 58, endPoint y: 166, distance: 162.2
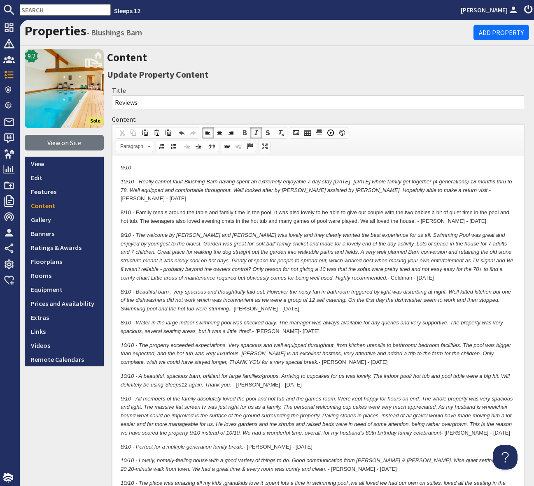
click at [146, 167] on p "9/10 -" at bounding box center [318, 168] width 395 height 9
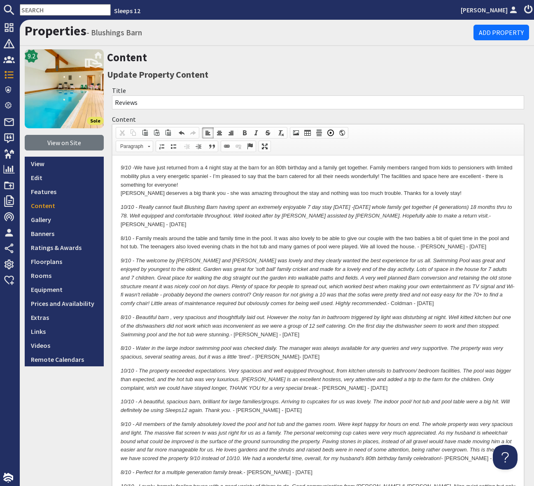
click at [121, 193] on p "9/10 - We have just returned from a 4 night stay at the barn for an 80th birthd…" at bounding box center [318, 181] width 395 height 34
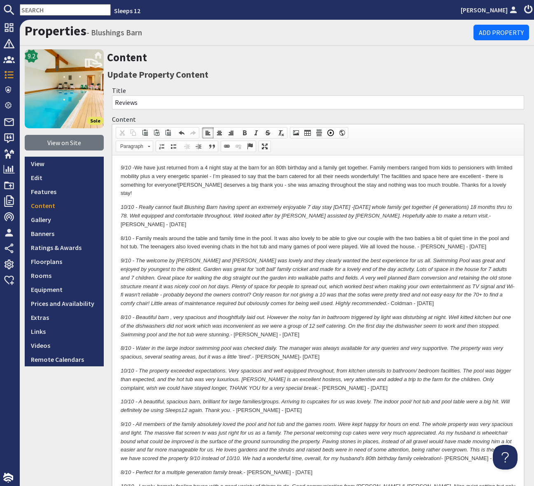
click at [493, 184] on p "9/10 - We have just returned from a 4 night stay at the barn for an 80th birthd…" at bounding box center [318, 181] width 395 height 34
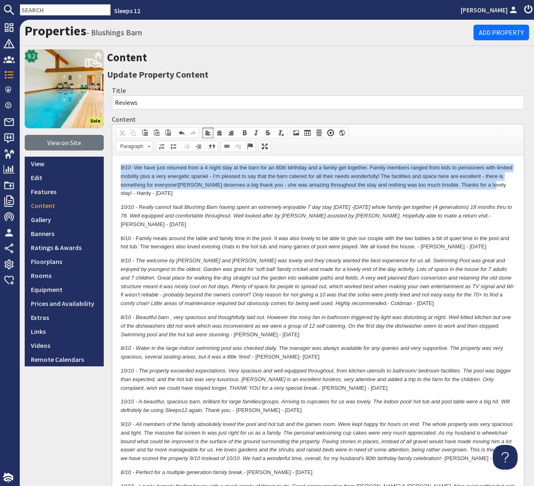
drag, startPoint x: 486, startPoint y: 185, endPoint x: 117, endPoint y: 167, distance: 368.7
click at [251, 132] on link "Italic" at bounding box center [256, 133] width 12 height 11
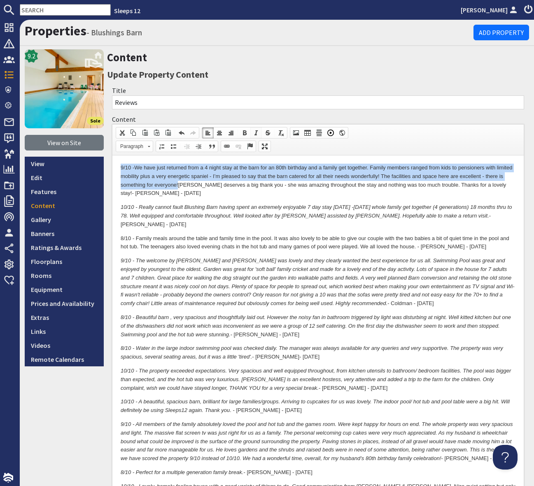
click at [253, 132] on span at bounding box center [256, 133] width 7 height 7
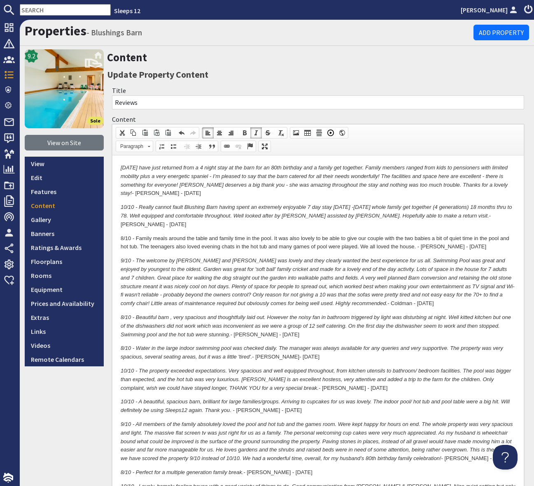
click at [223, 188] on em "9/10 -We have just returned from a 4 night stay at the barn for an 80th birthda…" at bounding box center [314, 181] width 387 height 32
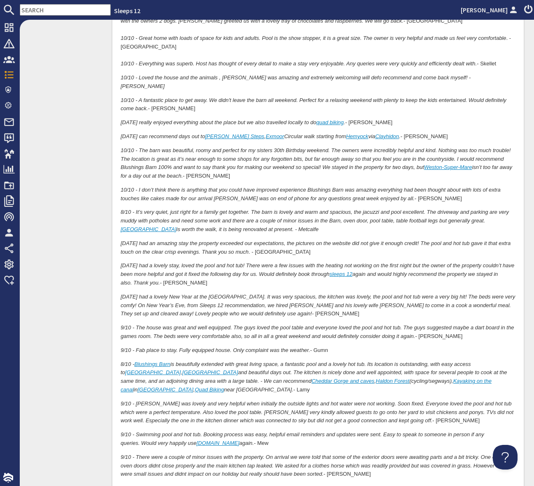
scroll to position [1756, 0]
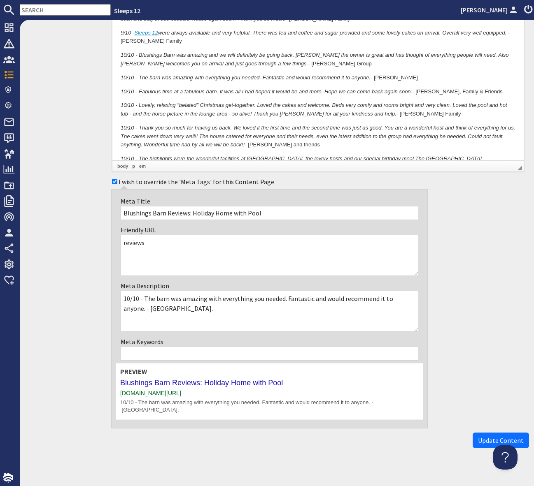
click at [507, 437] on span "Update Content" at bounding box center [501, 441] width 46 height 8
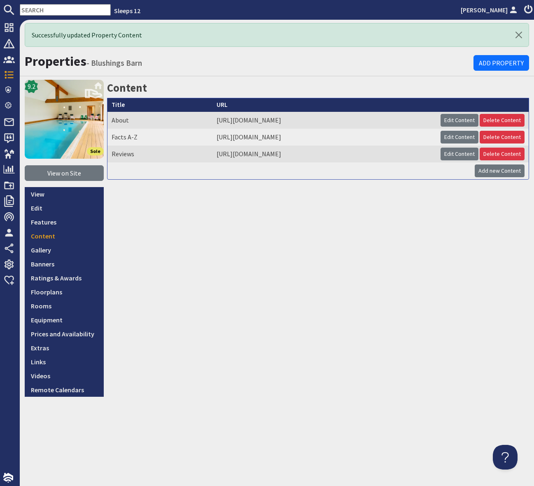
click at [326, 281] on div "Content Title URL About https://www.sleeps12.com/properties/blushings-barn/cont…" at bounding box center [318, 238] width 422 height 317
click at [41, 7] on input "text" at bounding box center [65, 10] width 91 height 12
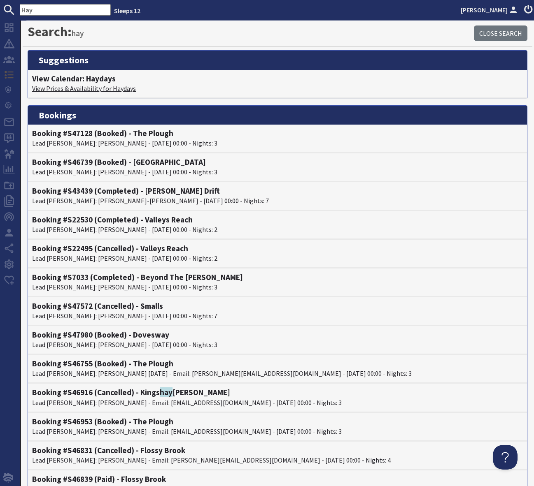
type input "Hay"
click at [98, 80] on h4 "View Calendar: Haydays" at bounding box center [277, 78] width 491 height 9
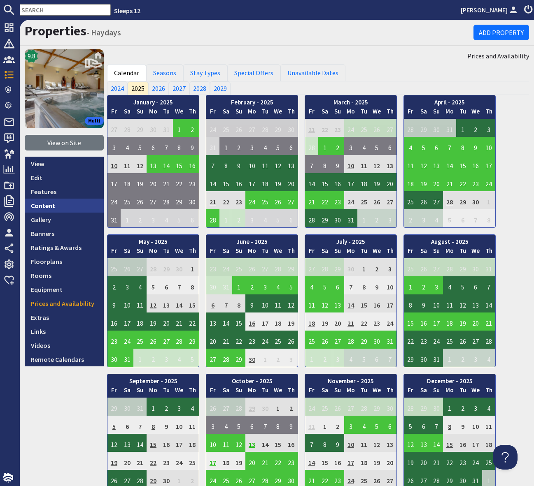
click at [44, 202] on link "Content" at bounding box center [64, 206] width 79 height 14
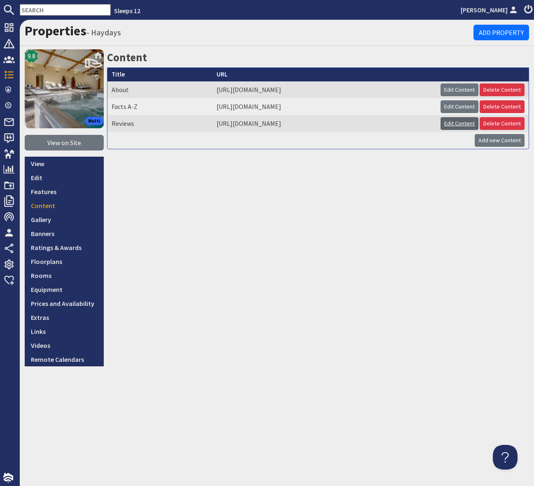
click at [461, 125] on link "Edit Content" at bounding box center [459, 123] width 38 height 13
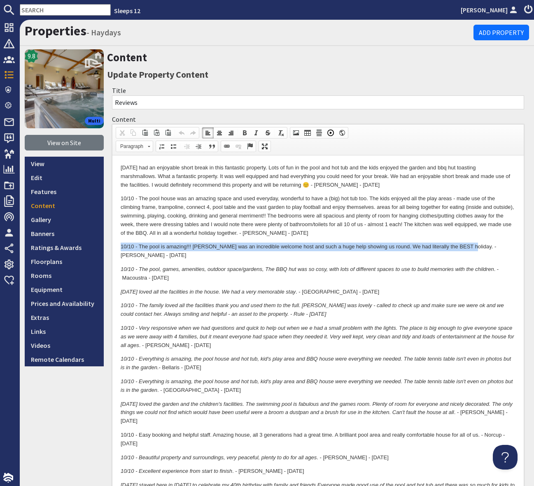
drag, startPoint x: 456, startPoint y: 246, endPoint x: 119, endPoint y: 241, distance: 336.6
click at [257, 129] on link "Italic" at bounding box center [256, 133] width 12 height 11
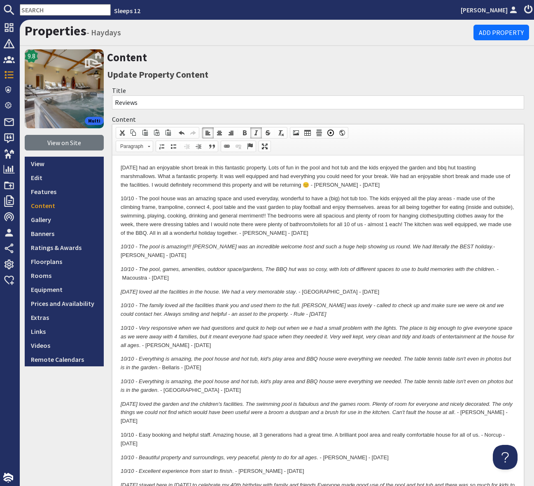
click at [291, 231] on p "10/10 - The pool house was an amazing space and used everyday, wonderful to hav…" at bounding box center [318, 216] width 395 height 43
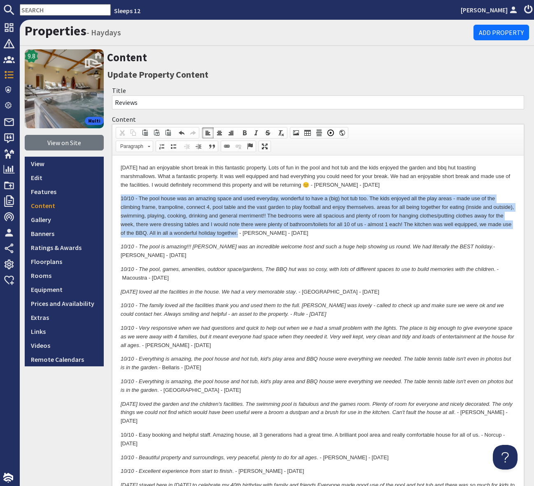
drag, startPoint x: 238, startPoint y: 233, endPoint x: 109, endPoint y: 200, distance: 132.5
click at [255, 131] on span at bounding box center [256, 133] width 7 height 7
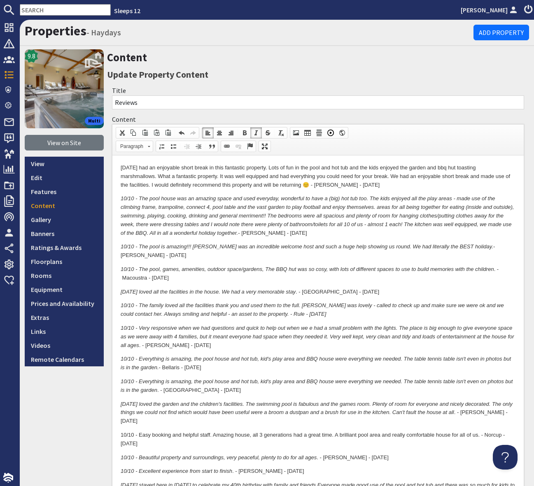
drag, startPoint x: 352, startPoint y: 182, endPoint x: 317, endPoint y: 189, distance: 35.6
click at [352, 182] on p "10/10 - We had an enjoyable short break in this fantastic property. Lots of fun…" at bounding box center [318, 177] width 395 height 26
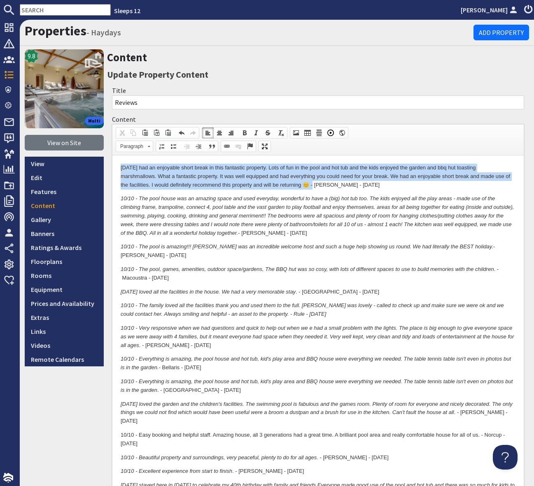
drag, startPoint x: 302, startPoint y: 185, endPoint x: 111, endPoint y: 168, distance: 192.1
click at [257, 133] on span at bounding box center [256, 133] width 7 height 7
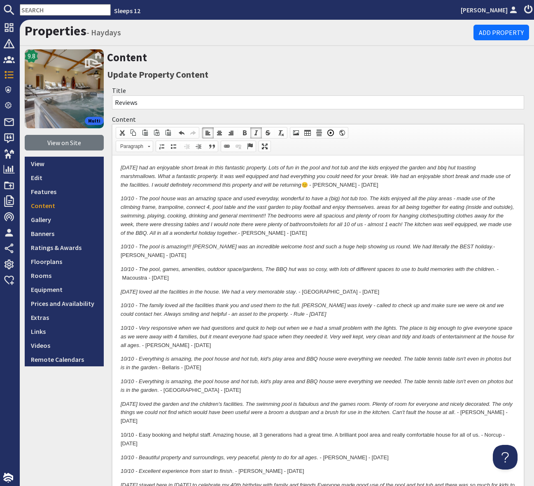
drag, startPoint x: 393, startPoint y: 186, endPoint x: 392, endPoint y: 190, distance: 4.3
click at [393, 186] on p "10/10 - We had an enjoyable short break in this fantastic property. Lots of fun…" at bounding box center [318, 177] width 395 height 26
click at [121, 166] on em "10/10 - We had an enjoyable short break in this fantastic property. Lots of fun…" at bounding box center [315, 176] width 389 height 23
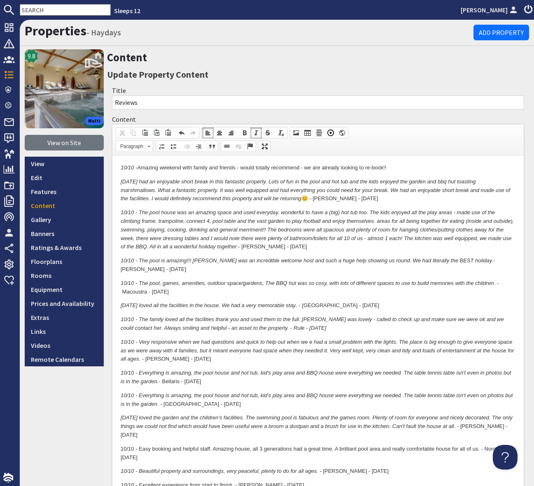
click at [400, 170] on p "10/10 - Amazing weekend with family and friends - would totally recommend - we …" at bounding box center [318, 168] width 395 height 9
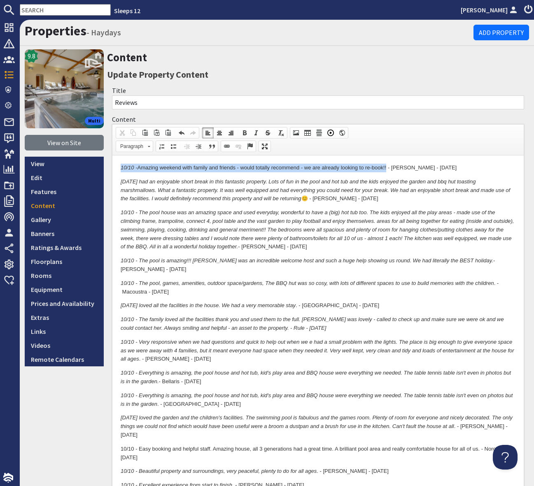
drag, startPoint x: 387, startPoint y: 167, endPoint x: 221, endPoint y: 326, distance: 229.6
click at [255, 132] on span at bounding box center [256, 133] width 7 height 7
click at [397, 180] on em "10/10 - We had an enjoyable short break in this fantastic property. Lots of fun…" at bounding box center [315, 190] width 389 height 23
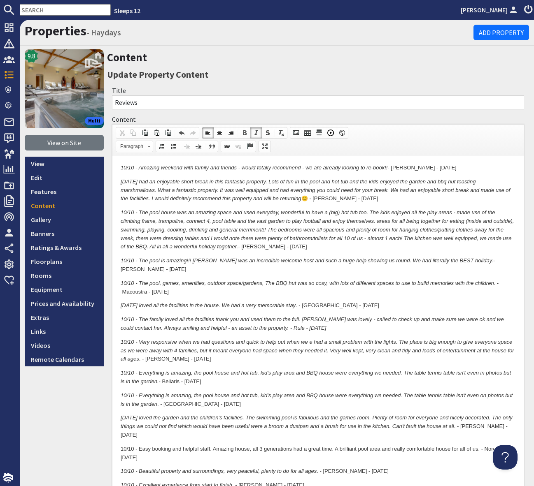
scroll to position [963, 0]
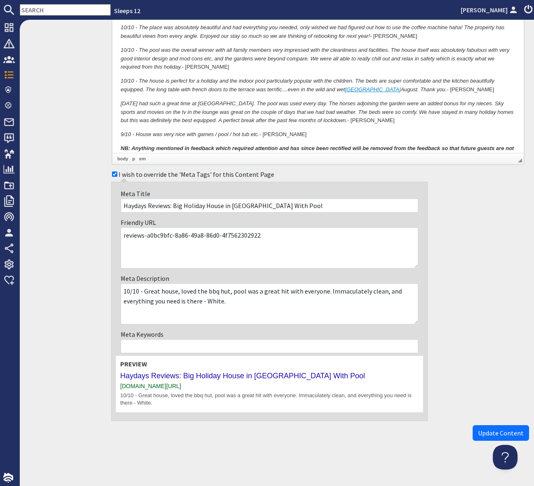
drag, startPoint x: 503, startPoint y: 431, endPoint x: 467, endPoint y: 427, distance: 35.6
click at [502, 431] on span "Update Content" at bounding box center [501, 433] width 46 height 8
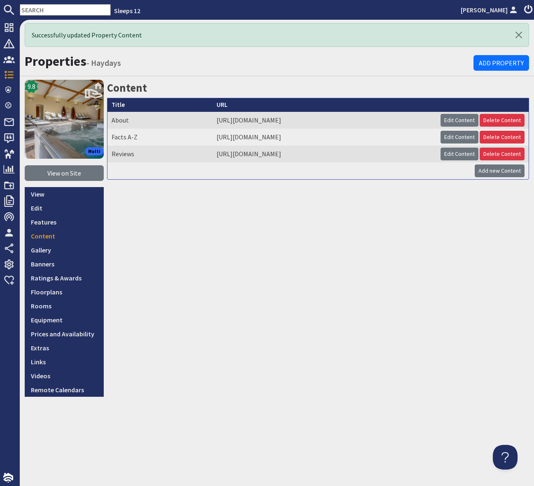
click at [51, 10] on input "text" at bounding box center [65, 10] width 91 height 12
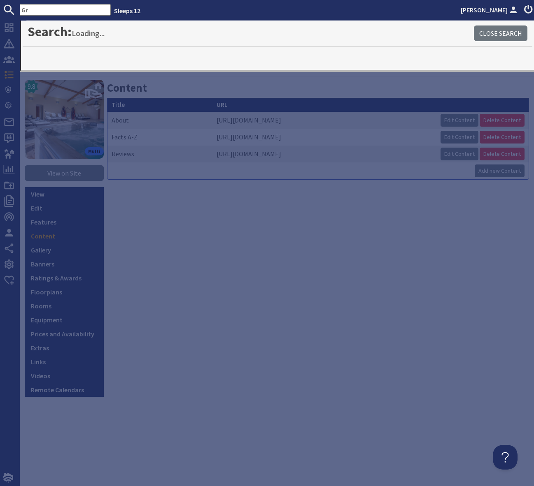
type input "G"
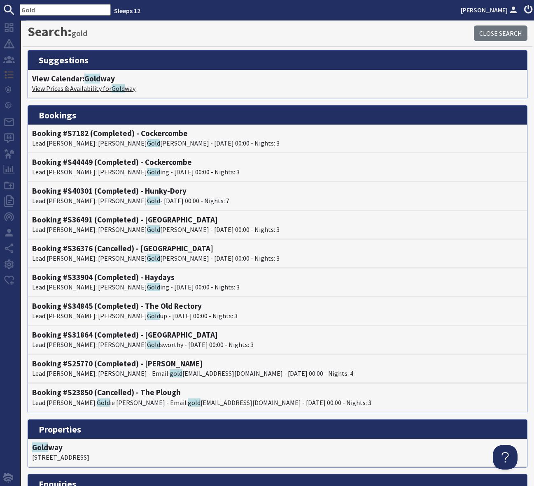
type input "Gold"
click at [107, 79] on h4 "View Calendar: Gold way" at bounding box center [277, 78] width 491 height 9
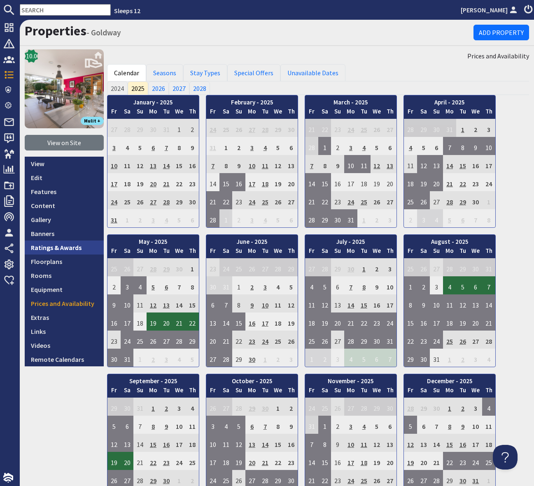
click at [62, 248] on link "Ratings & Awards" at bounding box center [64, 248] width 79 height 14
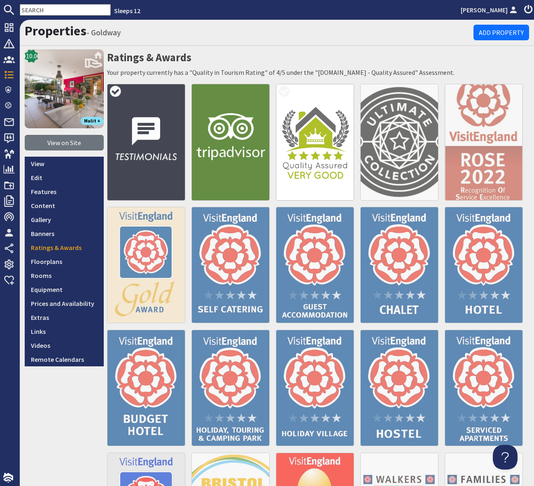
click at [140, 160] on img at bounding box center [146, 142] width 78 height 116
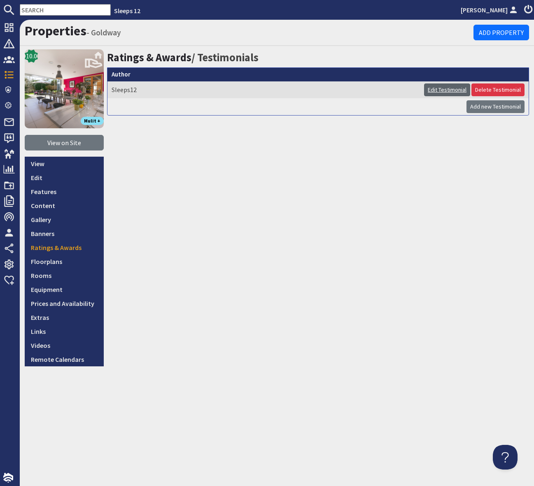
click at [433, 88] on link "Edit Testimonial" at bounding box center [447, 90] width 46 height 13
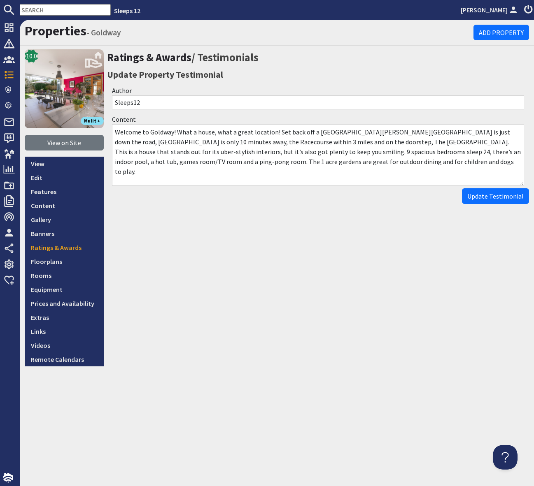
click at [203, 312] on div "Ratings & Awards / Testimonials Update Property Testimonial Author Sleeps12 Con…" at bounding box center [318, 207] width 422 height 317
click at [29, 204] on link "Content" at bounding box center [64, 206] width 79 height 14
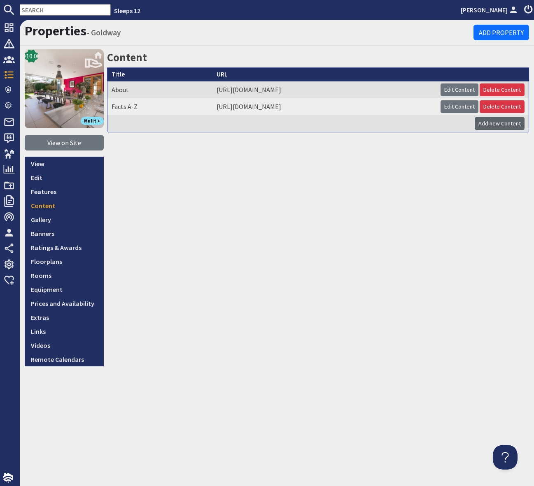
click at [501, 129] on link "Add new Content" at bounding box center [499, 123] width 50 height 13
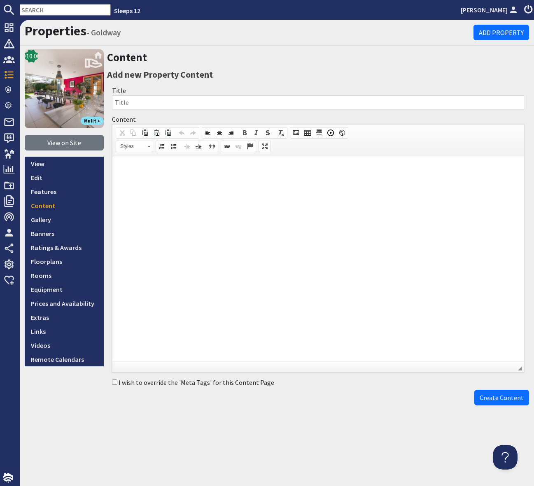
click at [127, 105] on input "Title" at bounding box center [318, 102] width 412 height 14
type input "Reviews"
click at [138, 178] on html at bounding box center [317, 168] width 411 height 25
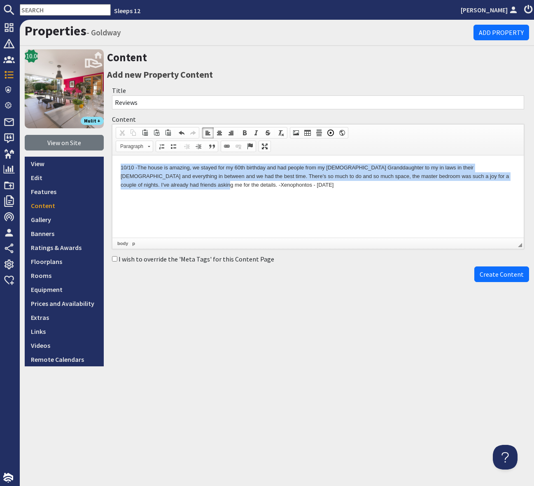
drag, startPoint x: 179, startPoint y: 185, endPoint x: 114, endPoint y: 167, distance: 68.1
click at [114, 167] on html "10/10 - The house is amazing, we stayed for my 60th birthday and had people fro…" at bounding box center [317, 177] width 411 height 42
click at [256, 133] on span at bounding box center [256, 133] width 7 height 7
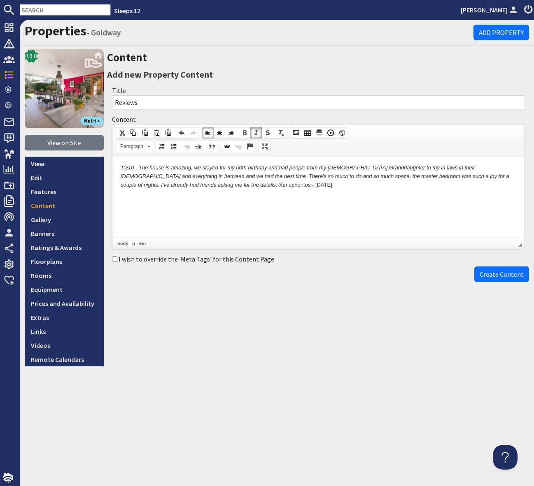
click at [256, 133] on span at bounding box center [256, 133] width 7 height 7
click at [252, 198] on html "10/10 - The house is amazing, we stayed for my 60th birthday and had people fro…" at bounding box center [317, 177] width 411 height 42
click at [502, 276] on span "Create Content" at bounding box center [501, 274] width 44 height 8
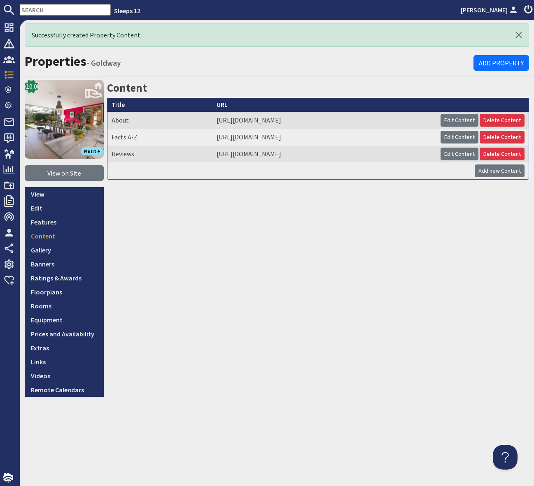
click at [43, 11] on input "text" at bounding box center [65, 10] width 91 height 12
click at [40, 12] on input "text" at bounding box center [65, 10] width 91 height 12
click at [34, 7] on input "text" at bounding box center [65, 10] width 91 height 12
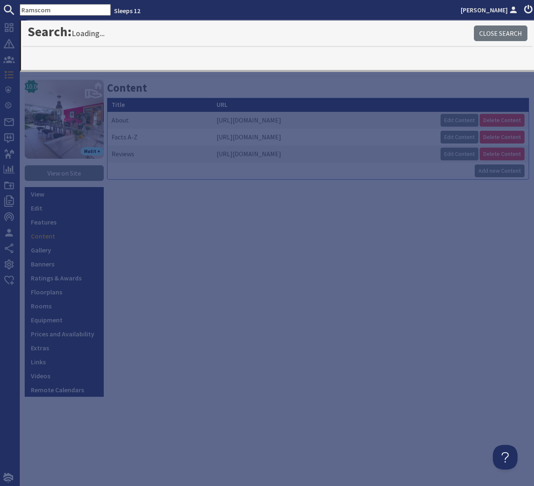
type input "Ramscom"
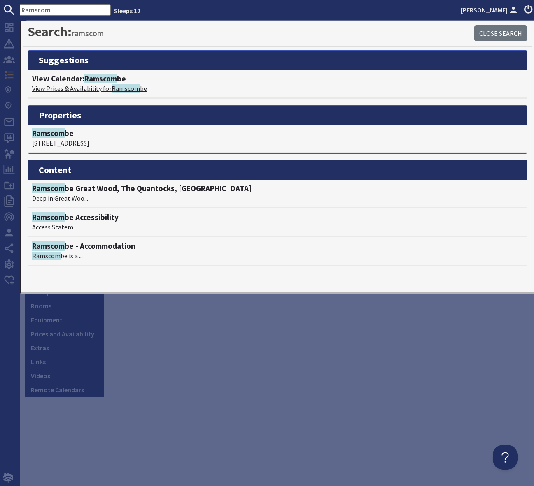
click at [116, 79] on span "Ramscom" at bounding box center [100, 79] width 33 height 10
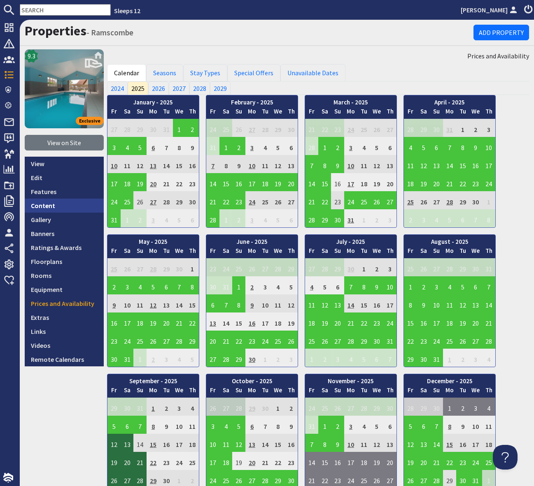
click at [58, 206] on link "Content" at bounding box center [64, 206] width 79 height 14
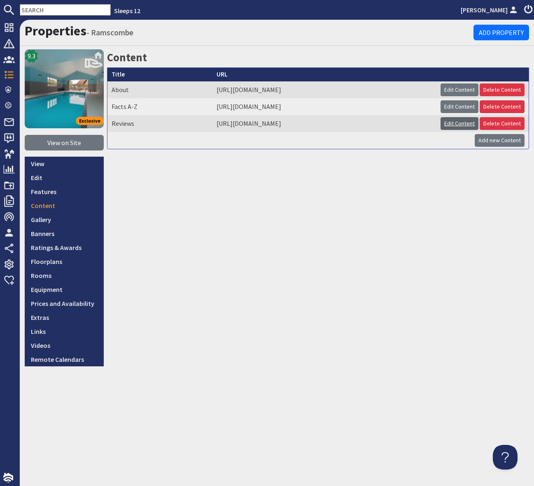
click at [451, 123] on link "Edit Content" at bounding box center [459, 123] width 38 height 13
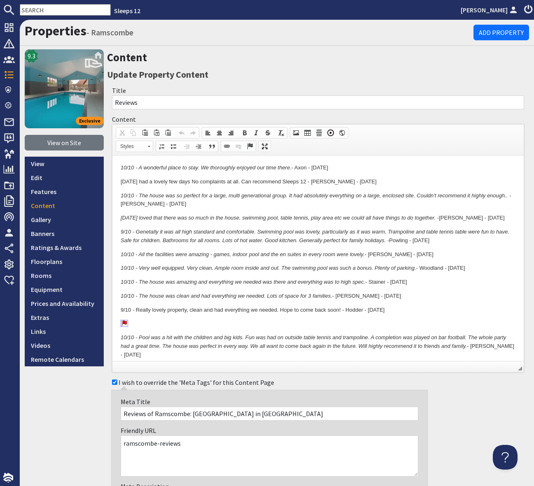
click at [121, 165] on em "10/10 - A wonderful place to stay. We thoroughly enjoyed our time there." at bounding box center [206, 168] width 171 height 6
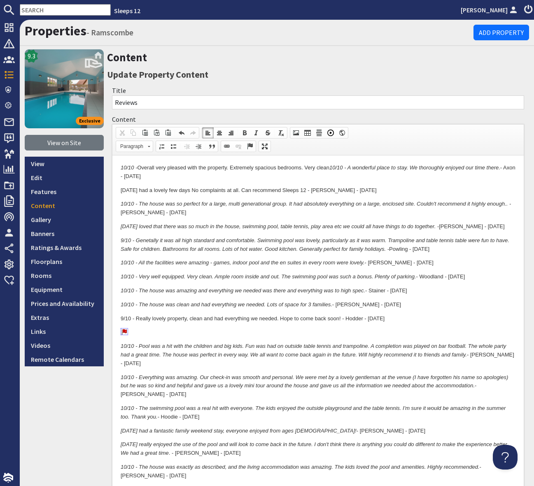
click at [139, 168] on p "10/10 - Overall very pleased with the property. Extremely spacious bedrooms. Ve…" at bounding box center [318, 172] width 395 height 17
click at [407, 167] on em "10/10 - A wonderful place to stay. We thoroughly enjoyed our time there." at bounding box center [306, 172] width 371 height 15
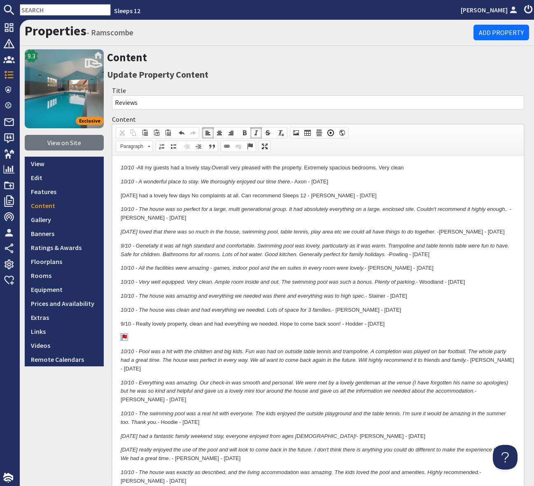
click at [417, 168] on p "10/10 - All my guests had a lovely stay . Overall very pleased with the propert…" at bounding box center [318, 168] width 395 height 9
click at [407, 168] on p "10/10 - All my guests had a lovely stay . Overall very pleased with the propert…" at bounding box center [318, 168] width 395 height 9
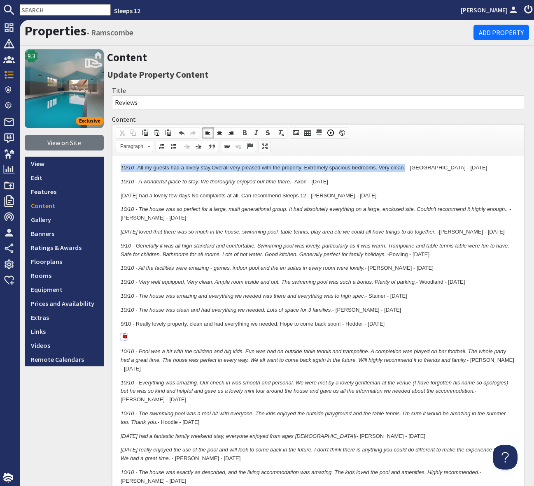
drag, startPoint x: 407, startPoint y: 168, endPoint x: 105, endPoint y: 165, distance: 302.9
click at [258, 132] on span at bounding box center [256, 133] width 7 height 7
click at [361, 185] on p "10/10 - A wonderful place to stay. We thoroughly enjoyed our time there. - Axon…" at bounding box center [318, 182] width 395 height 9
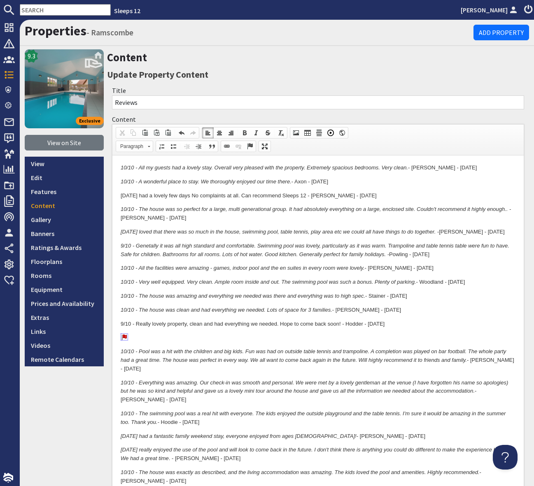
scroll to position [1416, 0]
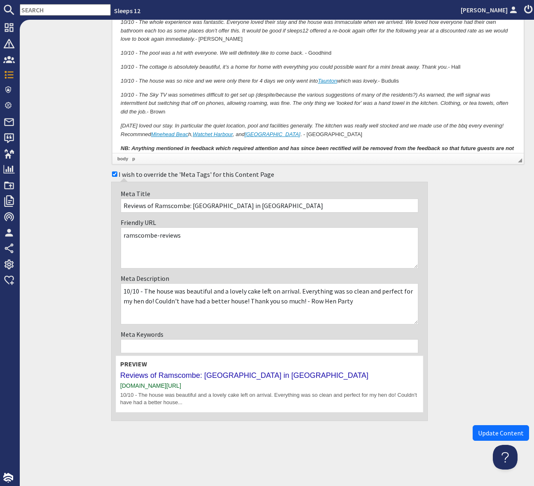
drag, startPoint x: 494, startPoint y: 432, endPoint x: 297, endPoint y: 382, distance: 203.0
click at [488, 431] on span "Update Content" at bounding box center [501, 433] width 46 height 8
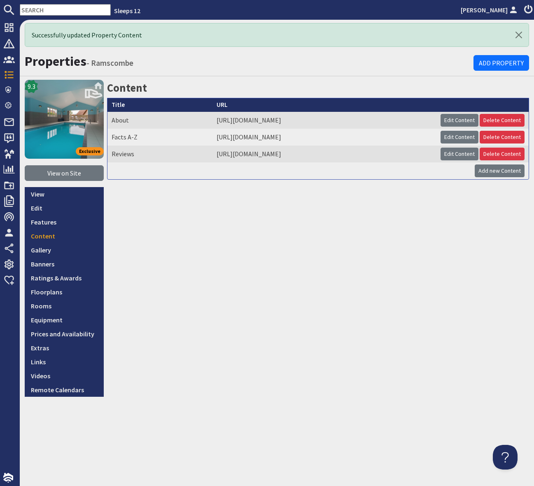
click at [33, 9] on input "text" at bounding box center [65, 10] width 91 height 12
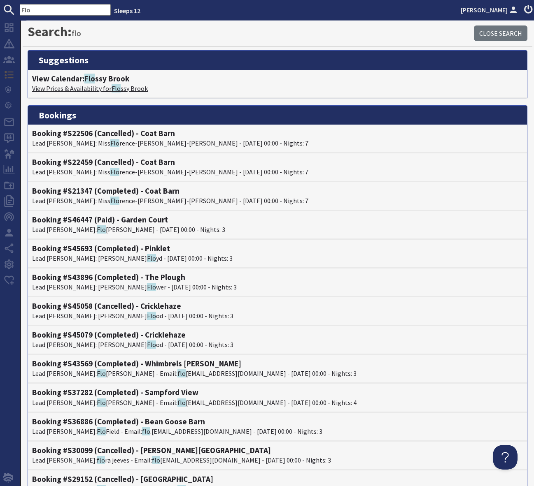
type input "Flo"
click at [97, 79] on h4 "View Calendar: Flo ssy Brook" at bounding box center [277, 78] width 491 height 9
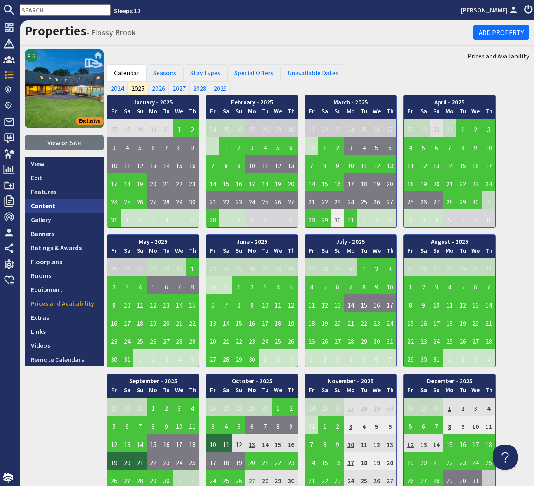
click at [63, 205] on link "Content" at bounding box center [64, 206] width 79 height 14
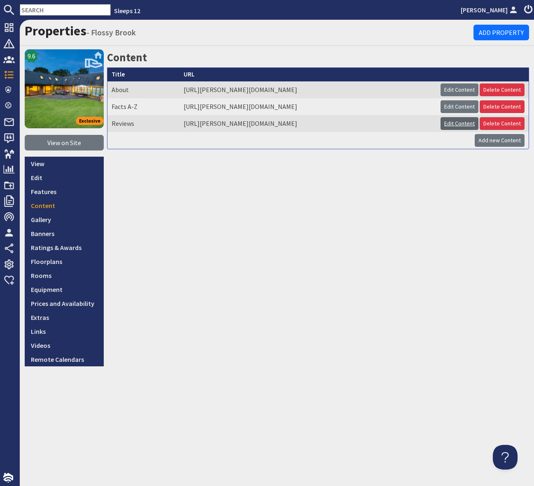
click at [467, 122] on link "Edit Content" at bounding box center [459, 123] width 38 height 13
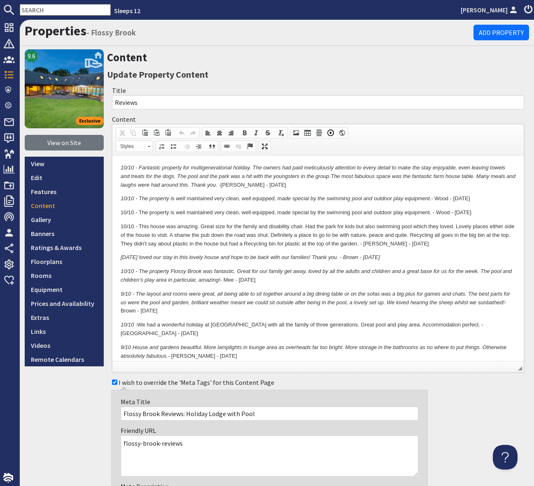
click at [122, 167] on em "10/10 - Fantastic property for multigenerational holiday. The owners had paid m…" at bounding box center [318, 176] width 395 height 23
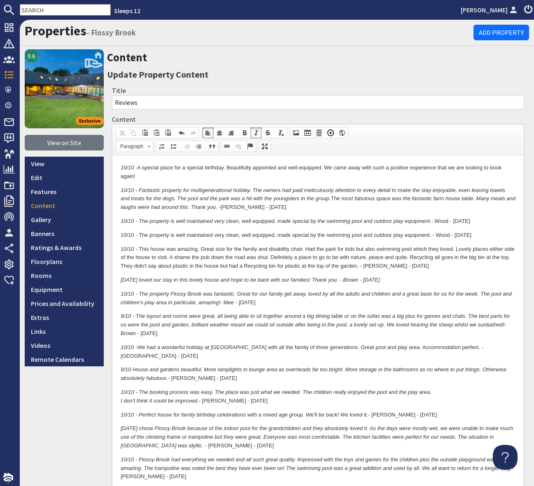
click at [149, 175] on p "10/10 - A special place for a special birthday. Beautifully appointed and well-…" at bounding box center [318, 172] width 395 height 17
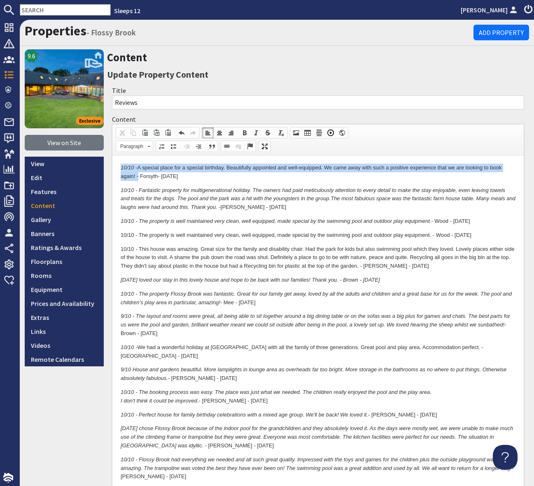
drag, startPoint x: 138, startPoint y: 177, endPoint x: 216, endPoint y: 321, distance: 164.4
click at [254, 131] on span at bounding box center [256, 133] width 7 height 7
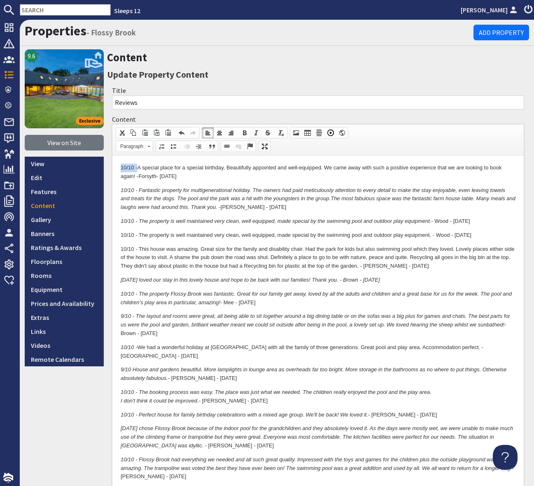
click at [254, 131] on span at bounding box center [256, 133] width 7 height 7
click at [235, 173] on p "10/10 - A special place for a special birthday. Beautifully appointed and well-…" at bounding box center [318, 172] width 395 height 17
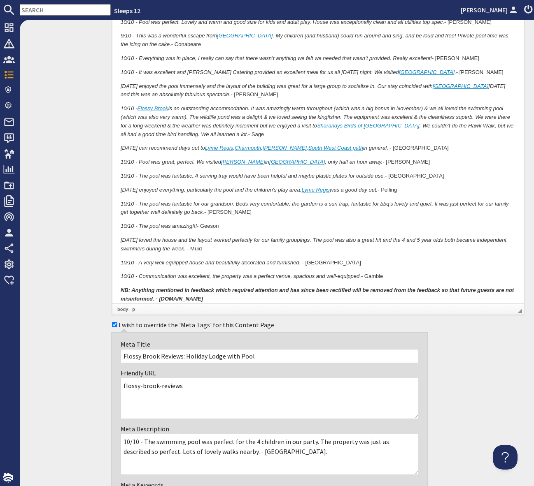
scroll to position [1145, 0]
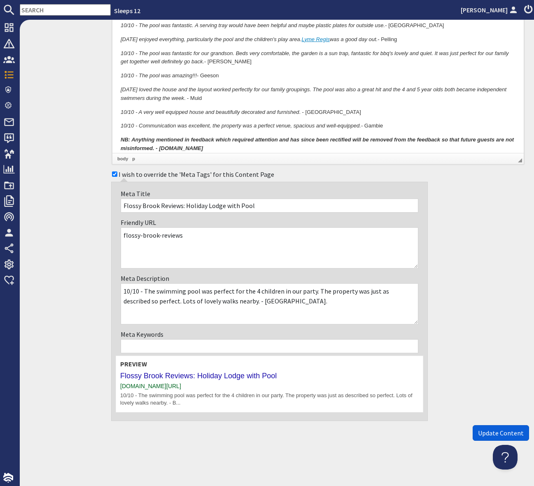
click at [497, 431] on span "Update Content" at bounding box center [501, 433] width 46 height 8
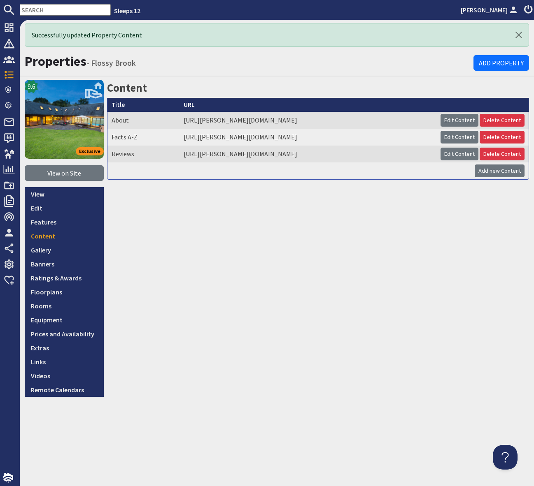
click at [36, 11] on input "text" at bounding box center [65, 10] width 91 height 12
click at [34, 10] on input "text" at bounding box center [65, 10] width 91 height 12
drag, startPoint x: 330, startPoint y: 340, endPoint x: 321, endPoint y: 258, distance: 82.0
click at [330, 340] on div "Content Title URL About https://alison-campbell.sleeps12.com/properties/flossy-…" at bounding box center [318, 238] width 422 height 317
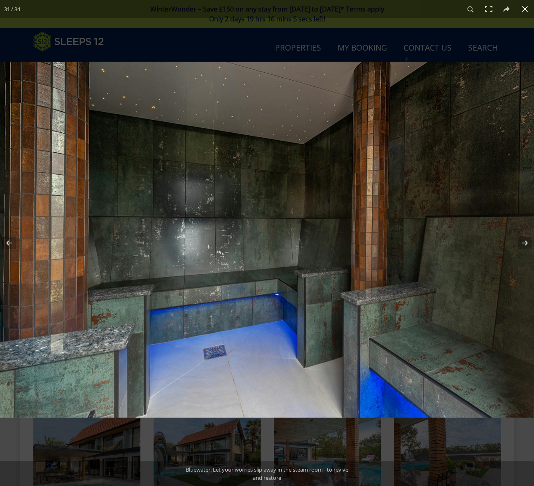
scroll to position [861, 0]
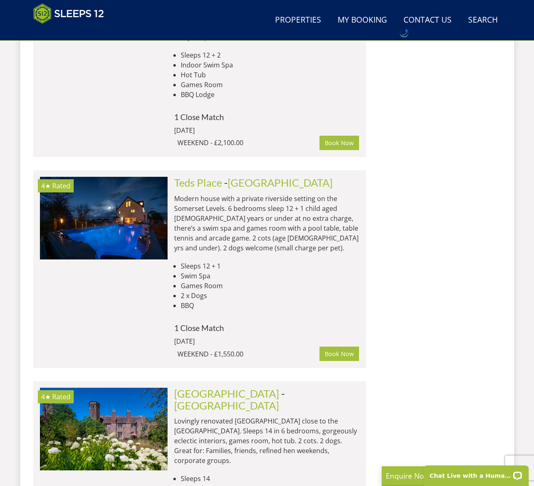
scroll to position [4516, 0]
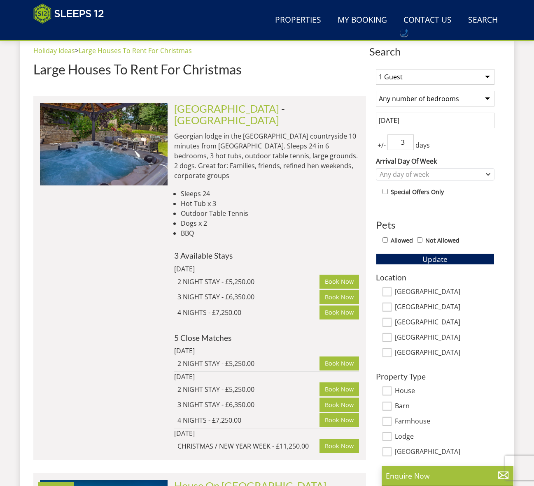
scroll to position [263, 0]
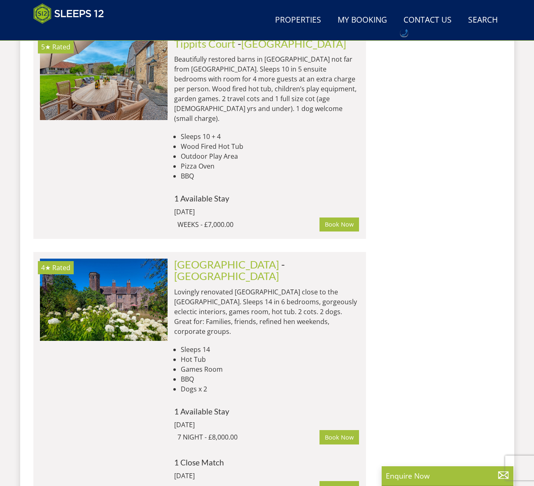
scroll to position [2747, 0]
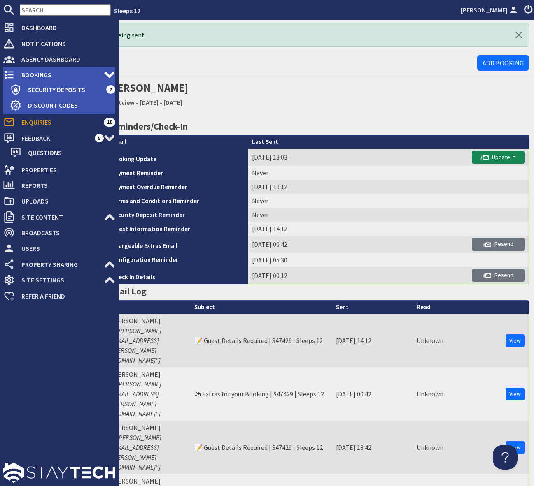
click at [59, 79] on span "Bookings" at bounding box center [59, 74] width 89 height 13
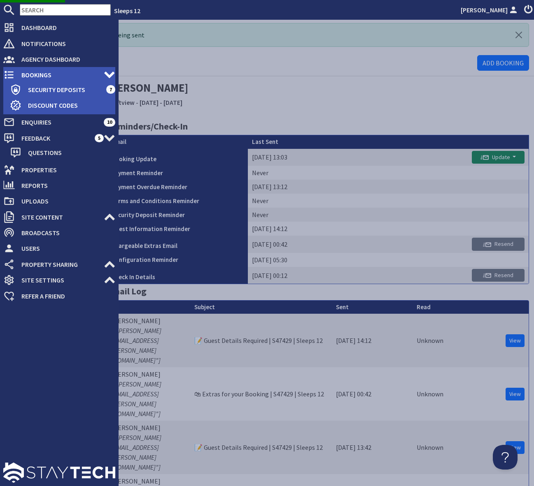
click at [60, 78] on span "Bookings" at bounding box center [59, 74] width 89 height 13
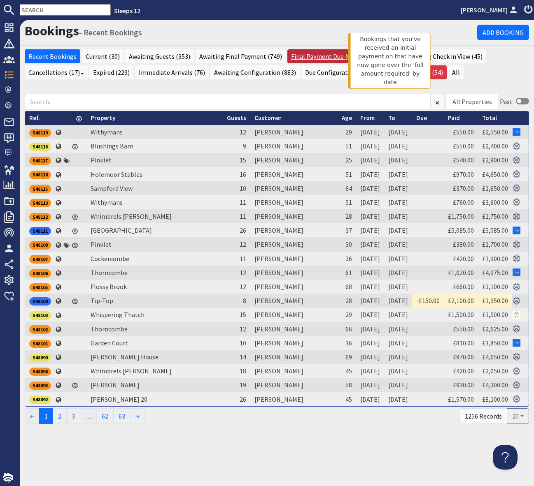
click at [320, 56] on link "Final Payment Due (9)" at bounding box center [321, 56] width 69 height 14
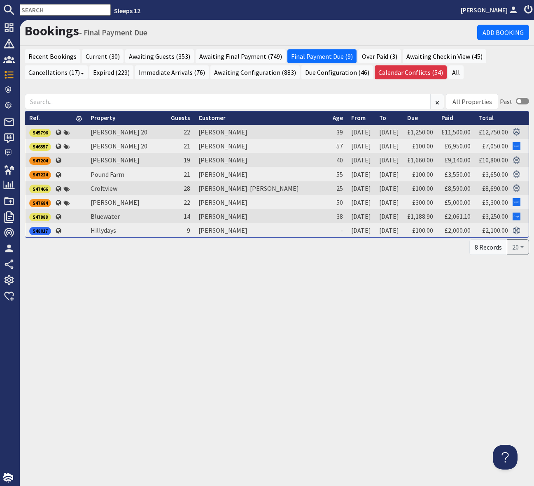
click at [503, 81] on ul "Recent Bookings Current (30) Awaiting Guests (353) Awaiting Final Payment (749)…" at bounding box center [277, 65] width 504 height 32
click at [368, 54] on link "Over Paid (3)" at bounding box center [379, 56] width 43 height 14
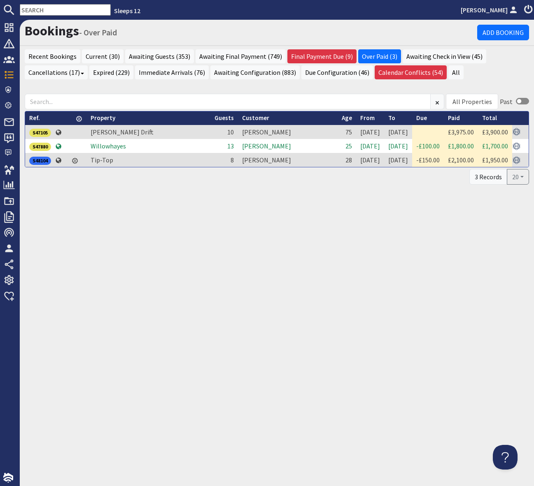
click at [423, 253] on div "Bookings - Over Paid Add Booking Recent Bookings Current (30) Awaiting Guests (…" at bounding box center [277, 253] width 514 height 467
